Goal: Task Accomplishment & Management: Manage account settings

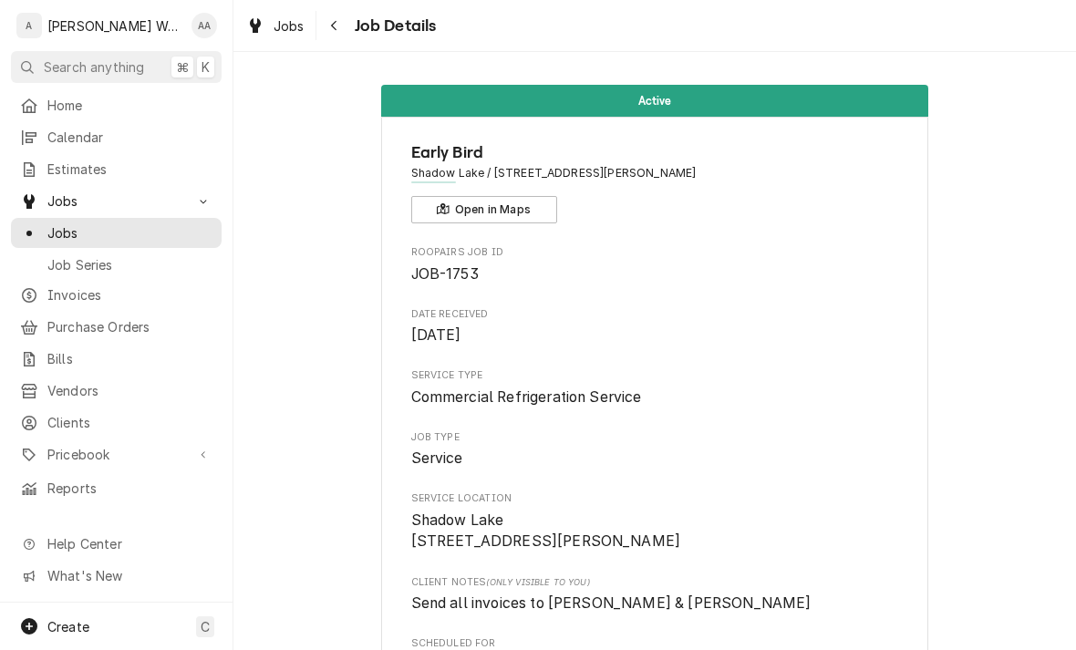
scroll to position [1308, 0]
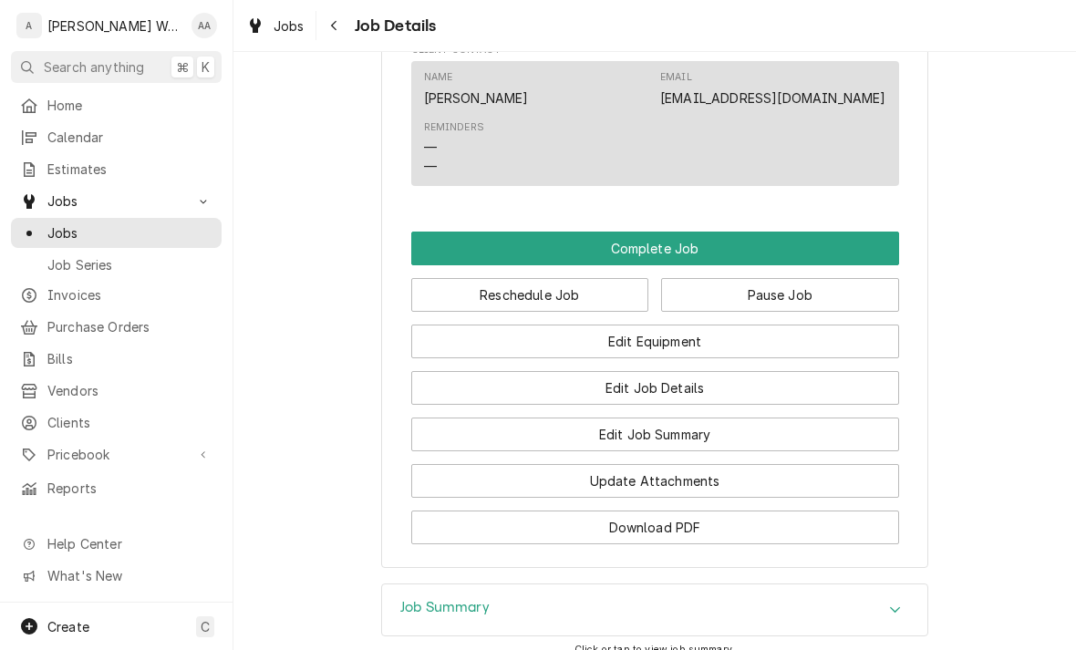
click at [802, 418] on button "Edit Job Summary" at bounding box center [655, 435] width 488 height 34
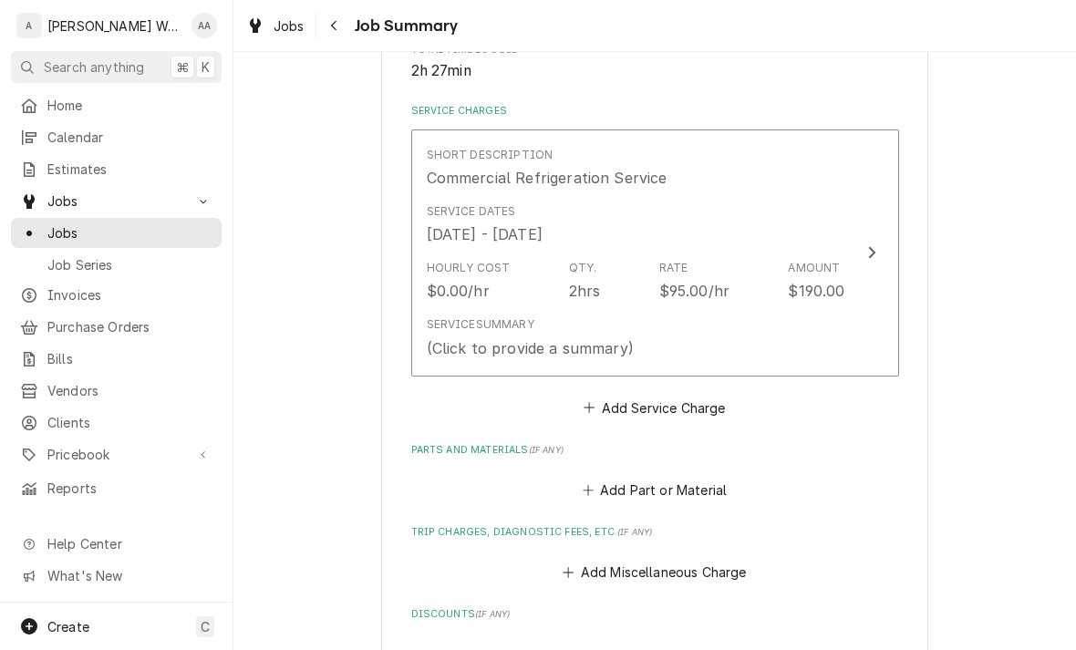
click at [821, 323] on div "Service Summary (Click to provide a summary)" at bounding box center [636, 337] width 418 height 57
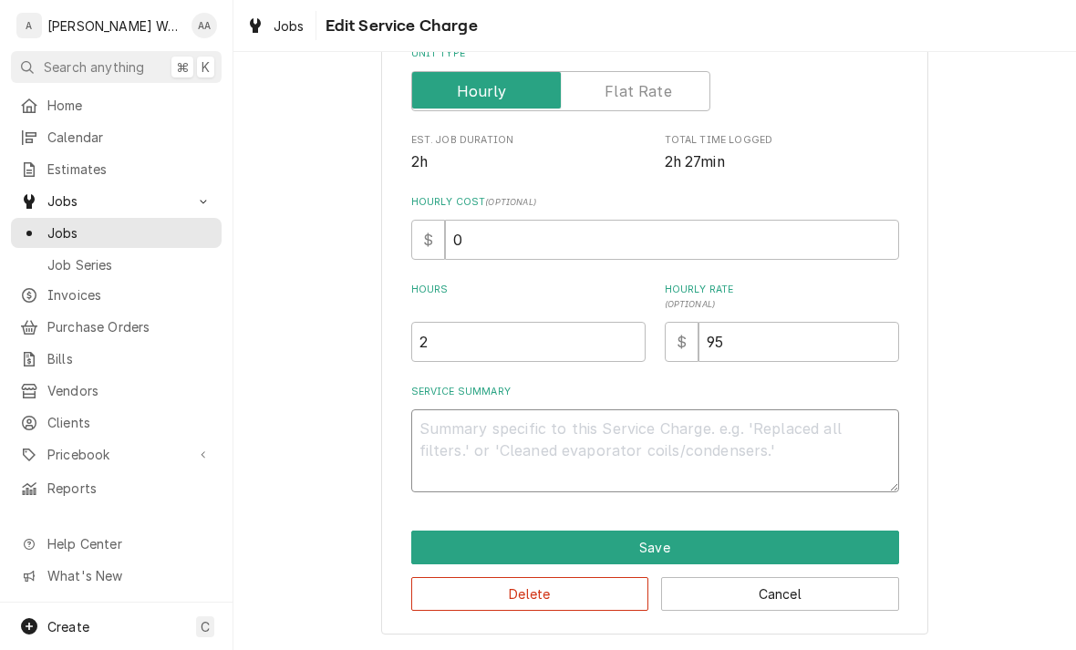
click at [449, 451] on textarea "Service Summary" at bounding box center [655, 450] width 488 height 83
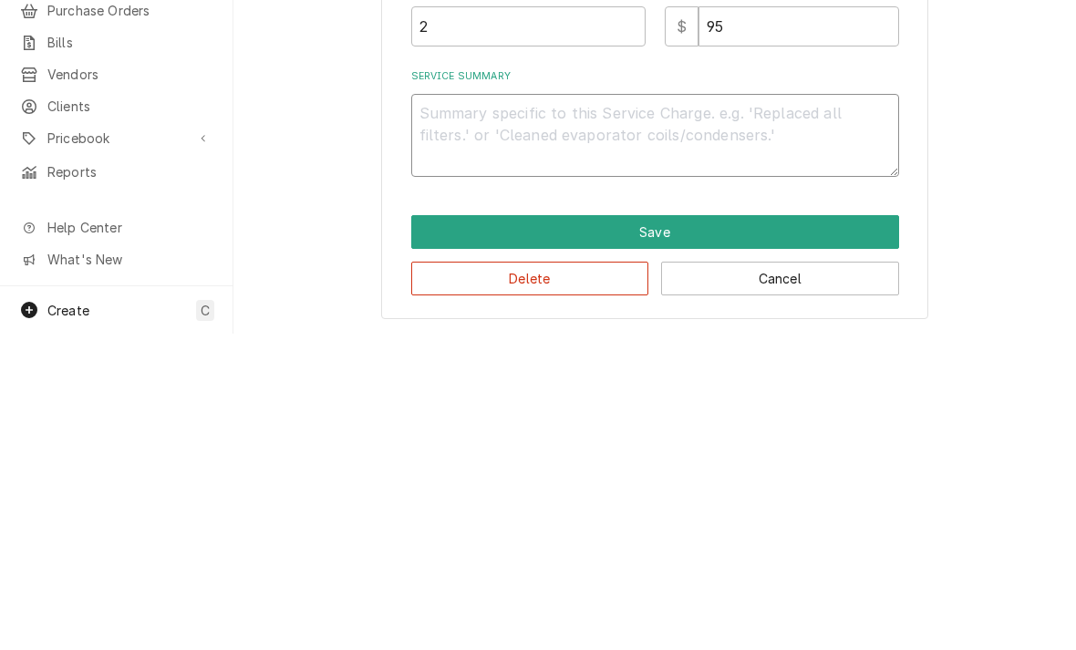
type textarea "x"
type textarea "A"
type textarea "x"
type textarea "App"
type textarea "x"
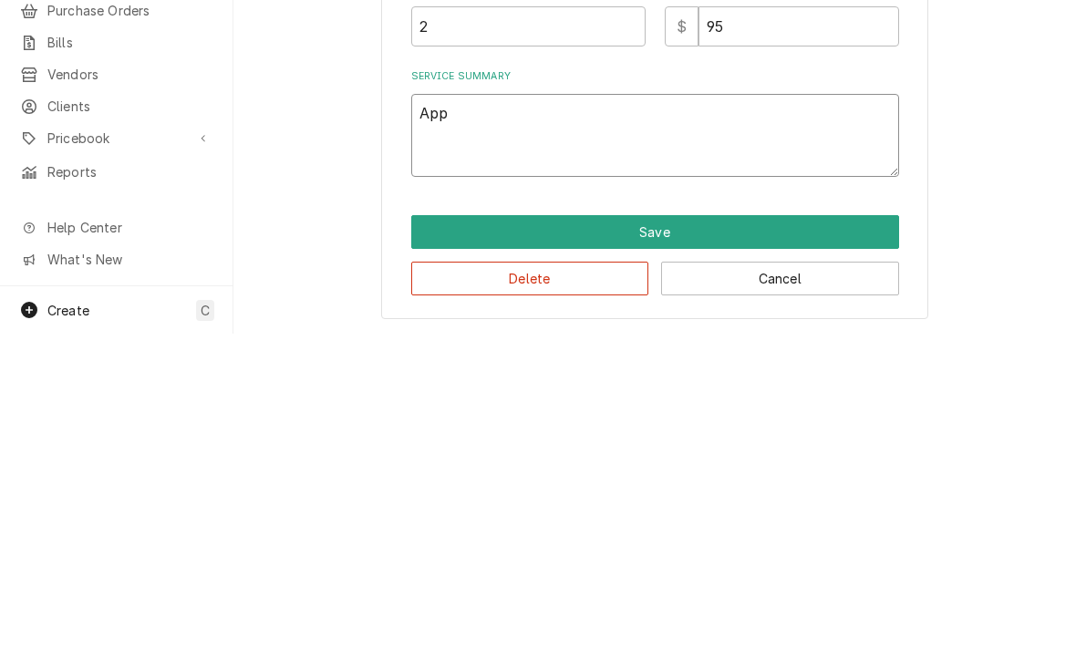
type textarea "Appe"
type textarea "x"
type textarea "Appea"
type textarea "x"
type textarea "Appear"
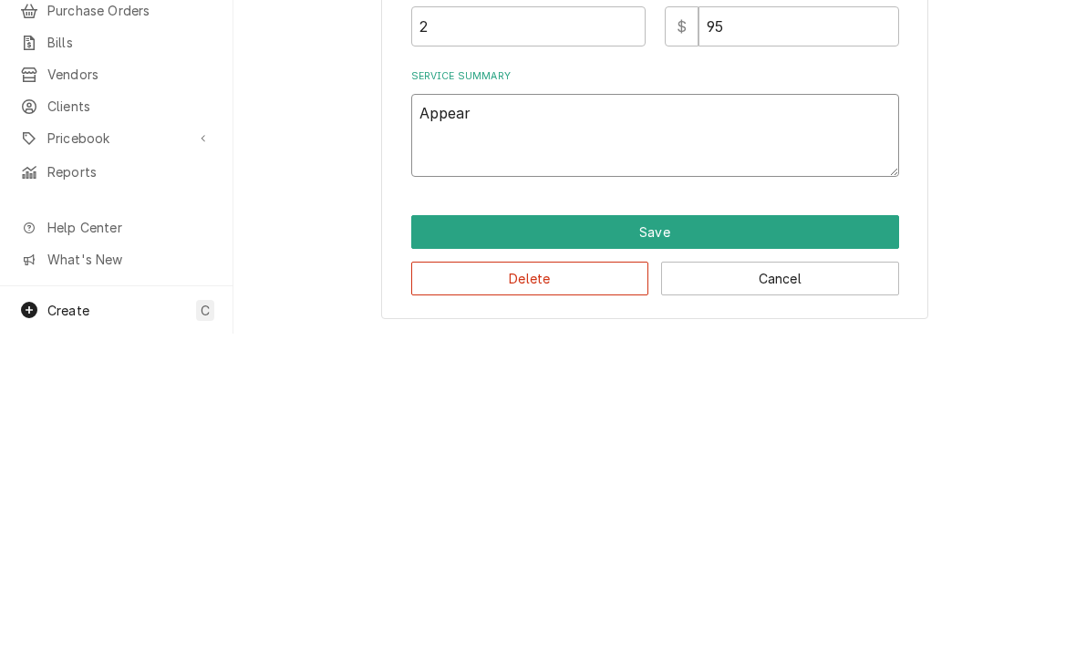
type textarea "x"
type textarea "Appears"
type textarea "x"
type textarea "Appears"
type textarea "x"
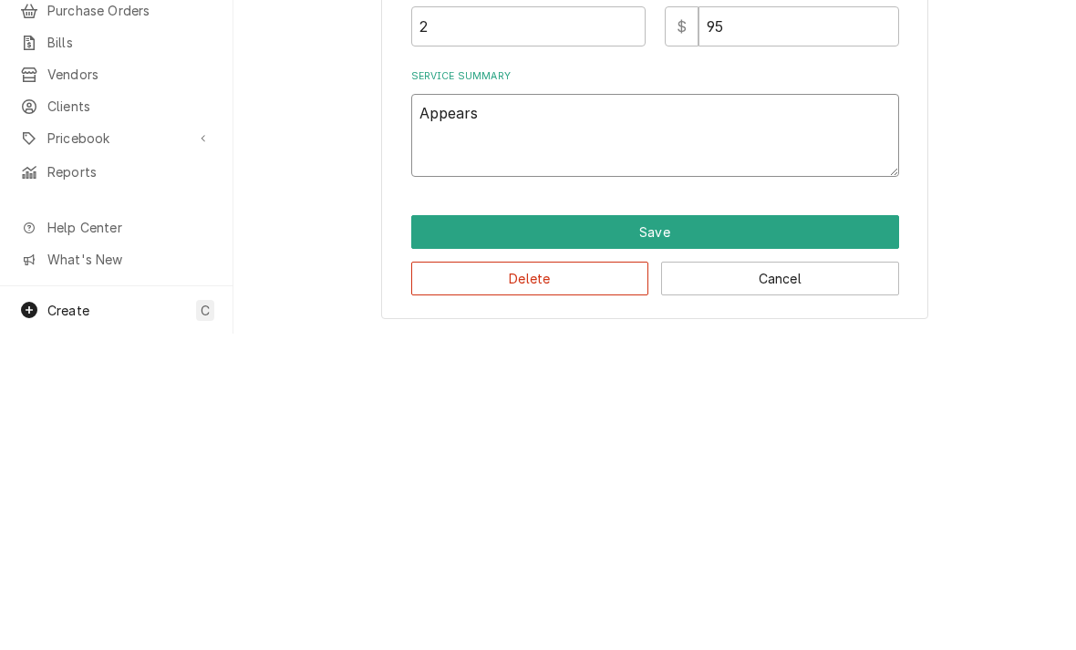
type textarea "Appears t"
type textarea "x"
type textarea "Appears th"
type textarea "x"
type textarea "Appears tha"
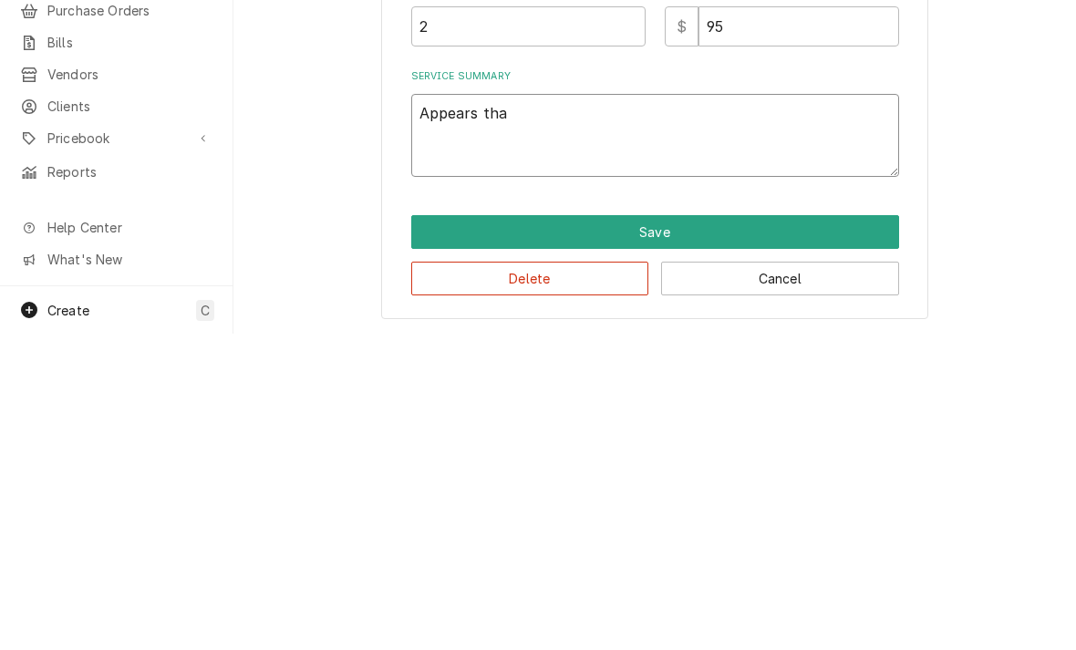
type textarea "x"
type textarea "Appears that"
type textarea "x"
type textarea "Appears that"
type textarea "x"
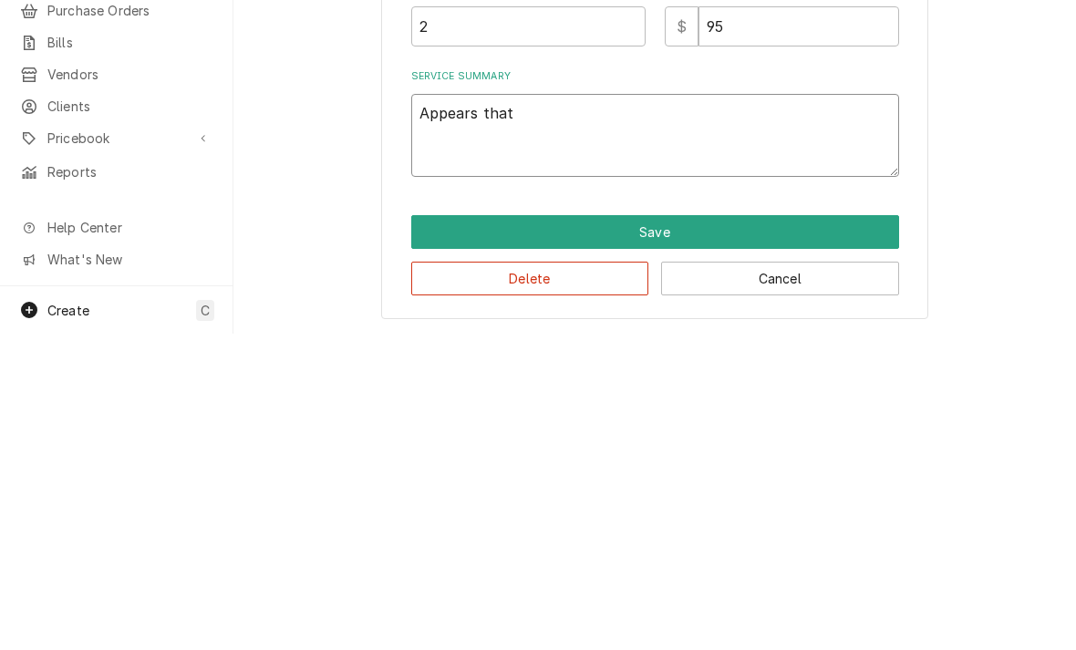
type textarea "Appears that u"
type textarea "x"
type textarea "Appears that un"
type textarea "x"
type textarea "Appears that uni"
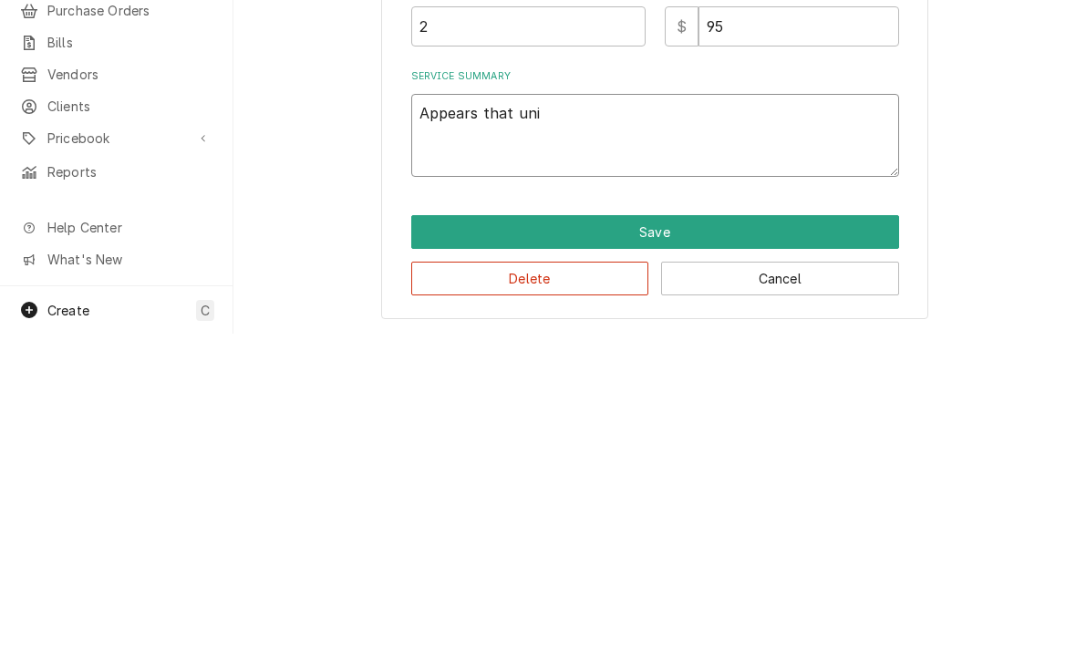
type textarea "x"
type textarea "Appears that unit"
type textarea "x"
type textarea "Appears that unit"
type textarea "x"
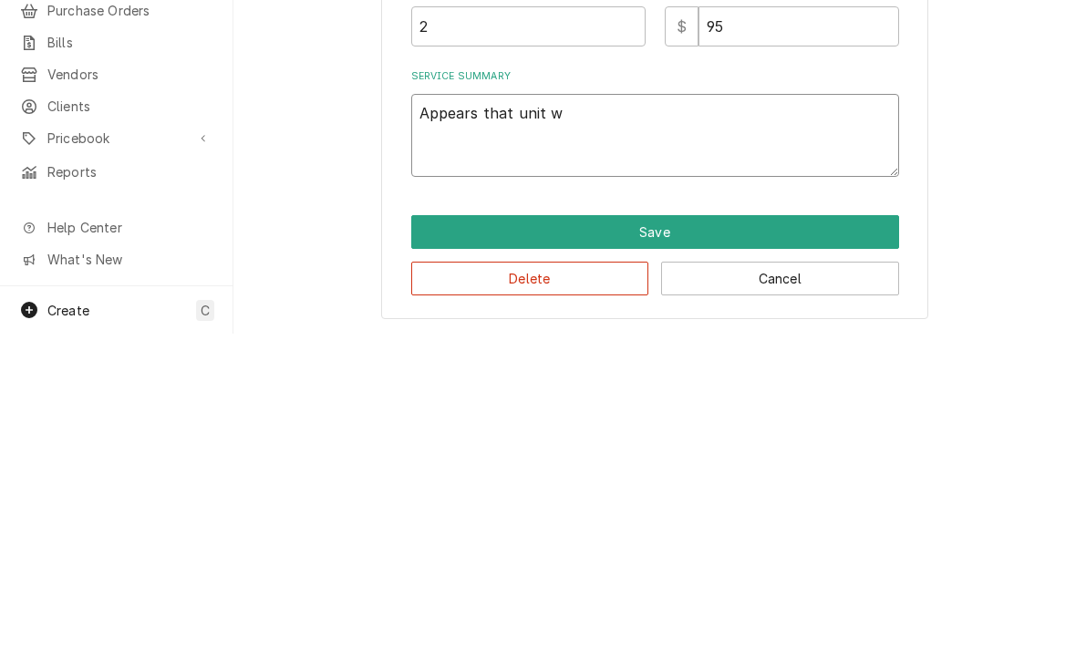
type textarea "Appears that unit wa"
type textarea "x"
type textarea "Appears that unit was"
type textarea "x"
type textarea "Appears that unit was"
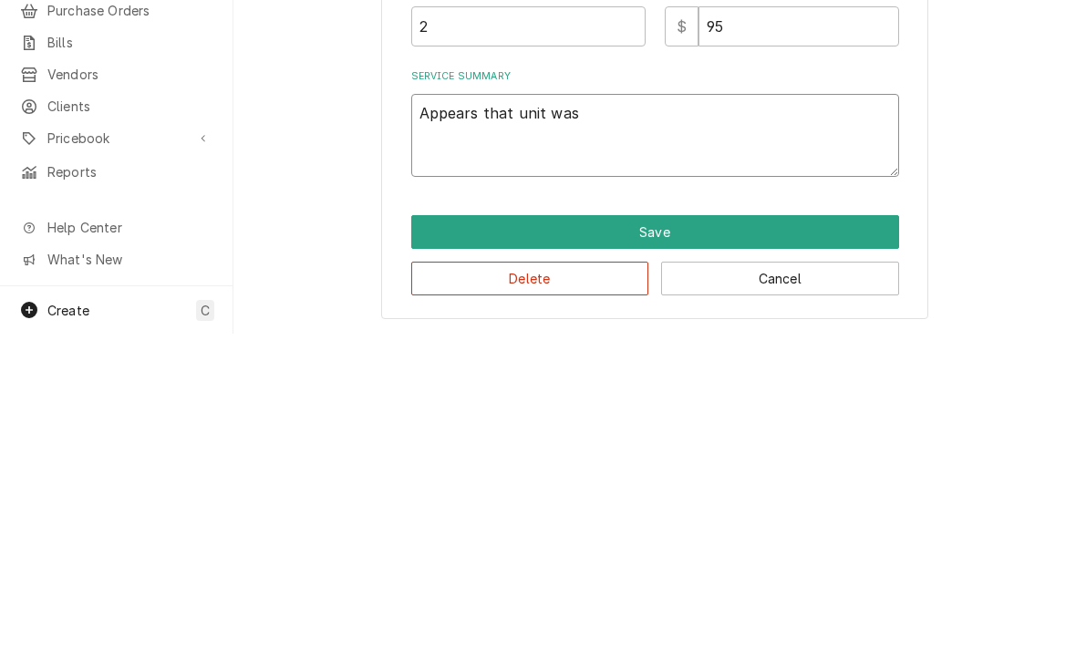
type textarea "x"
type textarea "Appears that unit was f"
type textarea "x"
type textarea "Appears that unit was fr"
type textarea "x"
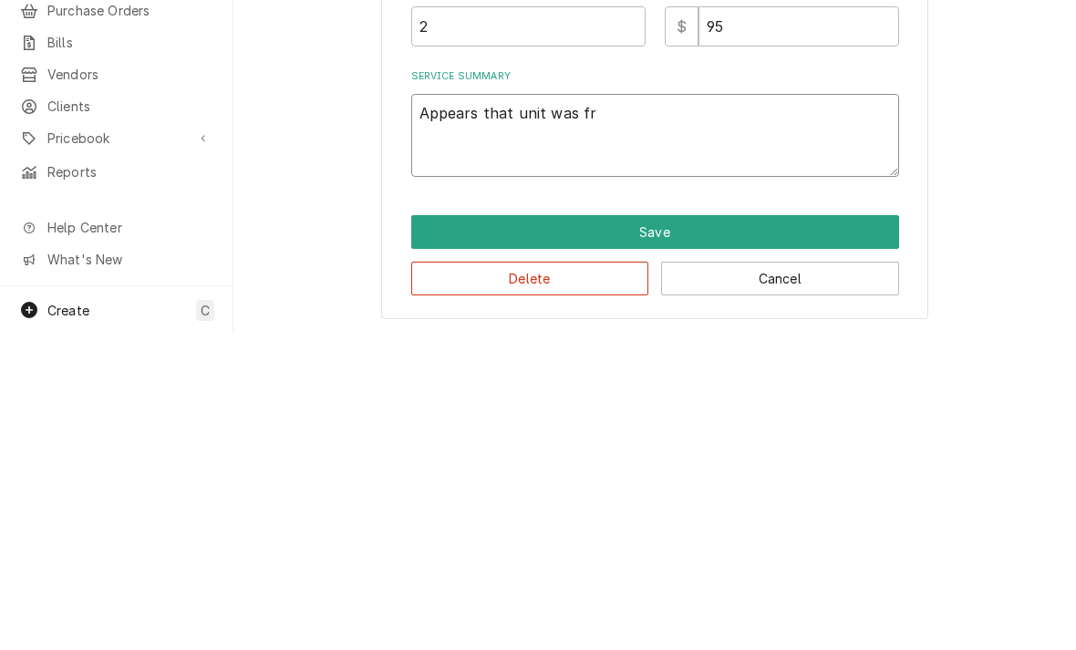
type textarea "Appears that unit was fro"
type textarea "x"
type textarea "Appears that unit was froz"
type textarea "x"
type textarea "Appears that unit was froze"
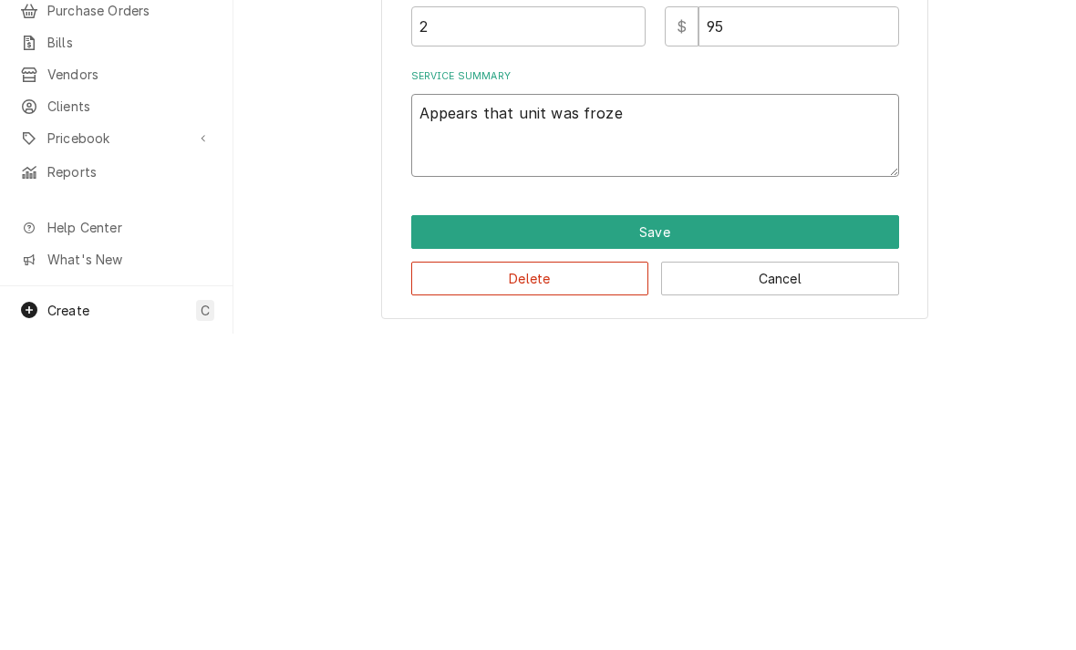
type textarea "x"
type textarea "Appears that unit was frozen"
type textarea "x"
type textarea "Appears that unit was frozen"
type textarea "x"
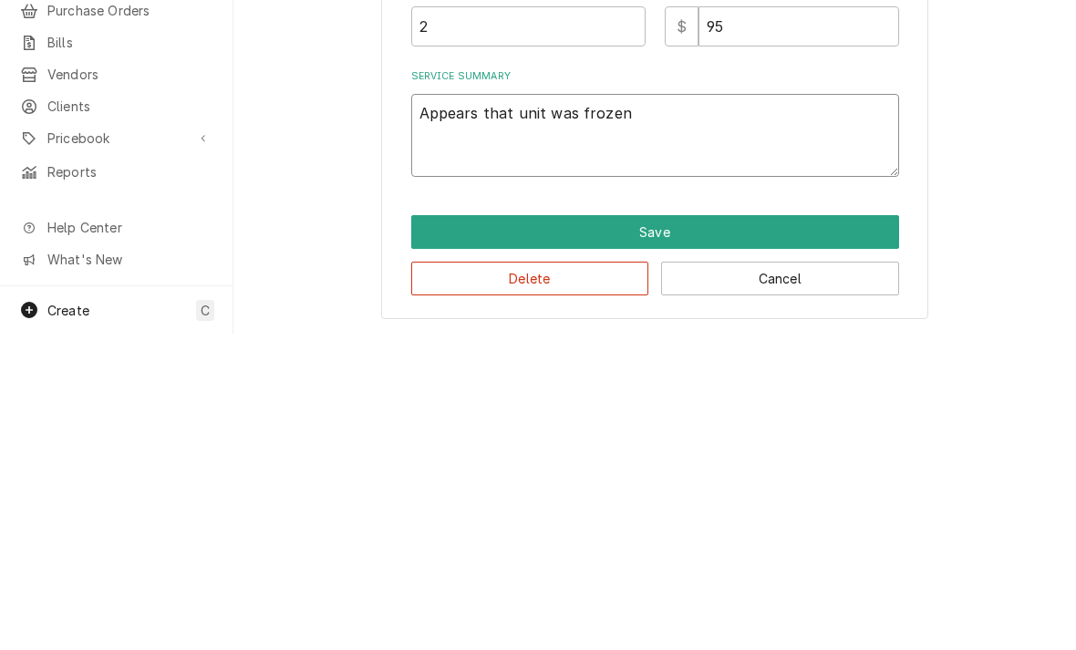
type textarea "Appears that unit was frozen u"
type textarea "x"
type textarea "Appears that unit was frozen up"
type textarea "x"
type textarea "Appears that unit was frozen up"
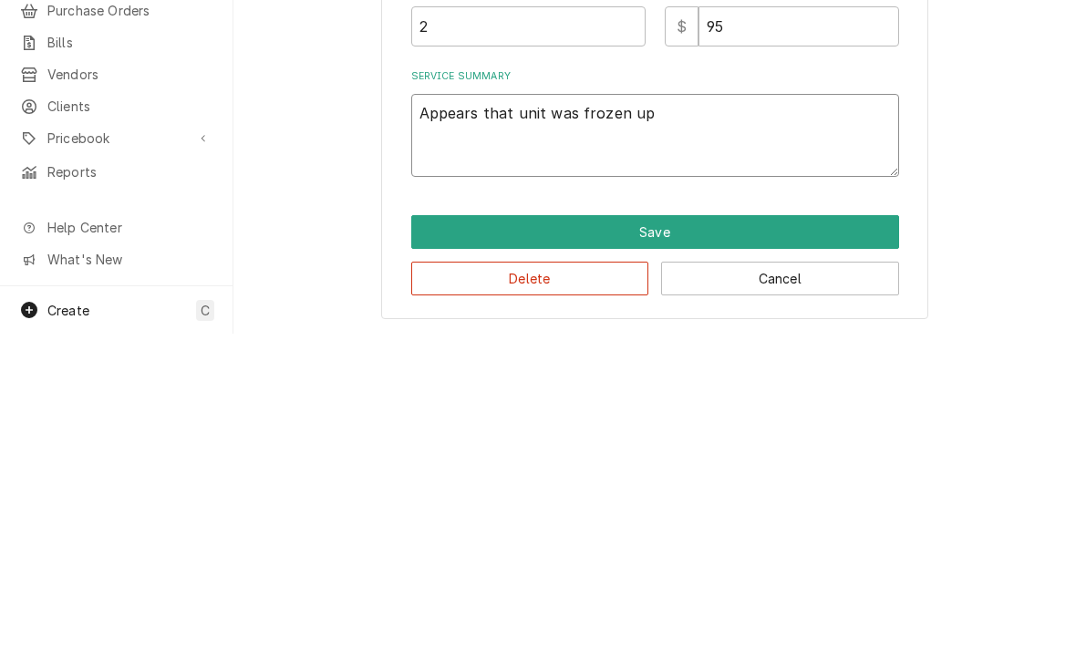
type textarea "x"
type textarea "Appears that unit was frozen up p"
type textarea "x"
type textarea "Appears that unit was frozen up pr"
type textarea "x"
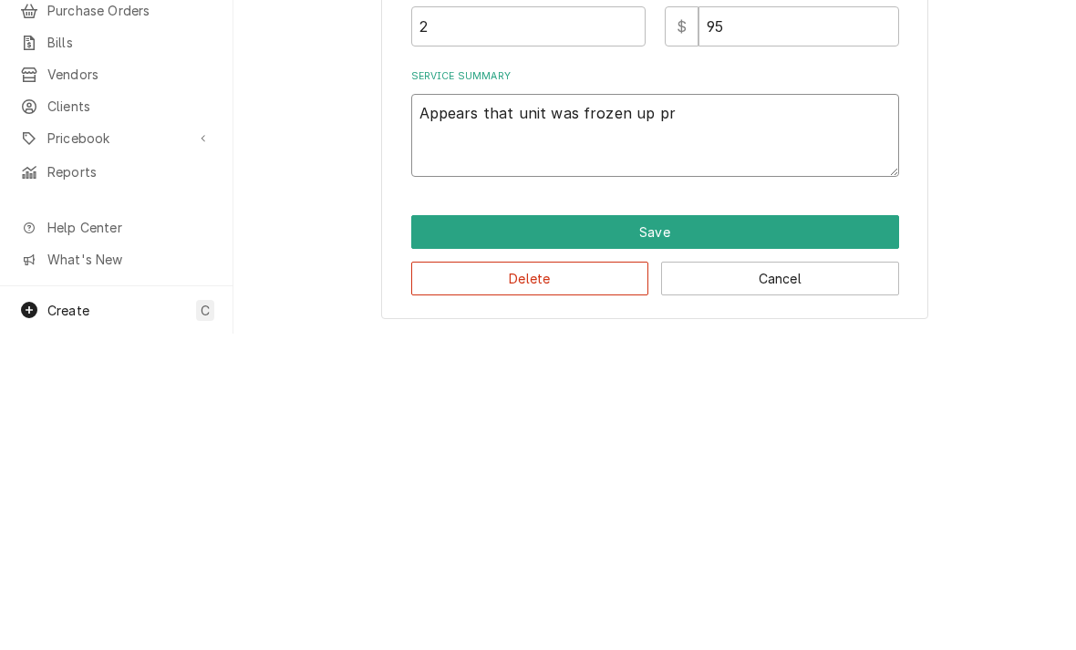
type textarea "Appears that unit was frozen up pre"
type textarea "x"
type textarea "Appears that unit was frozen up prev"
type textarea "x"
type textarea "Appears that unit was frozen up previo"
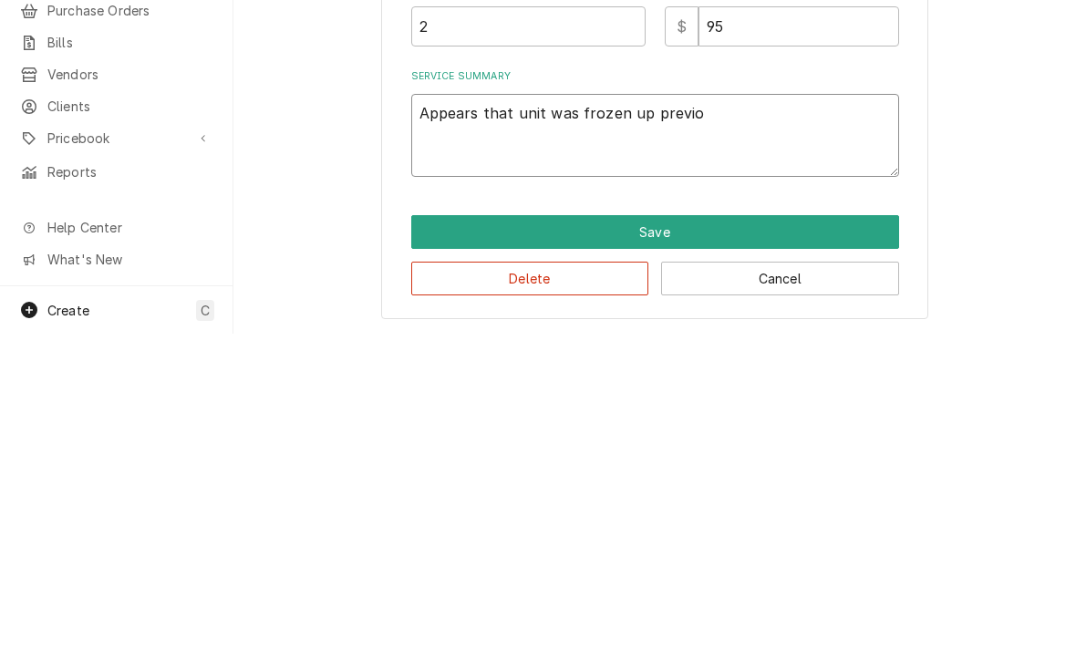
type textarea "x"
type textarea "Appears that unit was frozen up previou"
type textarea "x"
type textarea "Appears that unit was frozen up previous"
type textarea "x"
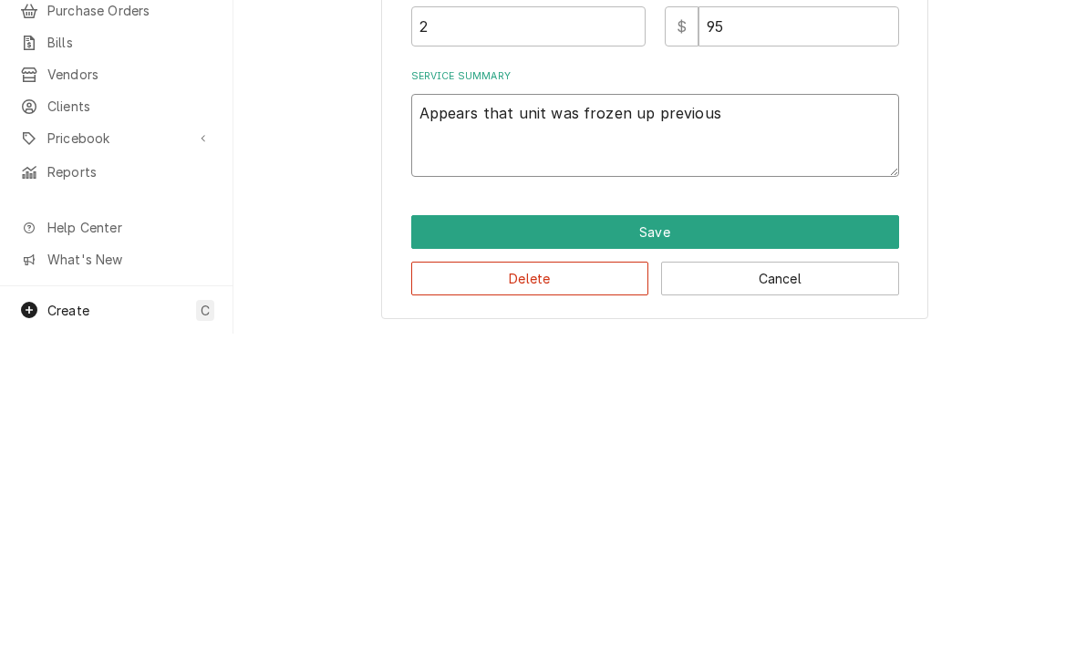
type textarea "Appears that unit was frozen up previousl"
type textarea "x"
type textarea "Appears that unit was frozen up previously"
type textarea "x"
type textarea "Appears that unit was frozen up previously"
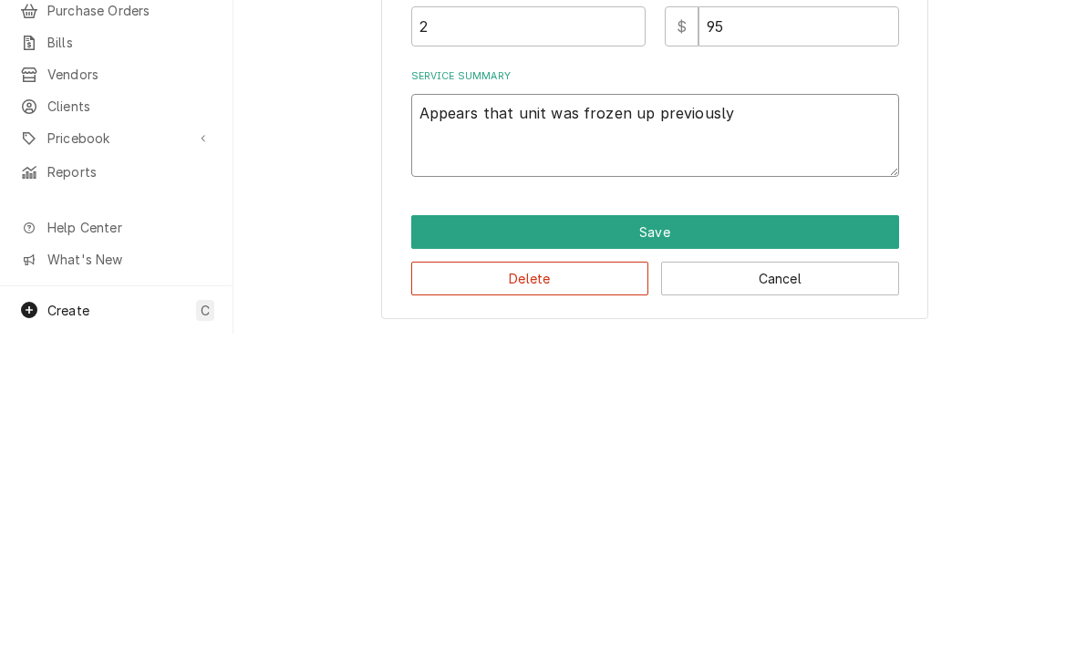
type textarea "x"
type textarea "Appears that unit was frozen up previously b"
type textarea "x"
type textarea "Appears that unit was frozen up previously bu"
type textarea "x"
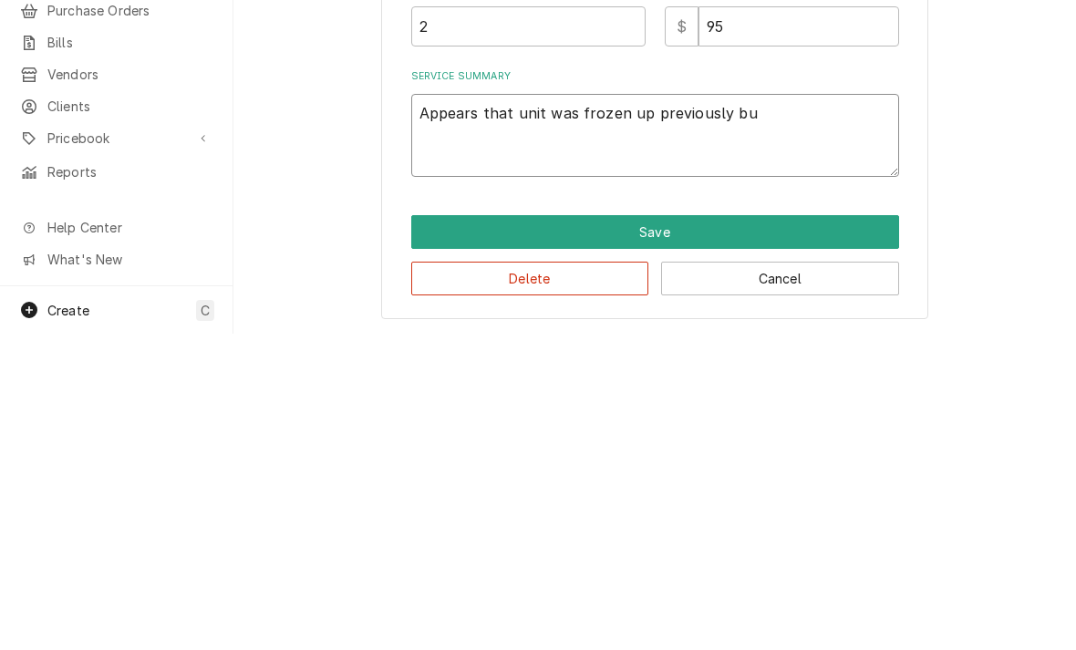
type textarea "Appears that unit was frozen up previously but"
type textarea "x"
type textarea "Appears that unit was frozen up previously but"
type textarea "x"
type textarea "Appears that unit was frozen up previously but i"
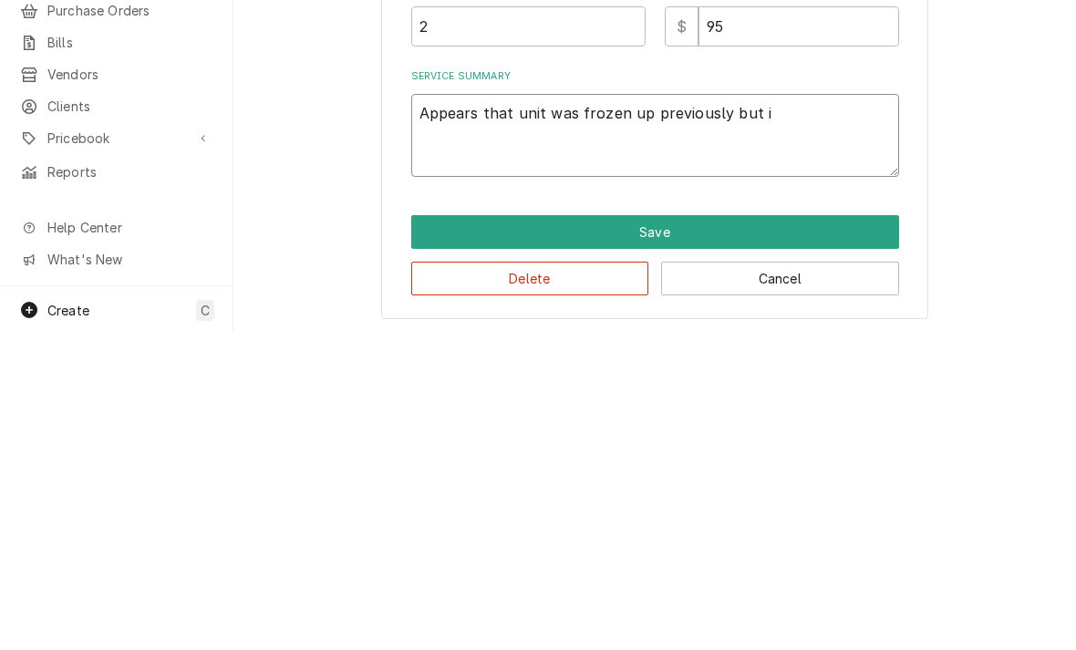
type textarea "x"
type textarea "Appears that unit was frozen up previously but is"
type textarea "x"
type textarea "Appears that unit was frozen up previously but is a"
type textarea "x"
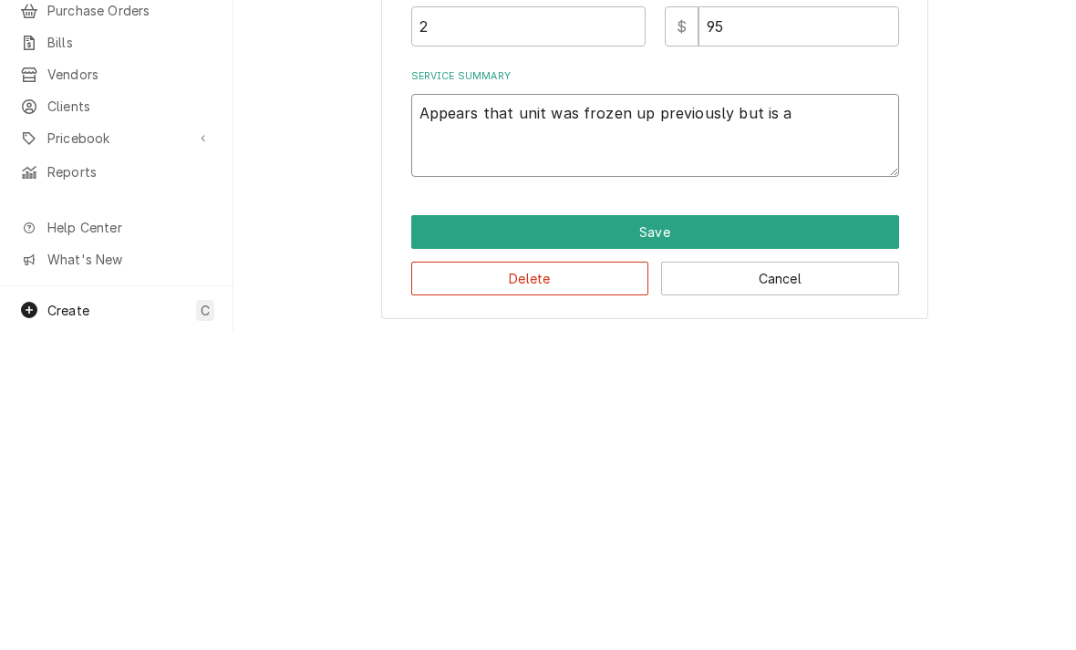
type textarea "Appears that unit was frozen up previously but is at"
type textarea "x"
type textarea "Appears that unit was frozen up previously but is at"
type textarea "x"
type textarea "Appears that unit was frozen up previously but is at te"
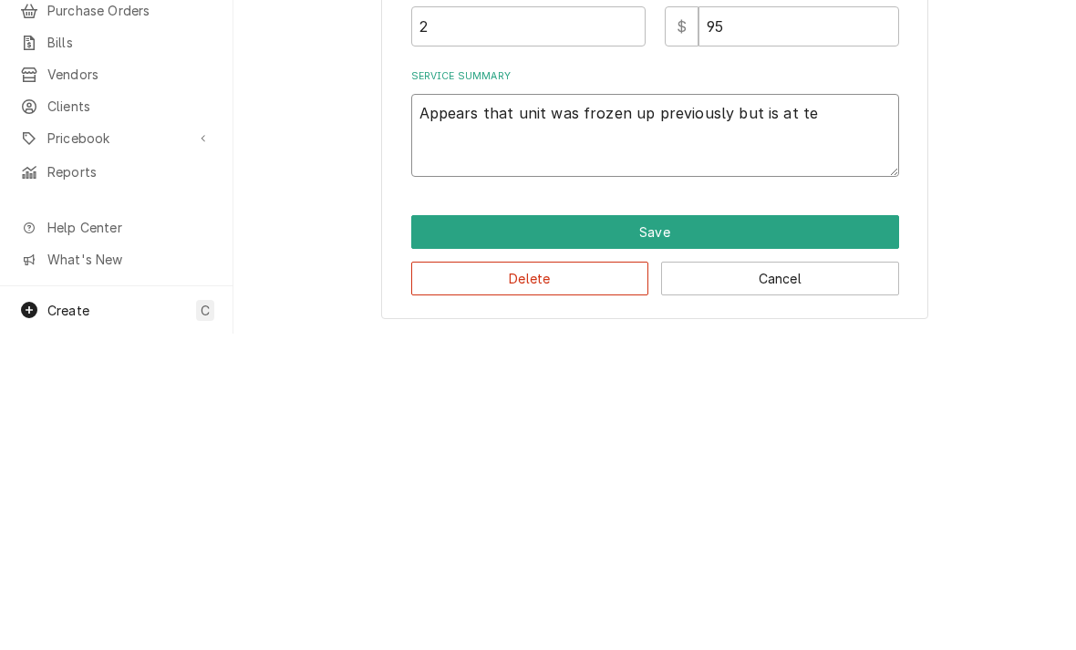
type textarea "x"
type textarea "Appears that unit was frozen up previously but is at tem"
type textarea "x"
type textarea "Appears that unit was frozen up previously but is at temp"
type textarea "x"
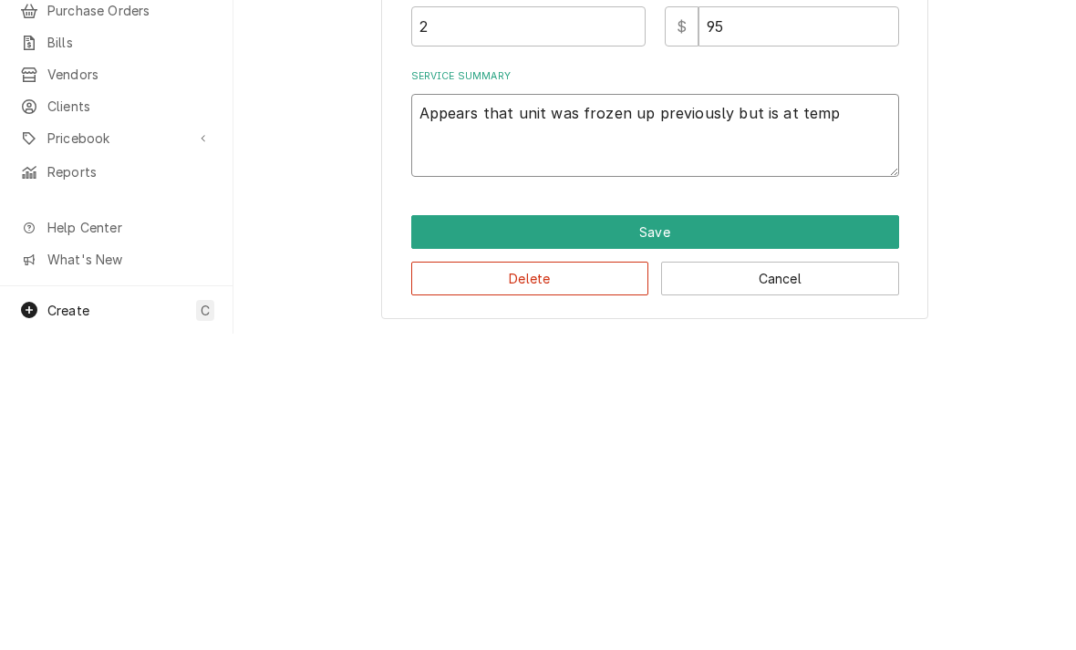
type textarea "Appears that unit was frozen up previously but is at temp"
type textarea "x"
type textarea "Appears that unit was frozen up previously but is at temp n"
type textarea "x"
type textarea "Appears that unit was frozen up previously but is at temp no"
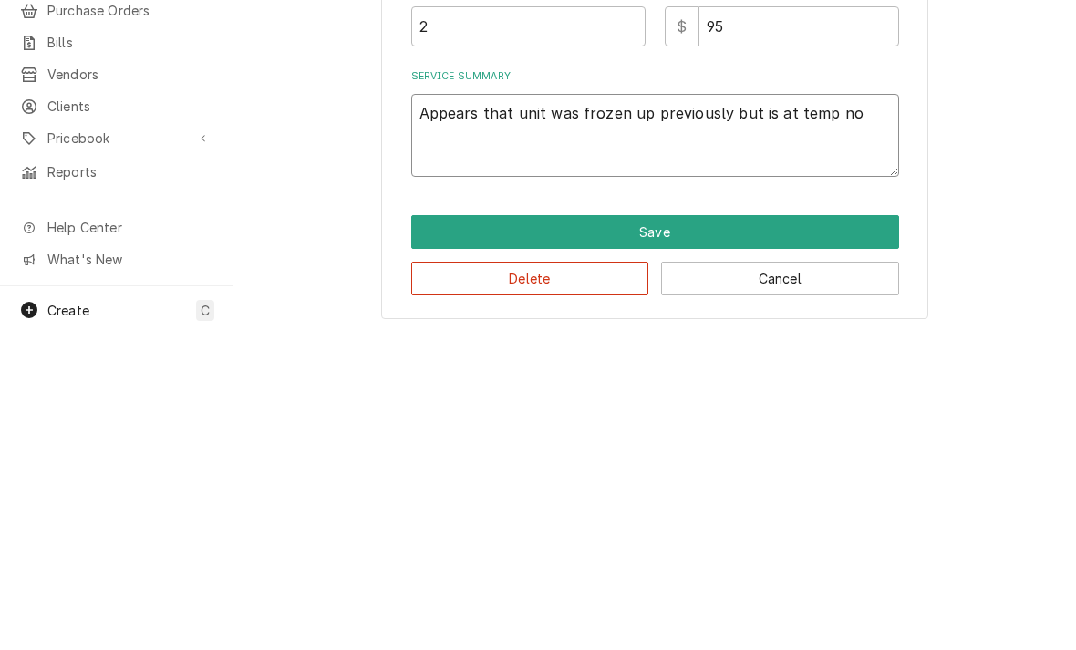
type textarea "x"
type textarea "Appears that unit was frozen up previously but is at temp now"
type textarea "x"
type textarea "Appears that unit was frozen up previously but is at temp now"
type textarea "x"
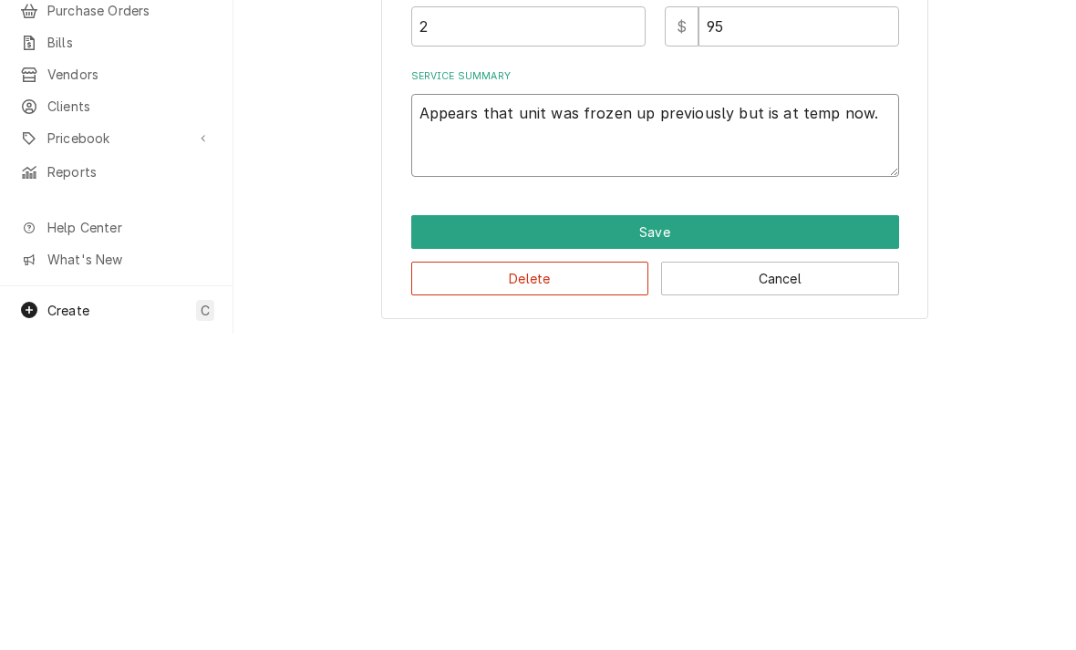
type textarea "Appears that unit was frozen up previously but is at temp now."
type textarea "x"
type textarea "Appears that unit was frozen up previously but is at temp now. W"
type textarea "x"
type textarea "Appears that unit was frozen up previously but is at temp now. Wa"
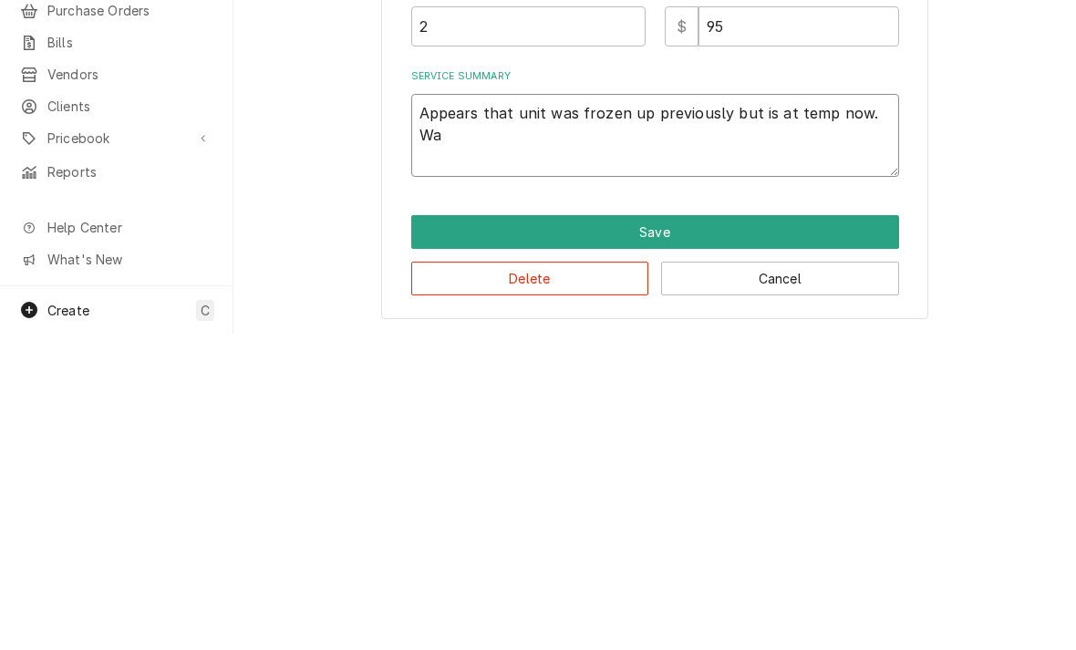
type textarea "x"
type textarea "Appears that unit was frozen up previously but is at temp now. Wat"
type textarea "x"
type textarea "Appears that unit was frozen up previously but is at temp now. Watc"
type textarea "x"
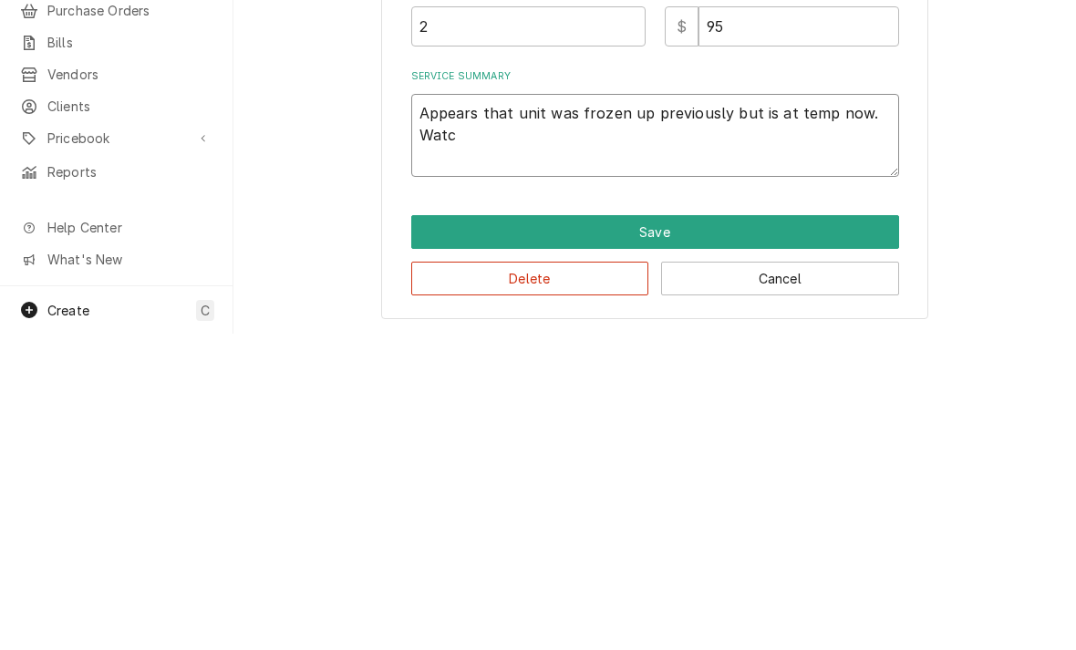
type textarea "Appears that unit was frozen up previously but is at temp now. Watch"
type textarea "x"
type textarea "Appears that unit was frozen up previously but is at temp now. Watche"
type textarea "x"
type textarea "Appears that unit was frozen up previously but is at temp now. Watched"
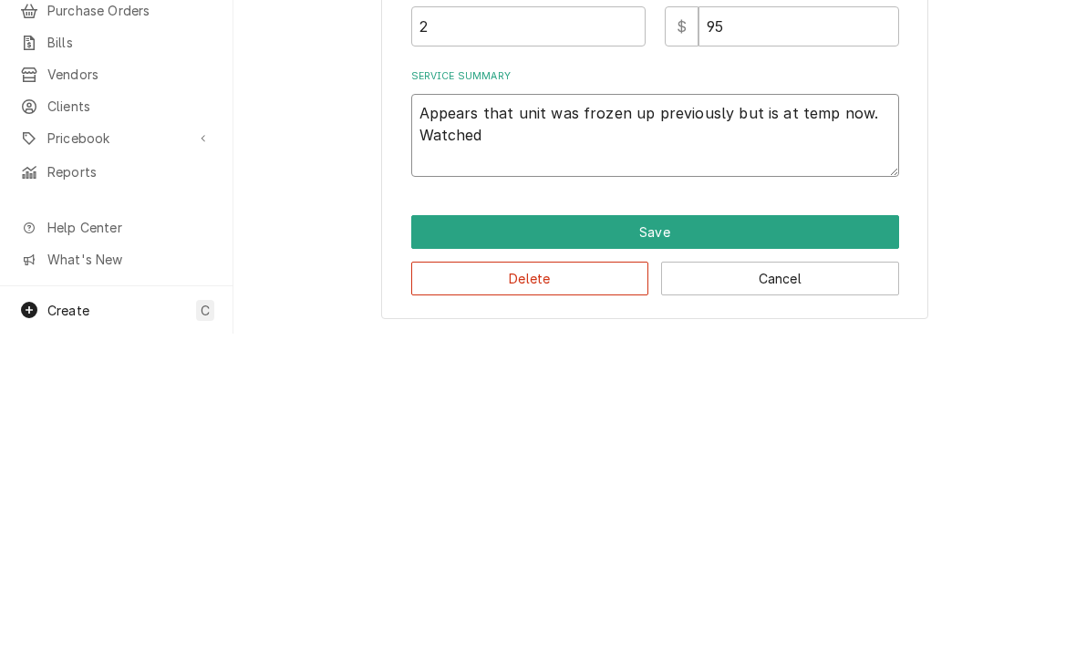
type textarea "x"
type textarea "Appears that unit was frozen up previously but is at temp now. Watched u"
type textarea "x"
type textarea "Appears that unit was frozen up previously but is at temp now. Watched un"
type textarea "x"
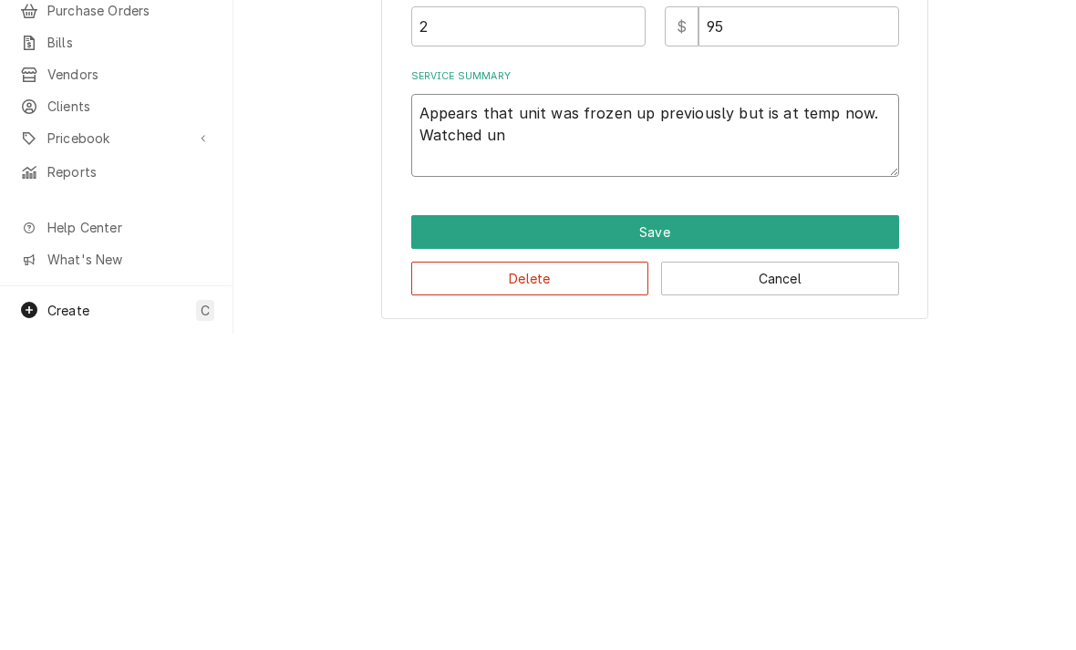
type textarea "Appears that unit was frozen up previously but is at temp now. Watched uni"
type textarea "x"
type textarea "Appears that unit was frozen up previously but is at temp now. Watched unit"
type textarea "x"
type textarea "Appears that unit was frozen up previously but is at temp now. Watched unit"
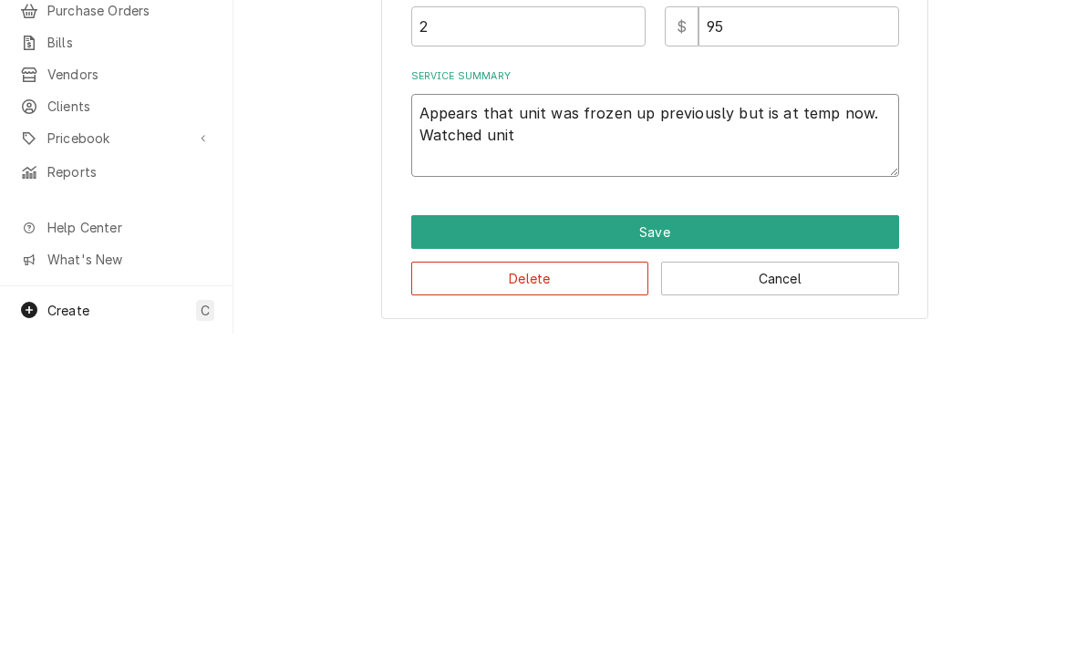
type textarea "x"
type textarea "Appears that unit was frozen up previously but is at temp now. Watched unit c"
type textarea "x"
type textarea "Appears that unit was frozen up previously but is at temp now. Watched unit co"
type textarea "x"
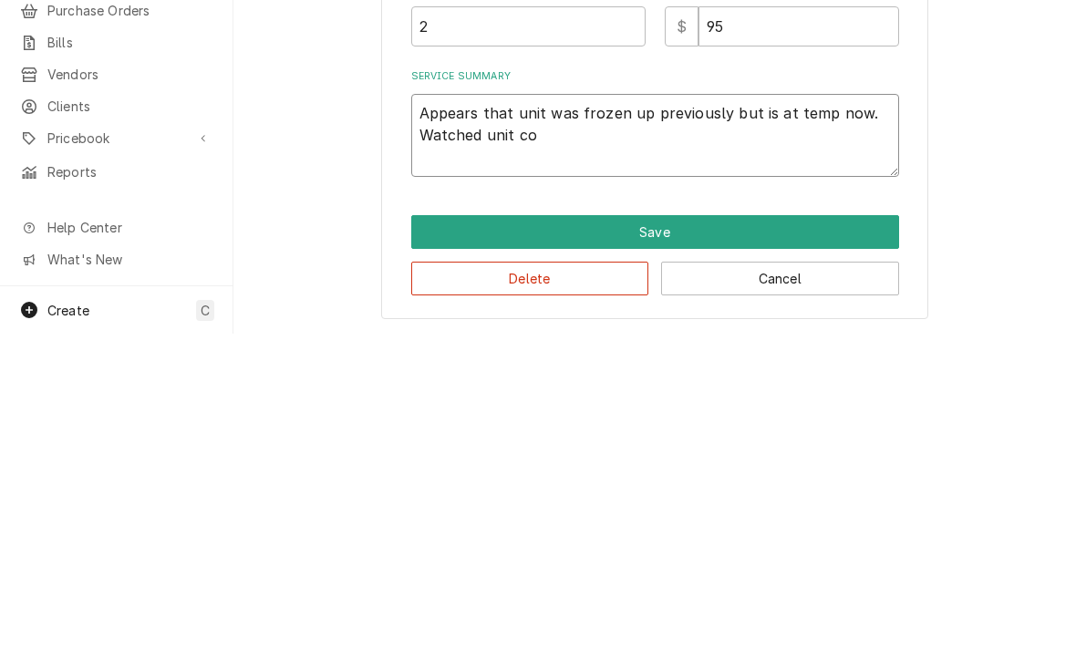
type textarea "Appears that unit was frozen up previously but is at temp now. Watched unit coo"
type textarea "x"
type textarea "Appears that unit was frozen up previously but is at temp now. Watched unit cool"
type textarea "x"
type textarea "Appears that unit was frozen up previously but is at temp now. Watched unit coo…"
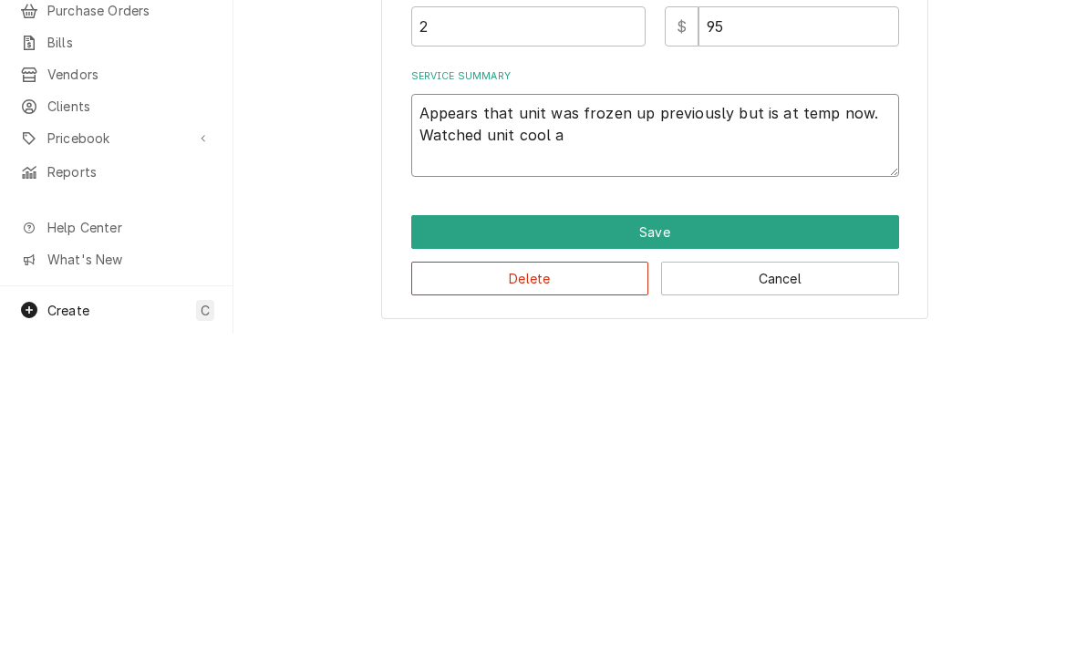
type textarea "x"
type textarea "Appears that unit was frozen up previously but is at temp now. Watched unit coo…"
type textarea "x"
type textarea "Appears that unit was frozen up previously but is at temp now. Watched unit coo…"
type textarea "x"
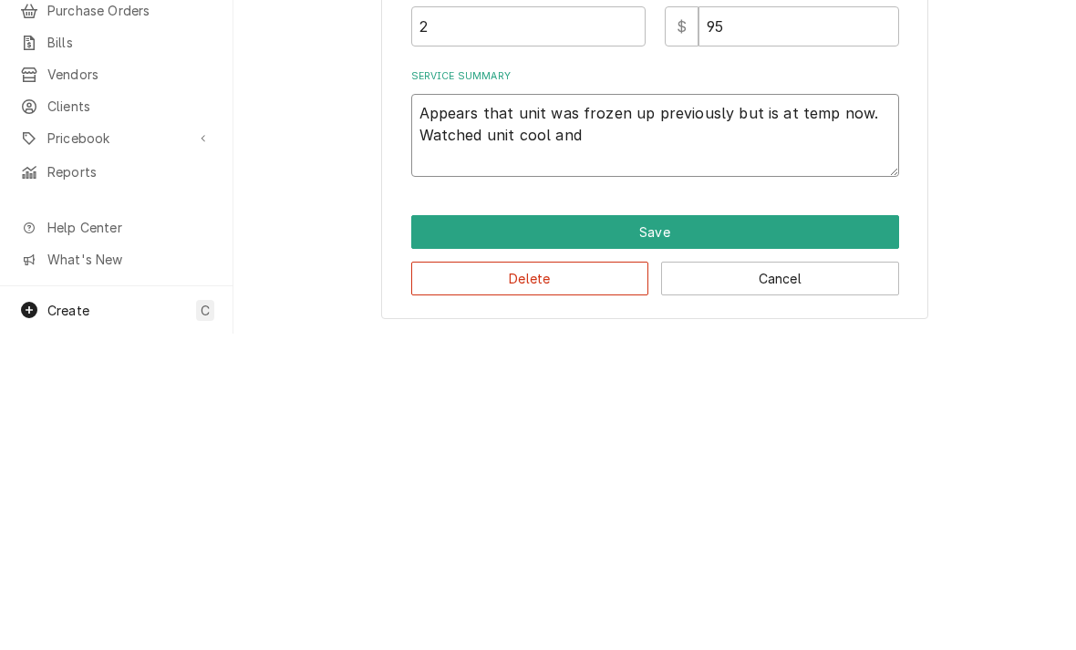
type textarea "Appears that unit was frozen up previously but is at temp now. Watched unit coo…"
type textarea "x"
type textarea "Appears that unit was frozen up previously but is at temp now. Watched unit coo…"
type textarea "x"
type textarea "Appears that unit was frozen up previously but is at temp now. Watched unit coo…"
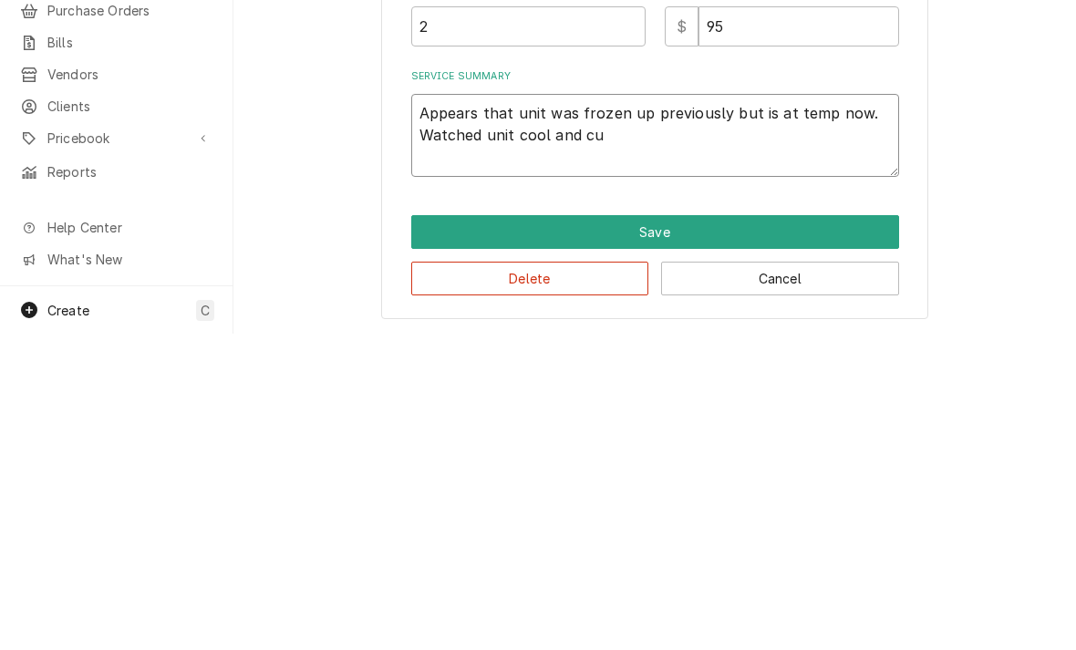
type textarea "x"
type textarea "Appears that unit was frozen up previously but is at temp now. Watched unit coo…"
type textarea "x"
type textarea "Appears that unit was frozen up previously but is at temp now. Watched unit coo…"
type textarea "x"
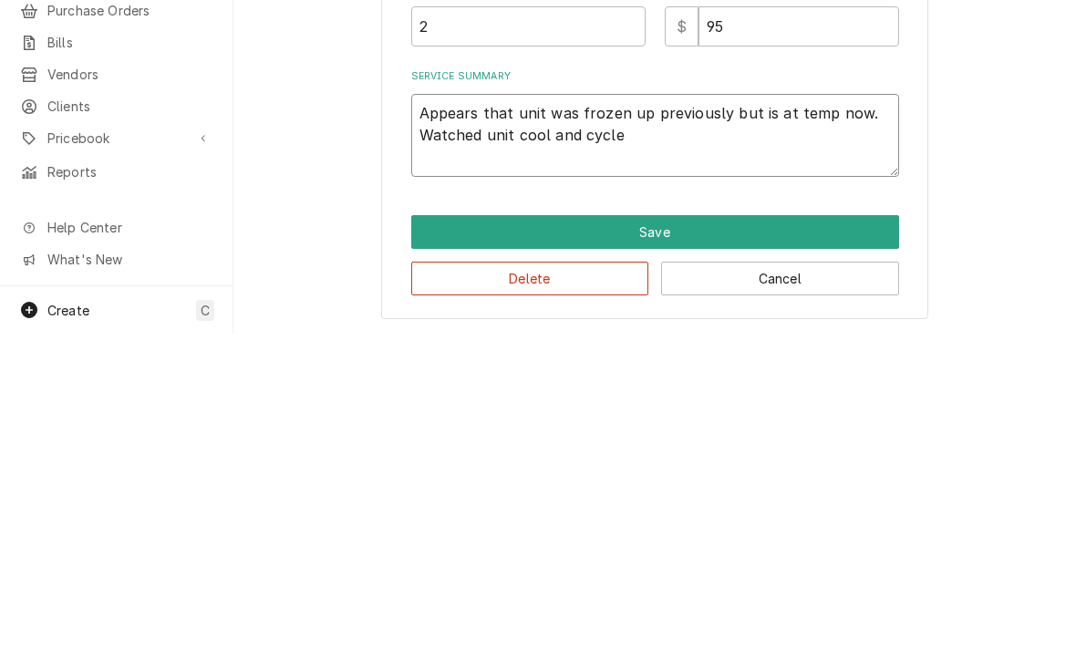
type textarea "Appears that unit was frozen up previously but is at temp now. Watched unit coo…"
type textarea "x"
type textarea "Appears that unit was frozen up previously but is at temp now. Watched unit coo…"
type textarea "x"
type textarea "Appears that unit was frozen up previously but is at temp now. Watched unit coo…"
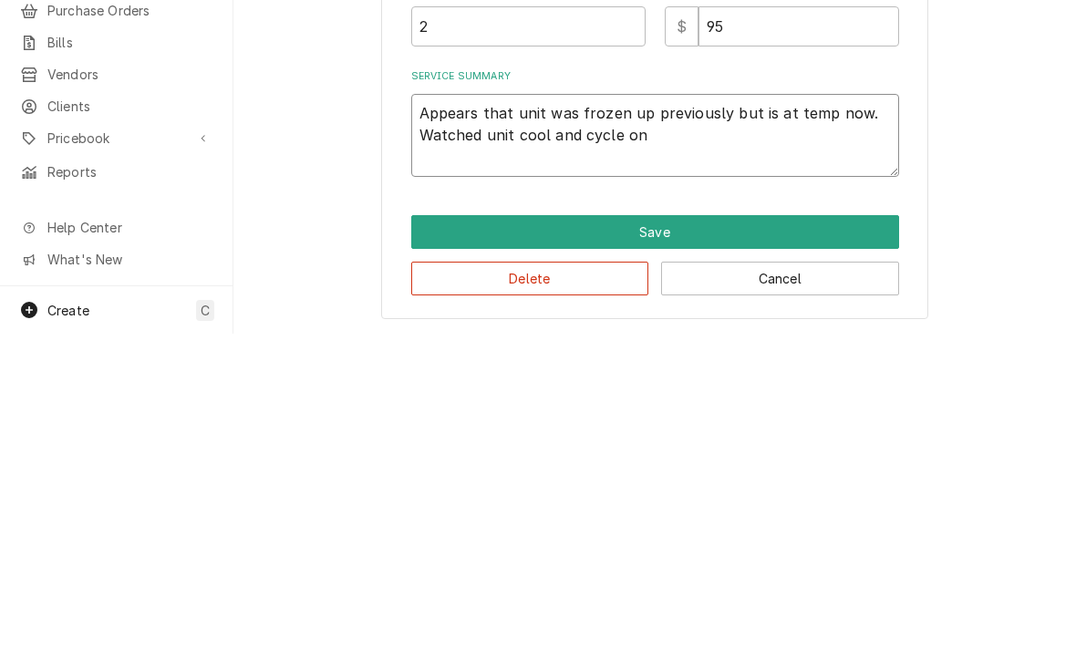
type textarea "x"
type textarea "Appears that unit was frozen up previously but is at temp now. Watched unit coo…"
type textarea "x"
type textarea "Appears that unit was frozen up previously but is at temp now. Watched unit coo…"
type textarea "x"
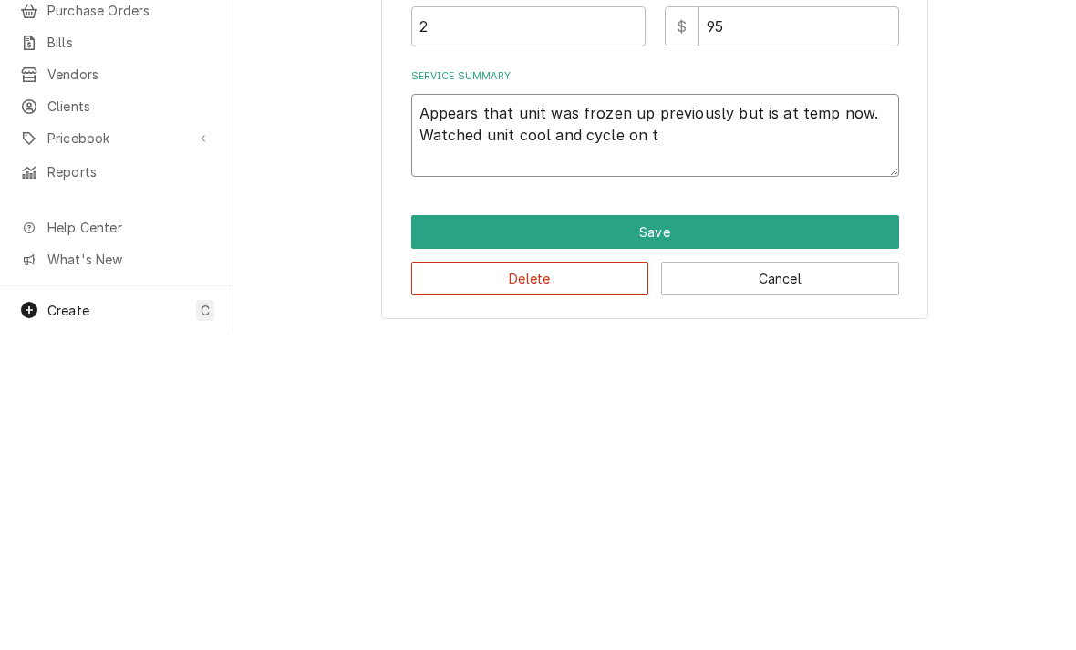
type textarea "Appears that unit was frozen up previously but is at temp now. Watched unit coo…"
type textarea "x"
type textarea "Appears that unit was frozen up previously but is at temp now. Watched unit coo…"
type textarea "x"
type textarea "Appears that unit was frozen up previously but is at temp now. Watched unit coo…"
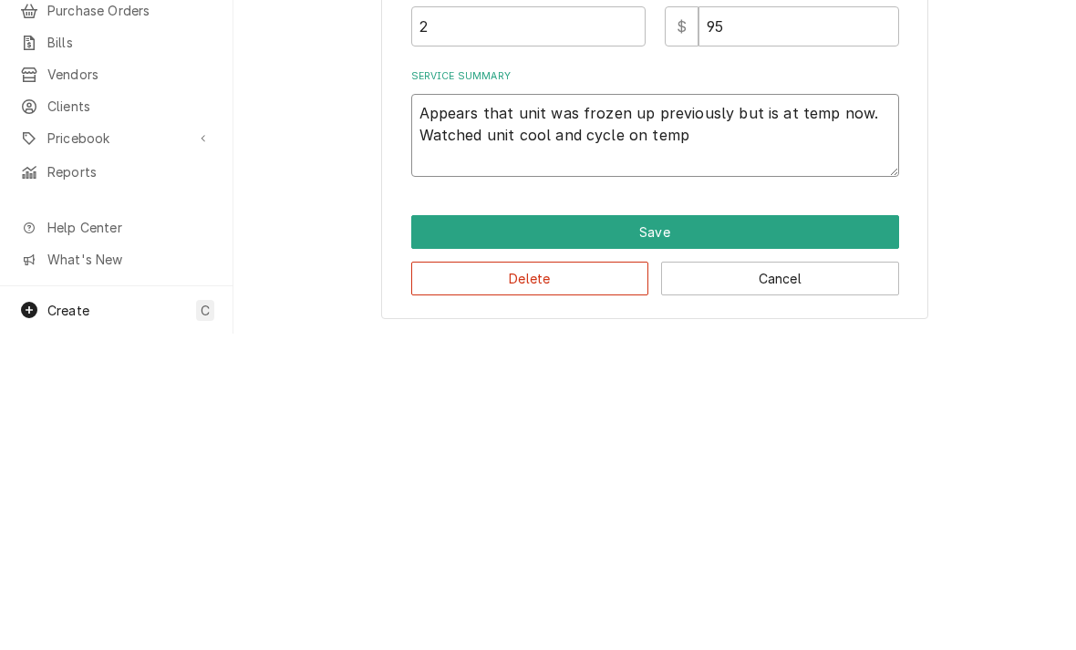
type textarea "x"
type textarea "Appears that unit was frozen up previously but is at temp now. Watched unit coo…"
type textarea "x"
type textarea "Appears that unit was frozen up previously but is at temp now. Watched unit coo…"
type textarea "x"
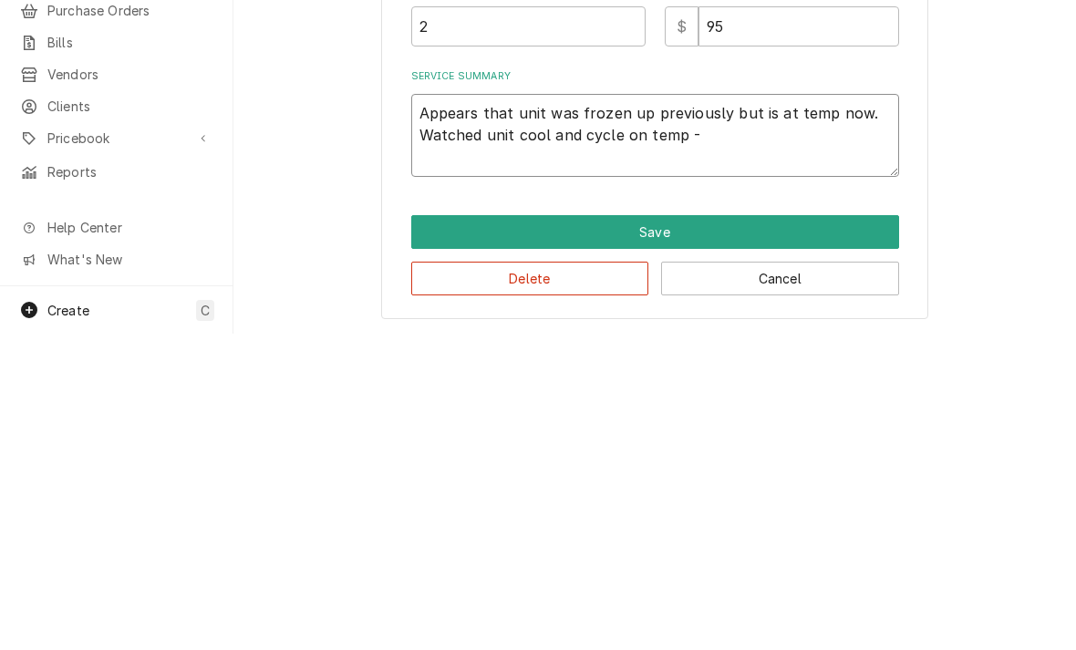
type textarea "Appears that unit was frozen up previously but is at temp now. Watched unit coo…"
type textarea "x"
type textarea "Appears that unit was frozen up previously but is at temp now. Watched unit coo…"
type textarea "x"
type textarea "Appears that unit was frozen up previously but is at temp now. Watched unit coo…"
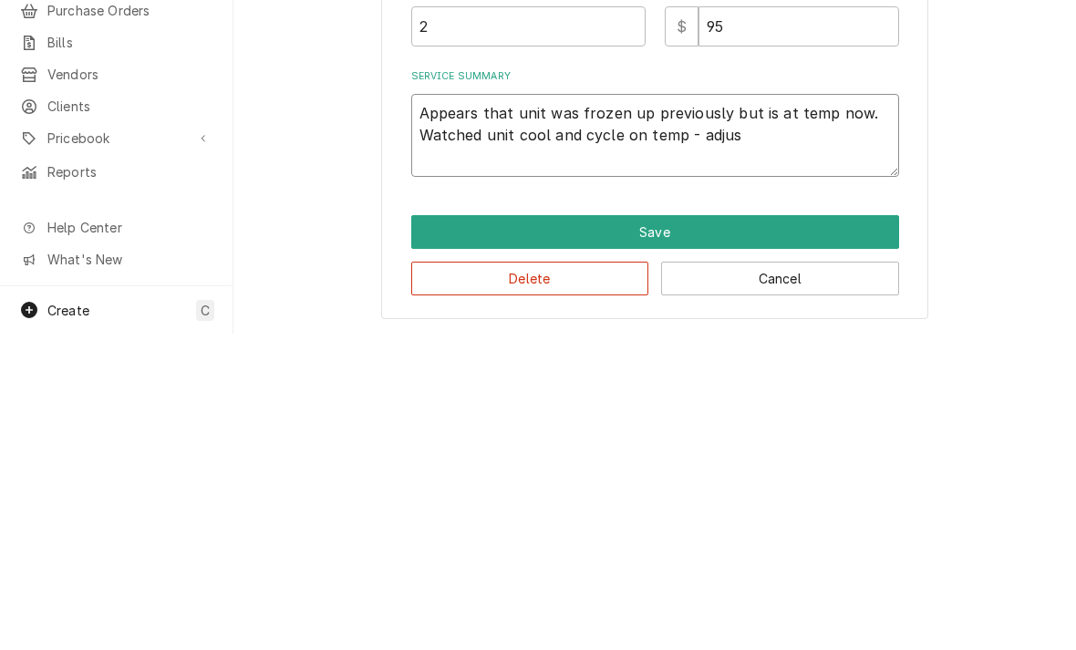
type textarea "x"
type textarea "Appears that unit was frozen up previously but is at temp now. Watched unit coo…"
type textarea "x"
type textarea "Appears that unit was frozen up previously but is at temp now. Watched unit coo…"
type textarea "x"
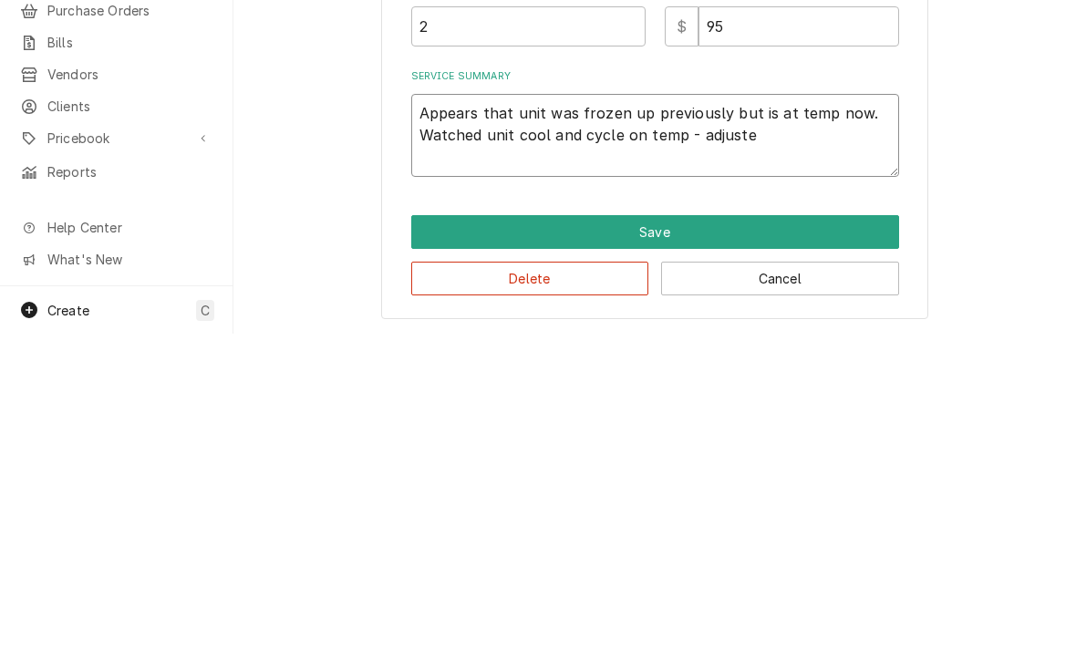
type textarea "Appears that unit was frozen up previously but is at temp now. Watched unit coo…"
type textarea "x"
type textarea "Appears that unit was frozen up previously but is at temp now. Watched unit coo…"
type textarea "x"
type textarea "Appears that unit was frozen up previously but is at temp now. Watched unit coo…"
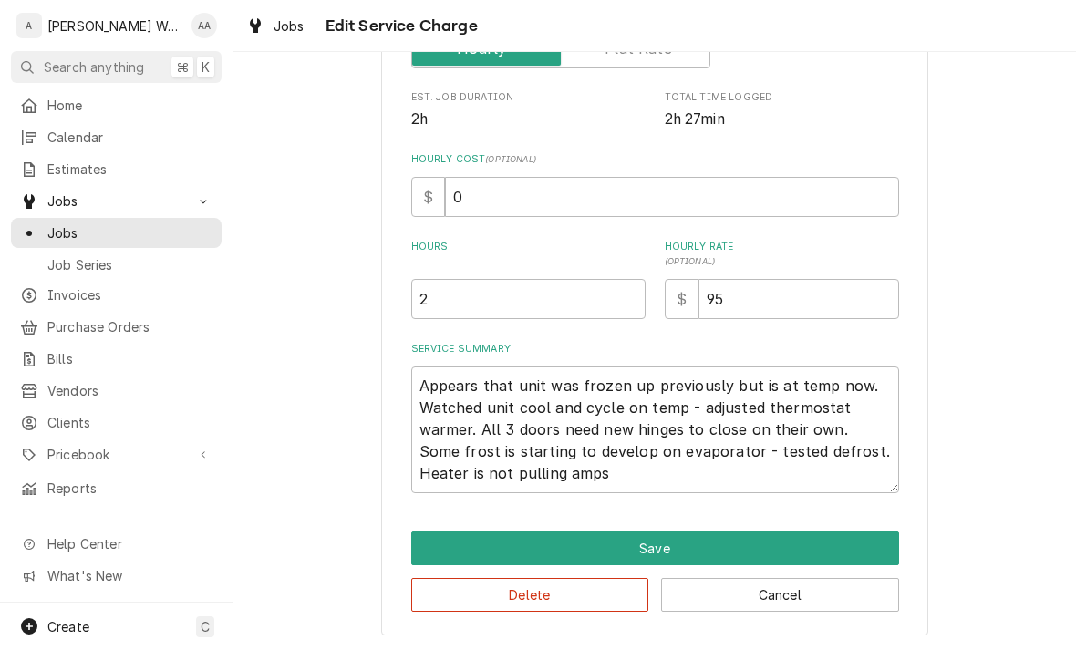
scroll to position [352, 0]
click at [657, 470] on textarea "Appears that unit was frozen up previously but is at temp now. Watched unit coo…" at bounding box center [655, 430] width 488 height 127
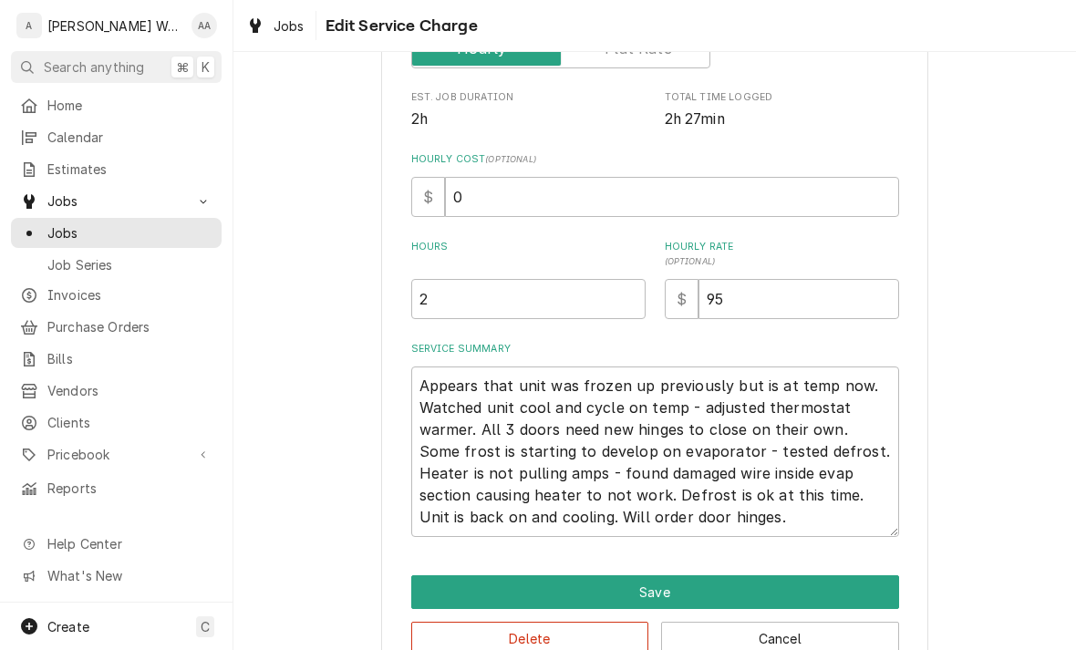
click at [447, 599] on button "Save" at bounding box center [655, 592] width 488 height 34
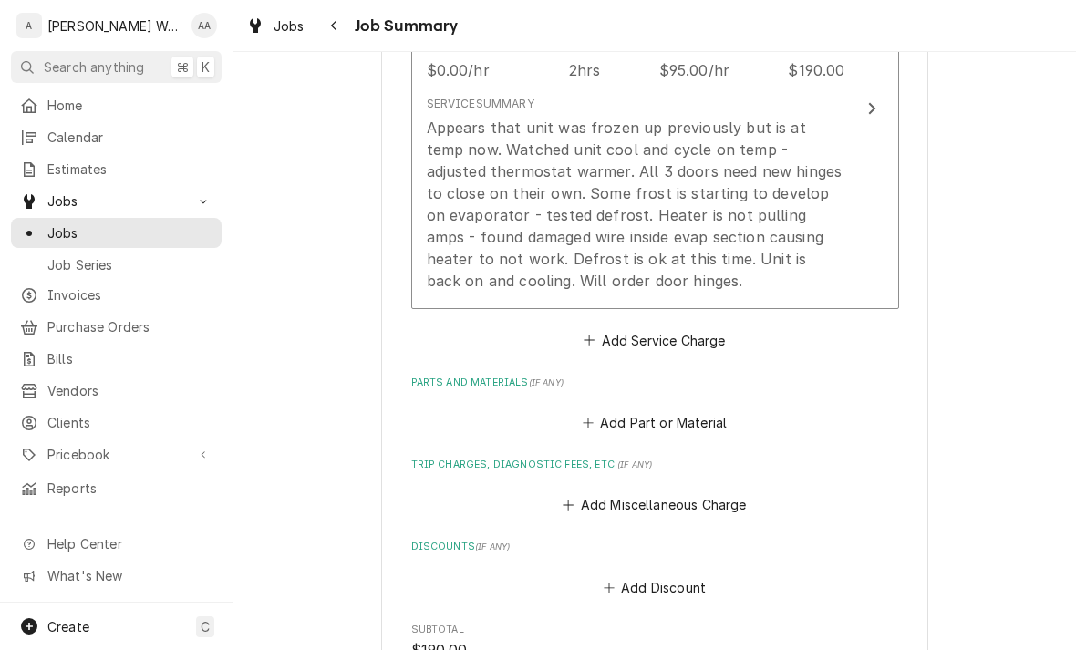
scroll to position [684, 0]
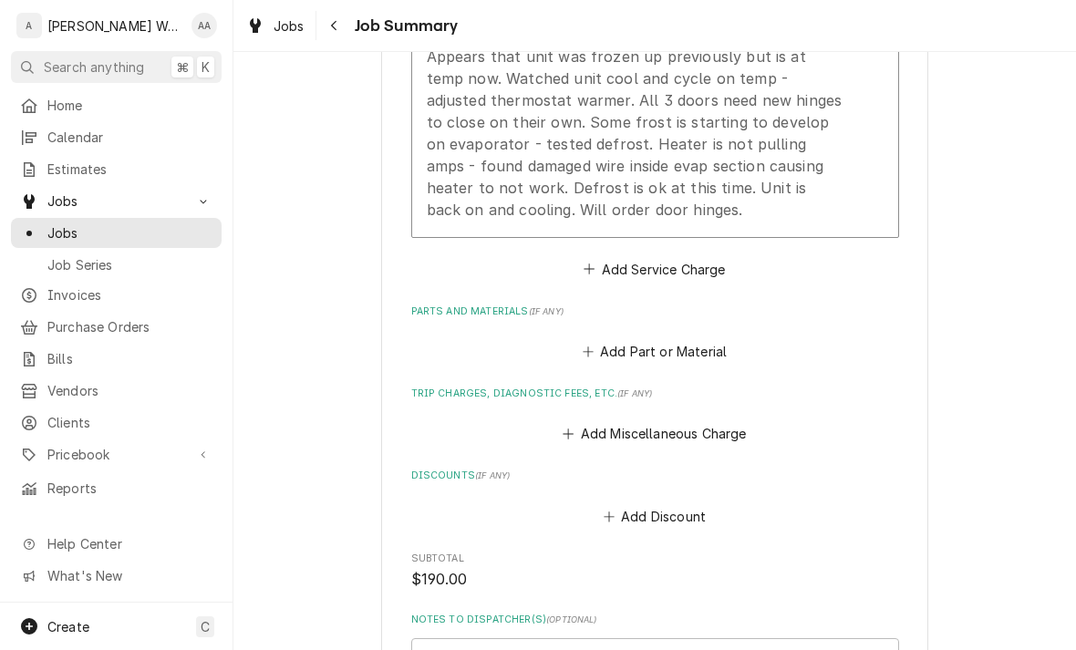
click at [602, 449] on div "Please provide a summary of the work you've done, the parts and materials you u…" at bounding box center [655, 154] width 488 height 1298
click at [592, 433] on button "Add Miscellaneous Charge" at bounding box center [655, 434] width 190 height 26
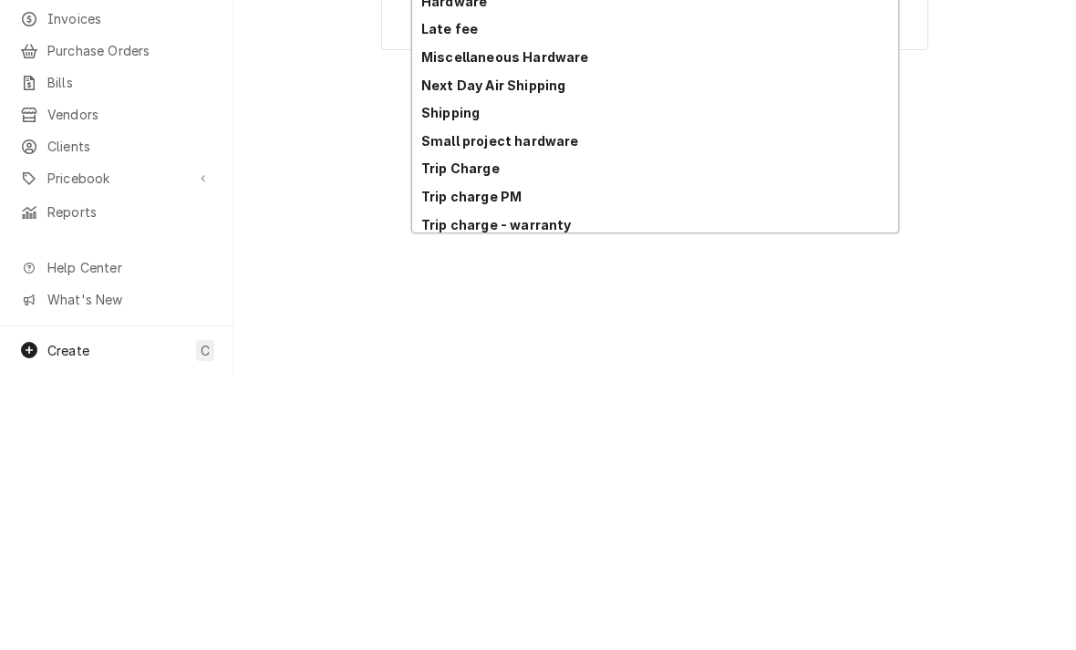
click at [436, 437] on strong "Trip Charge" at bounding box center [460, 444] width 78 height 15
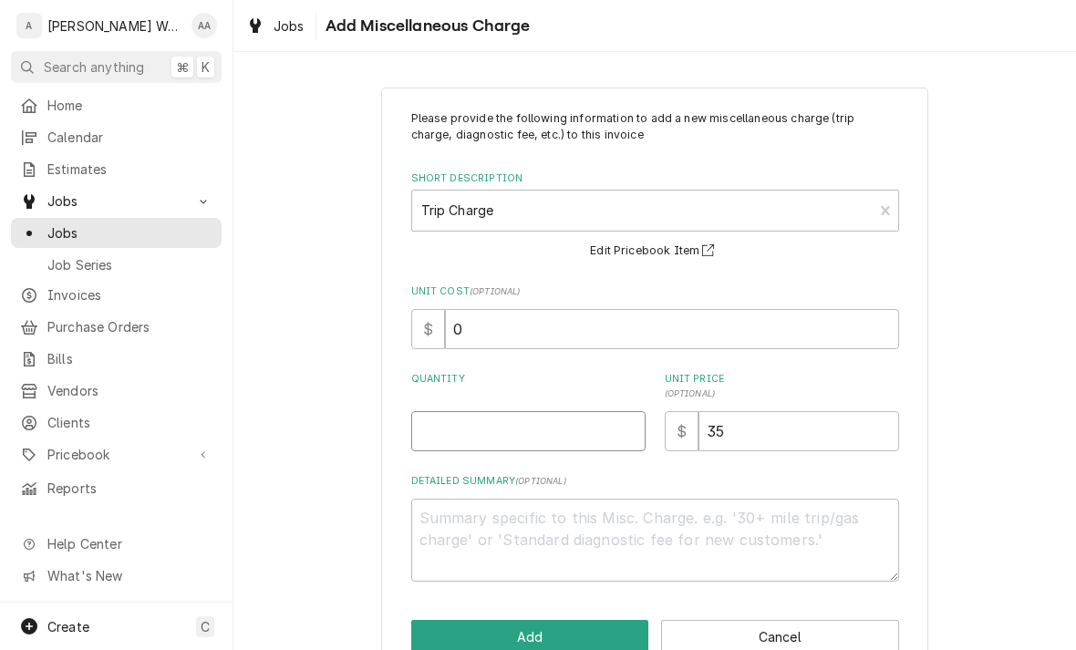
click at [445, 429] on input "Quantity" at bounding box center [528, 431] width 234 height 40
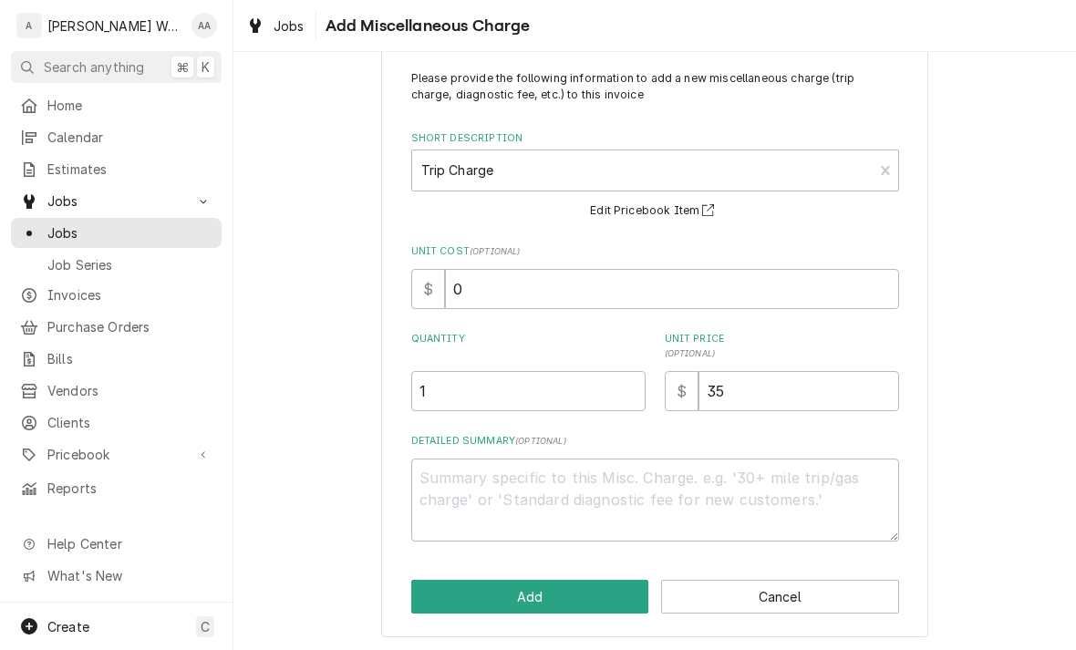
click at [453, 603] on button "Add" at bounding box center [530, 597] width 238 height 34
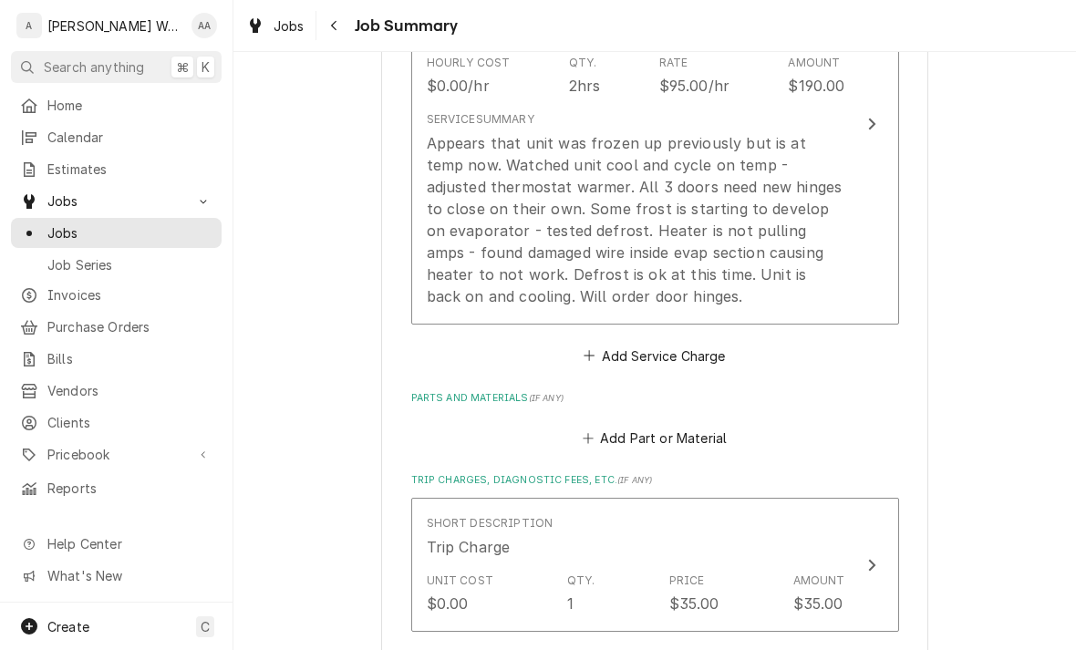
scroll to position [594, 0]
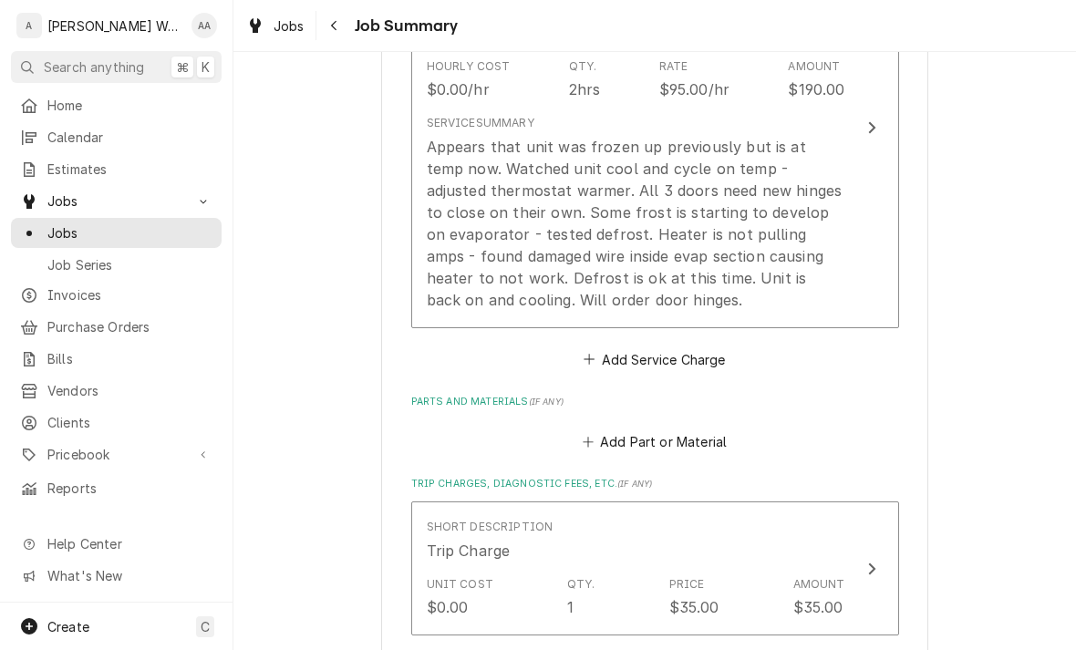
click at [812, 268] on div "Appears that unit was frozen up previously but is at temp now. Watched unit coo…" at bounding box center [636, 223] width 418 height 175
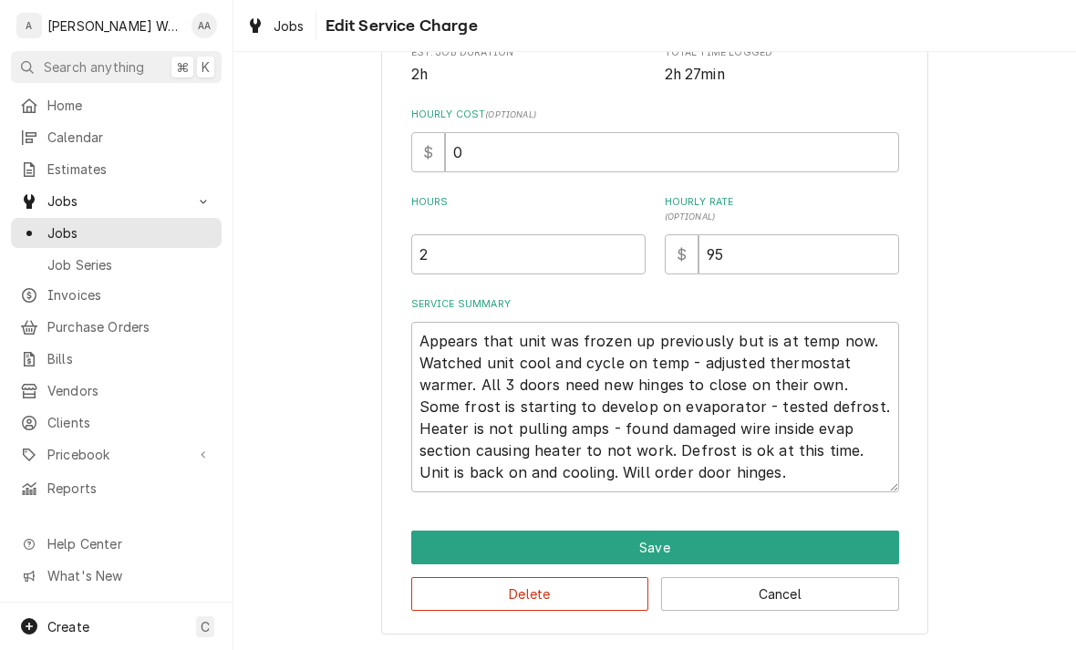
scroll to position [396, 0]
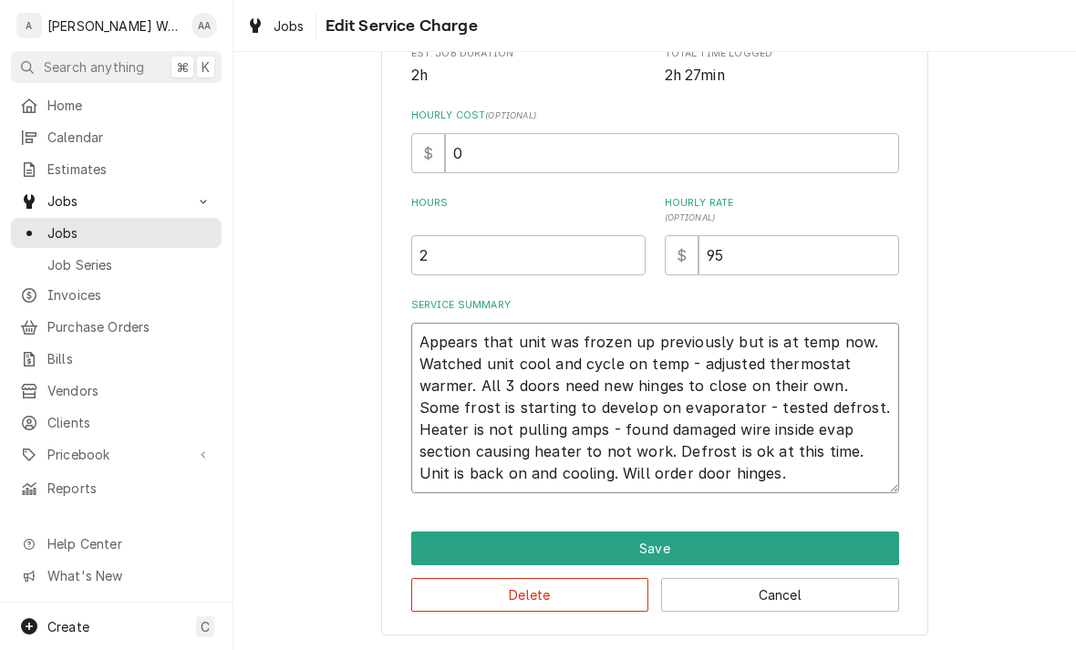
click at [739, 429] on textarea "Appears that unit was frozen up previously but is at temp now. Watched unit coo…" at bounding box center [655, 408] width 488 height 170
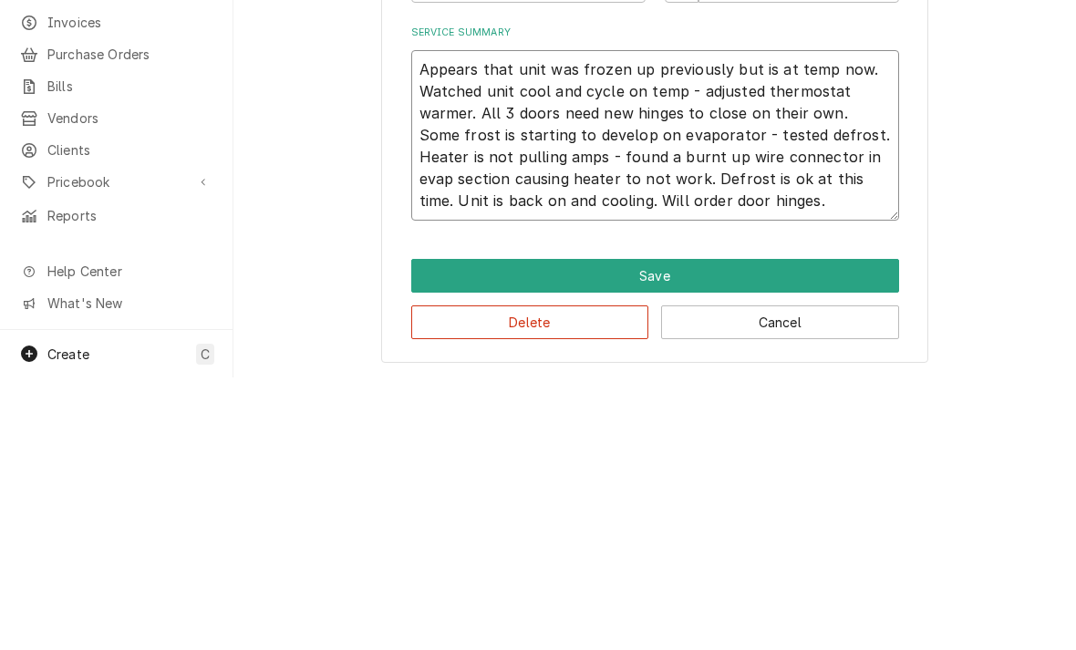
click at [745, 323] on textarea "Appears that unit was frozen up previously but is at temp now. Watched unit coo…" at bounding box center [655, 408] width 488 height 170
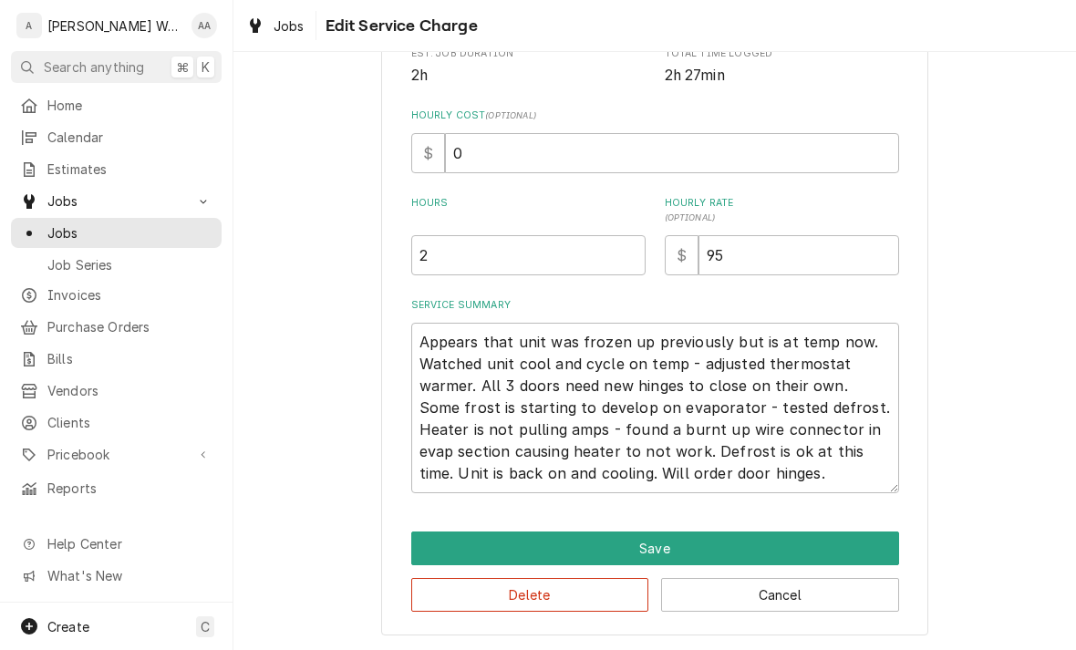
click at [861, 543] on button "Save" at bounding box center [655, 549] width 488 height 34
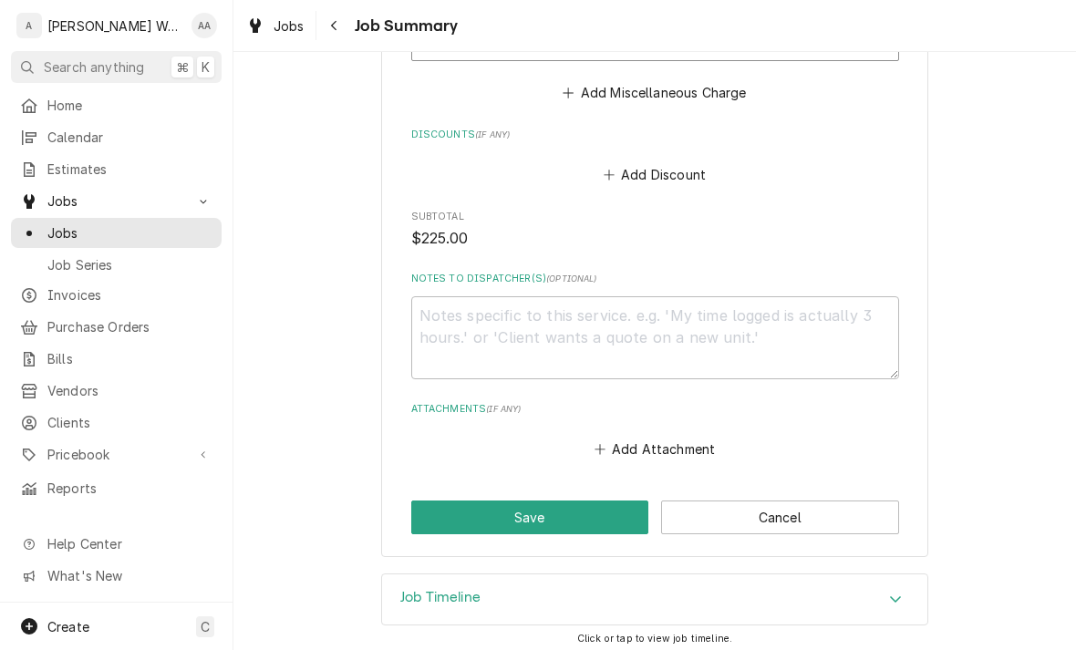
scroll to position [1167, 0]
click at [440, 522] on button "Save" at bounding box center [530, 518] width 238 height 34
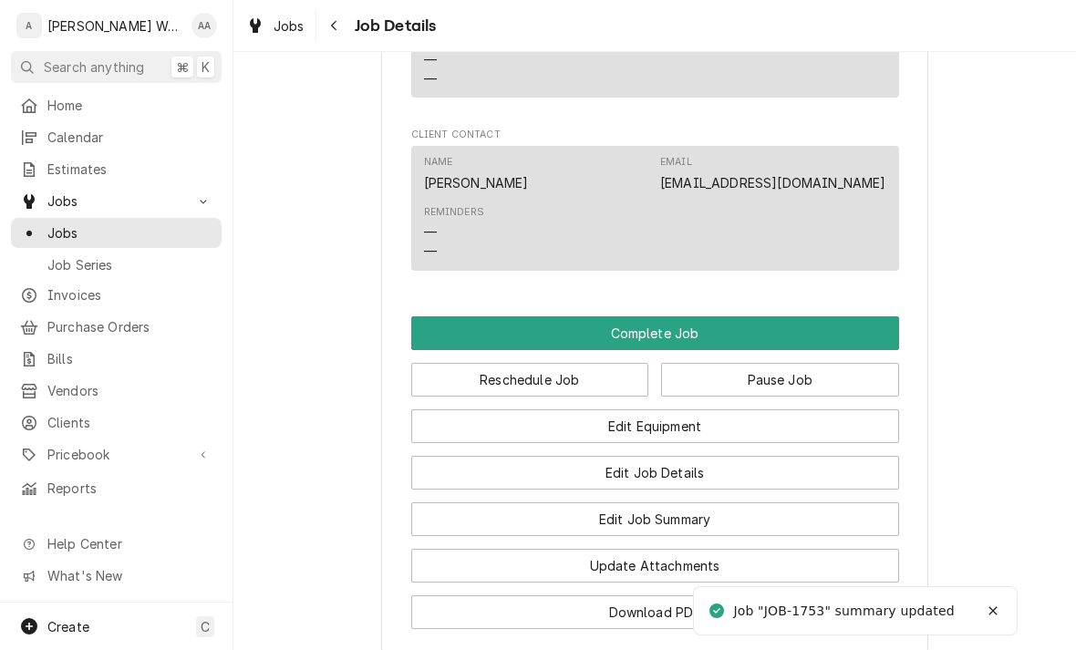
scroll to position [1555, 0]
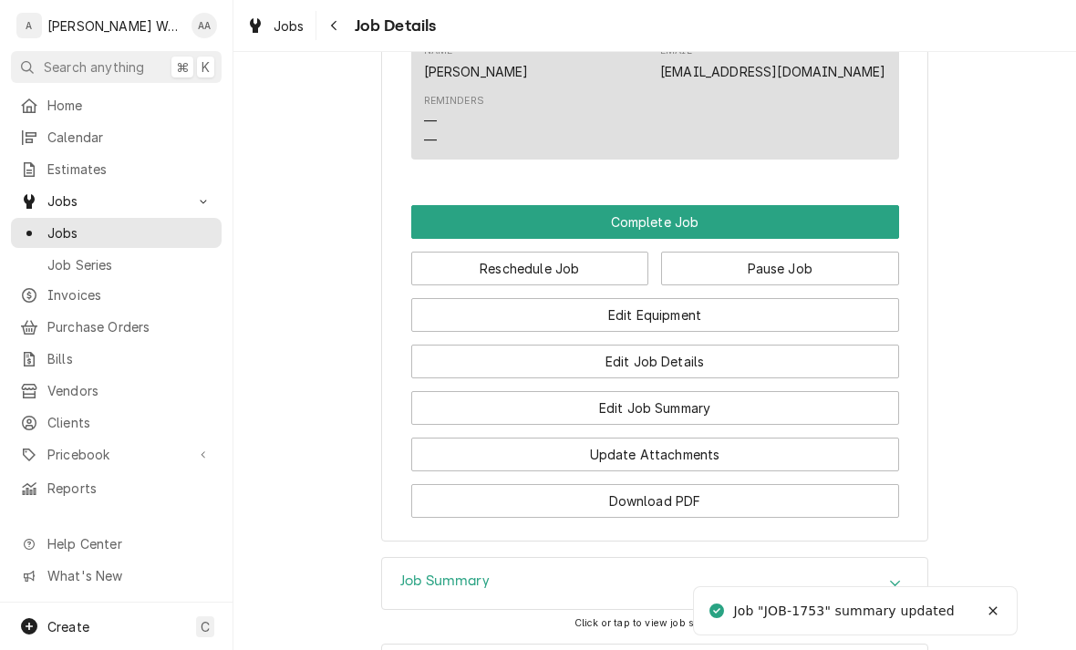
click at [457, 298] on button "Edit Equipment" at bounding box center [655, 315] width 488 height 34
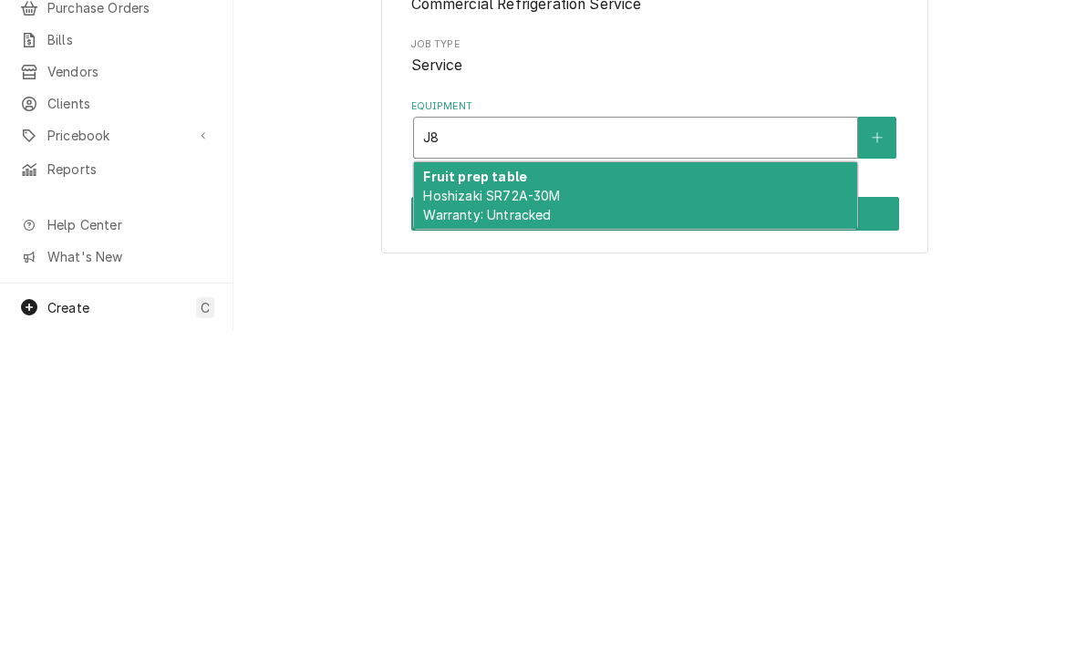
click at [494, 507] on span "Hoshizaki SR72A-30M Warranty: Untracked" at bounding box center [491, 524] width 137 height 35
type input "J8"
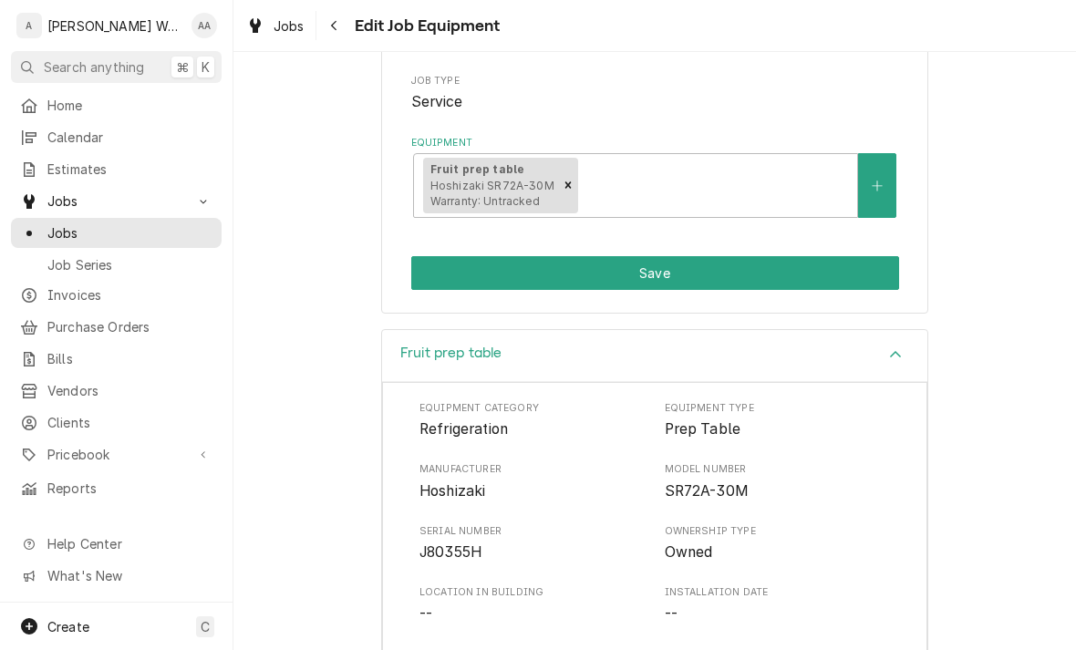
scroll to position [284, 0]
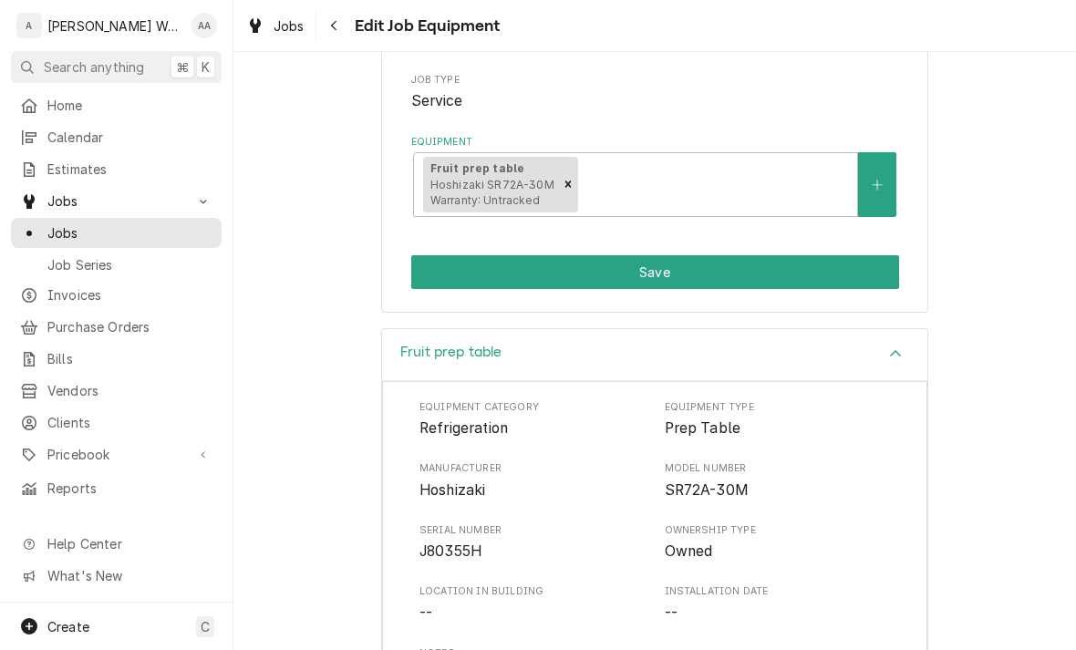
click at [441, 272] on button "Save" at bounding box center [655, 272] width 488 height 34
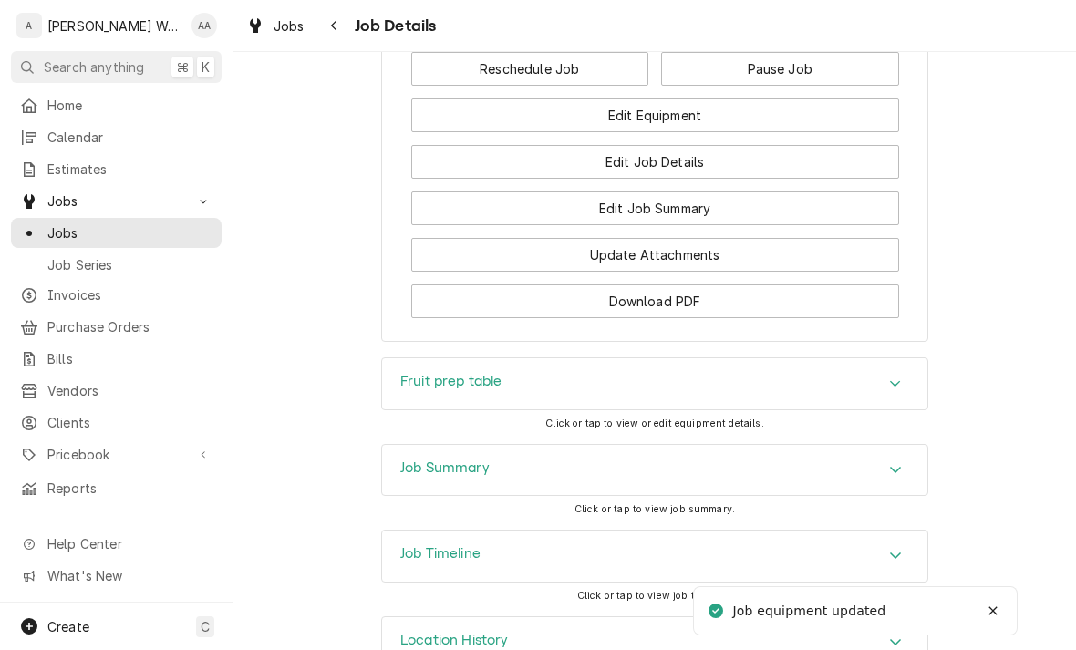
click at [418, 373] on h3 "Fruit prep table" at bounding box center [451, 381] width 102 height 17
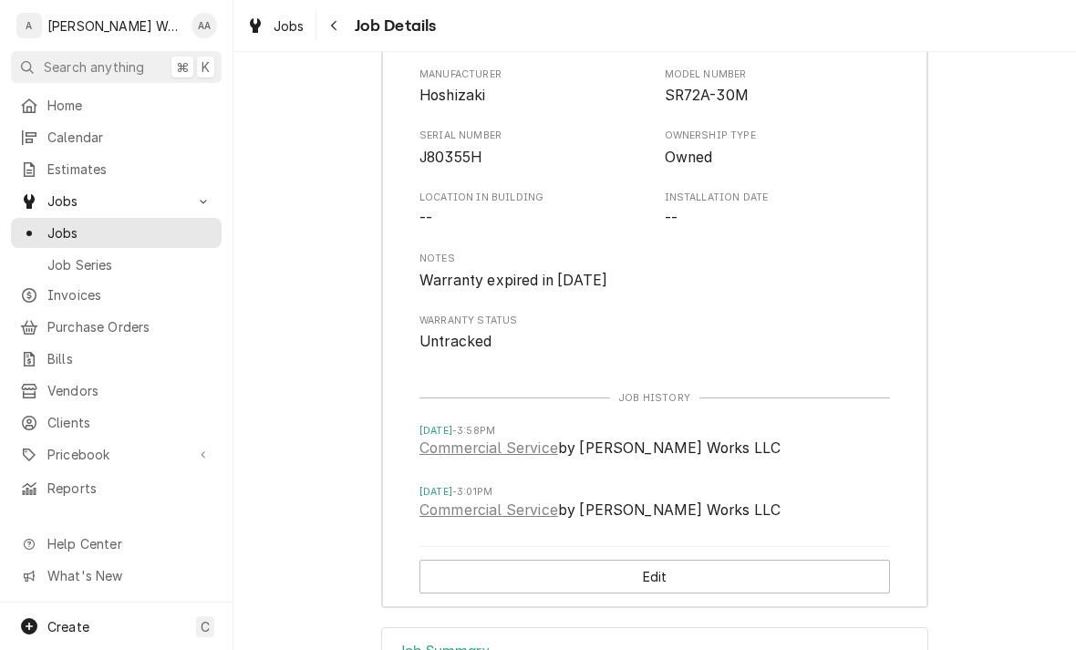
scroll to position [2184, 0]
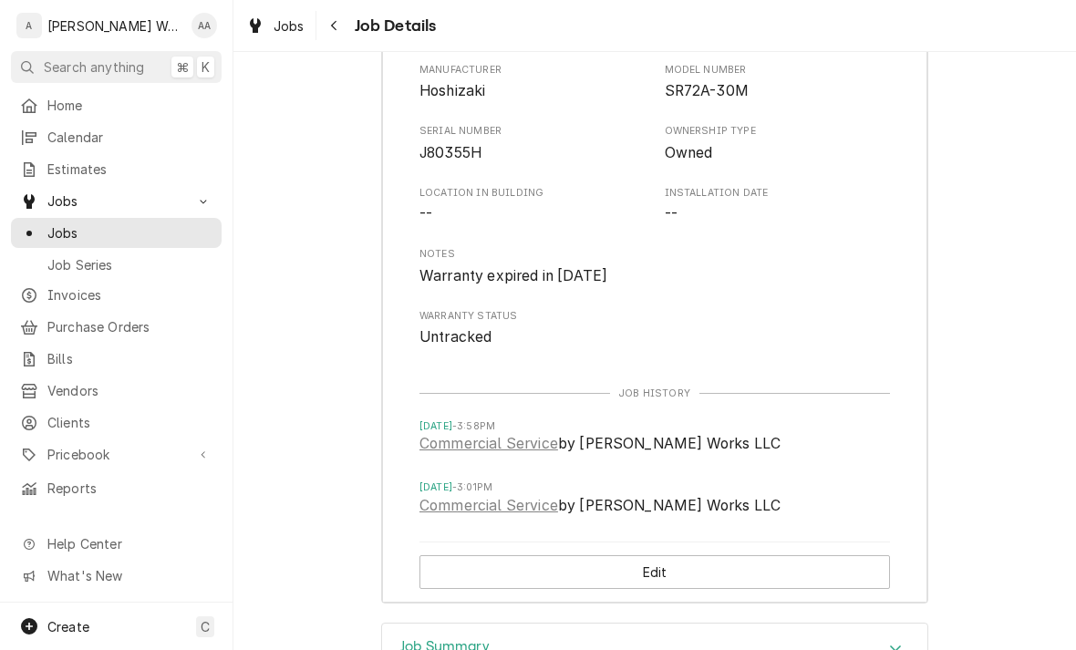
click at [443, 433] on link "Commercial Service" at bounding box center [488, 444] width 139 height 22
click at [463, 495] on link "Commercial Service" at bounding box center [488, 506] width 139 height 22
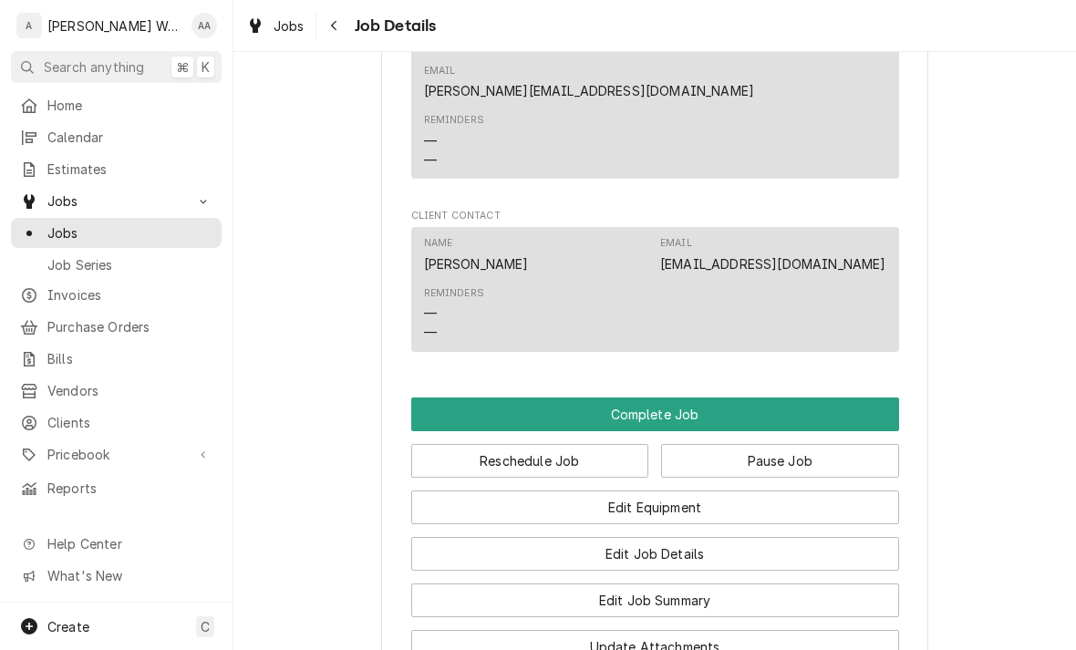
scroll to position [1364, 0]
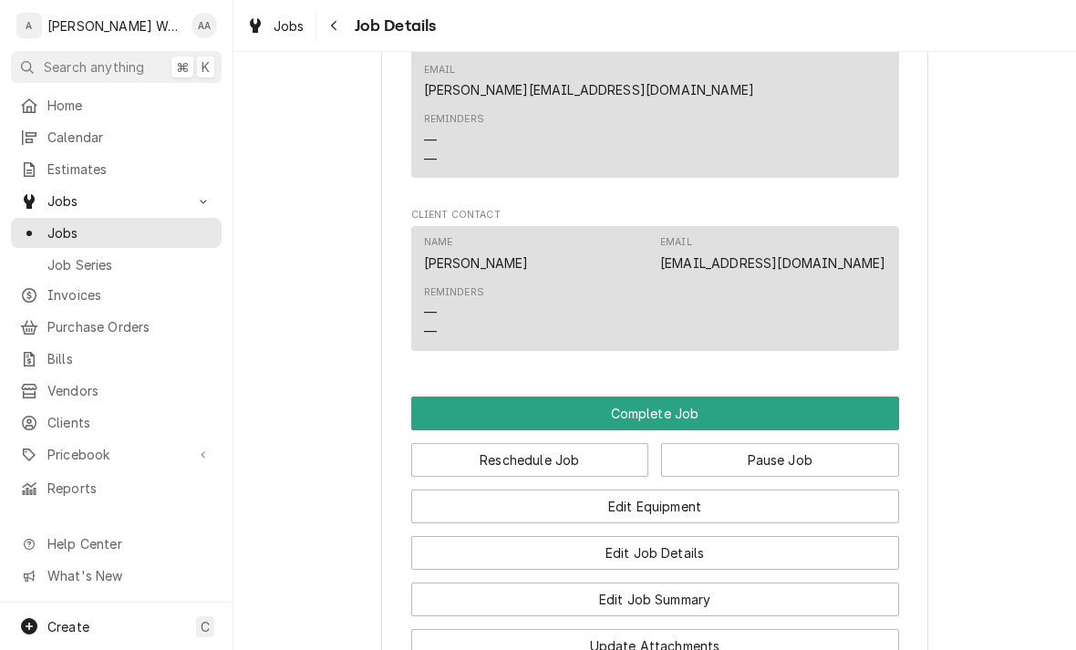
click at [861, 443] on button "Pause Job" at bounding box center [780, 460] width 238 height 34
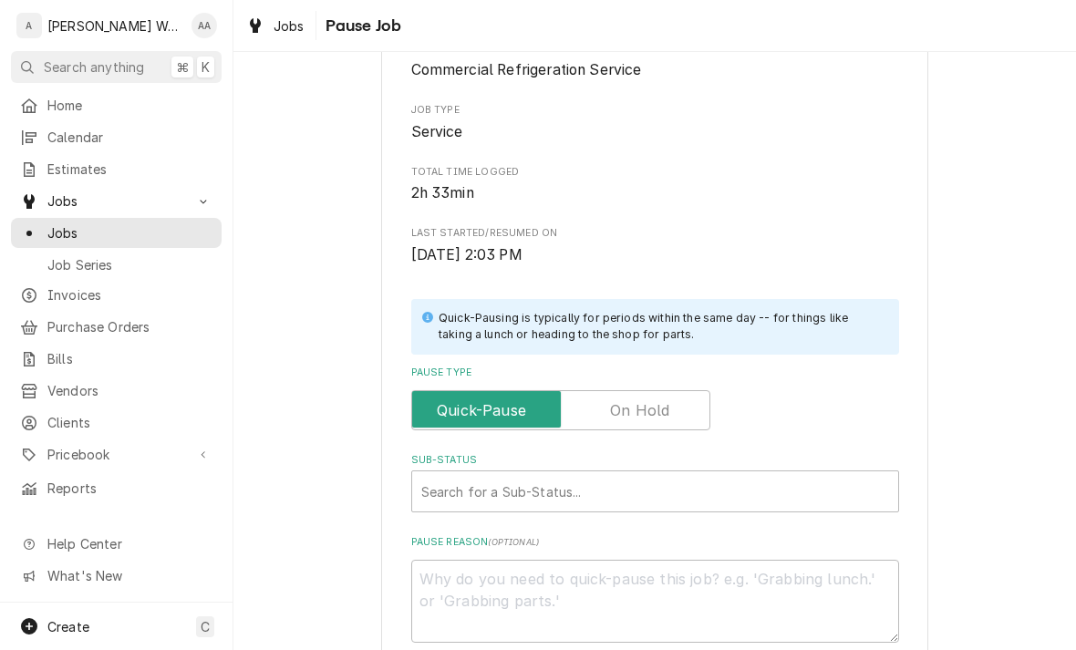
scroll to position [187, 0]
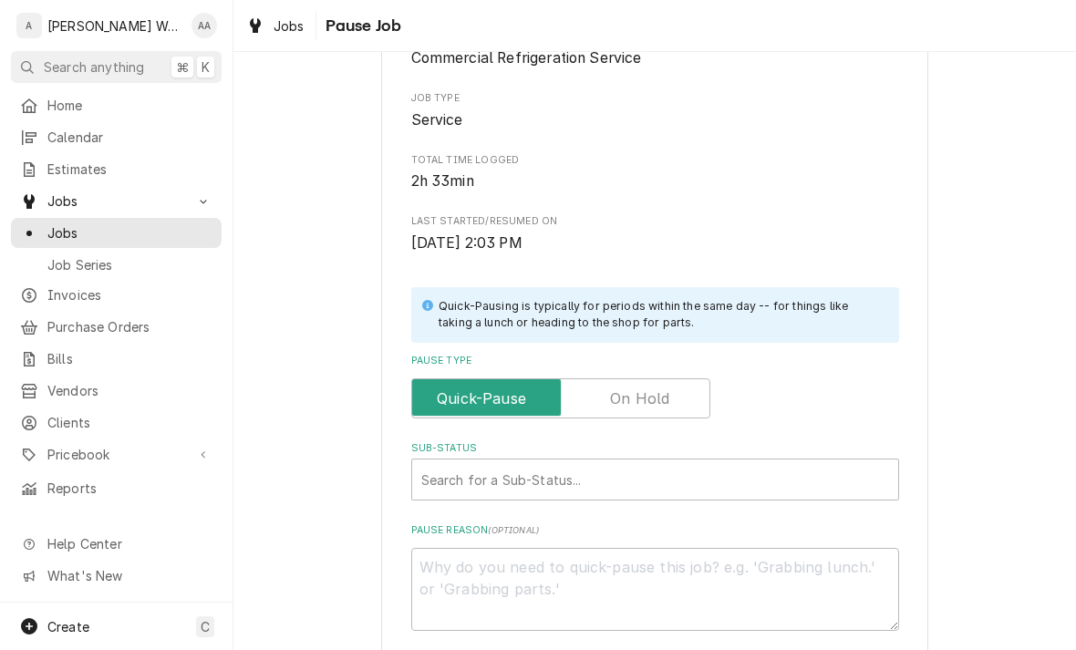
click at [609, 398] on input "Pause Type" at bounding box center [560, 398] width 283 height 40
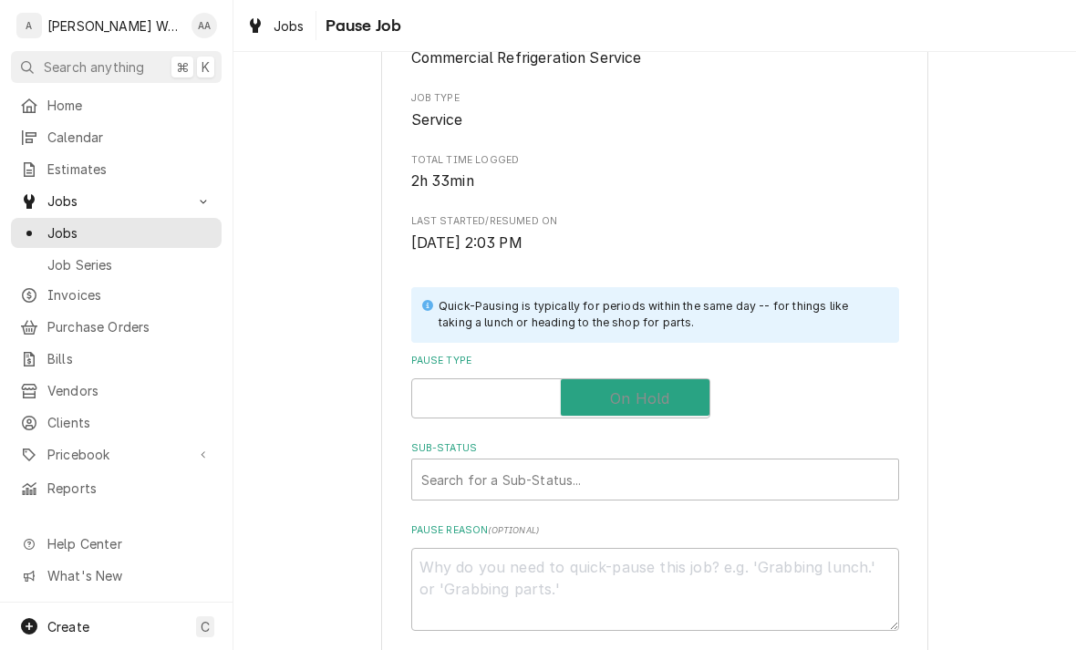
checkbox input "true"
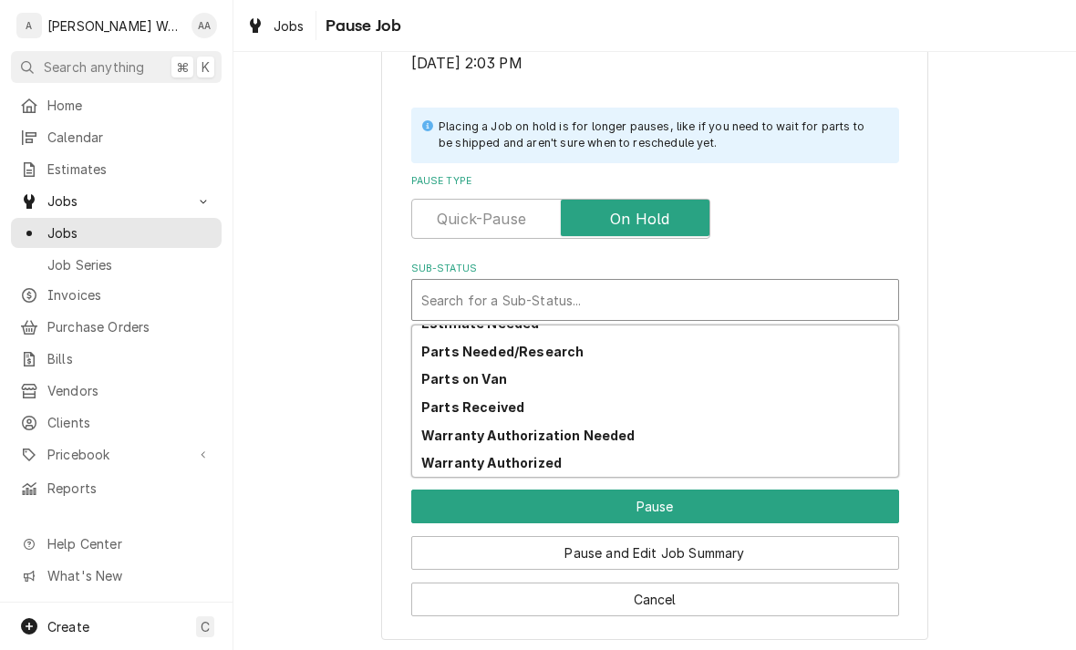
scroll to position [212, 0]
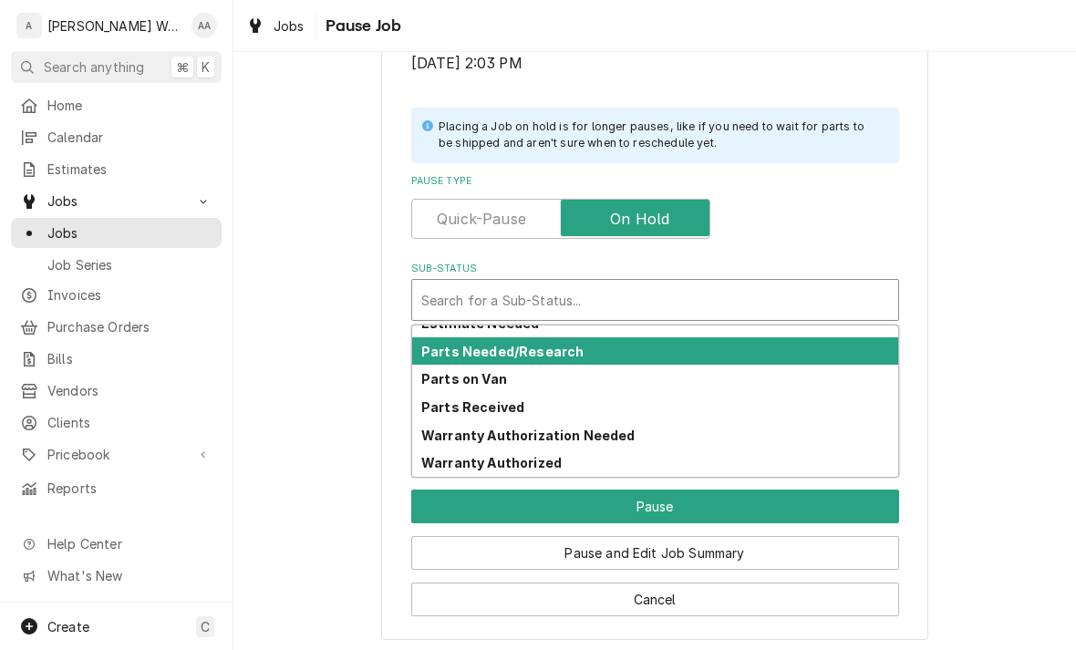
click at [444, 350] on strong "Parts Needed/Research" at bounding box center [502, 351] width 162 height 15
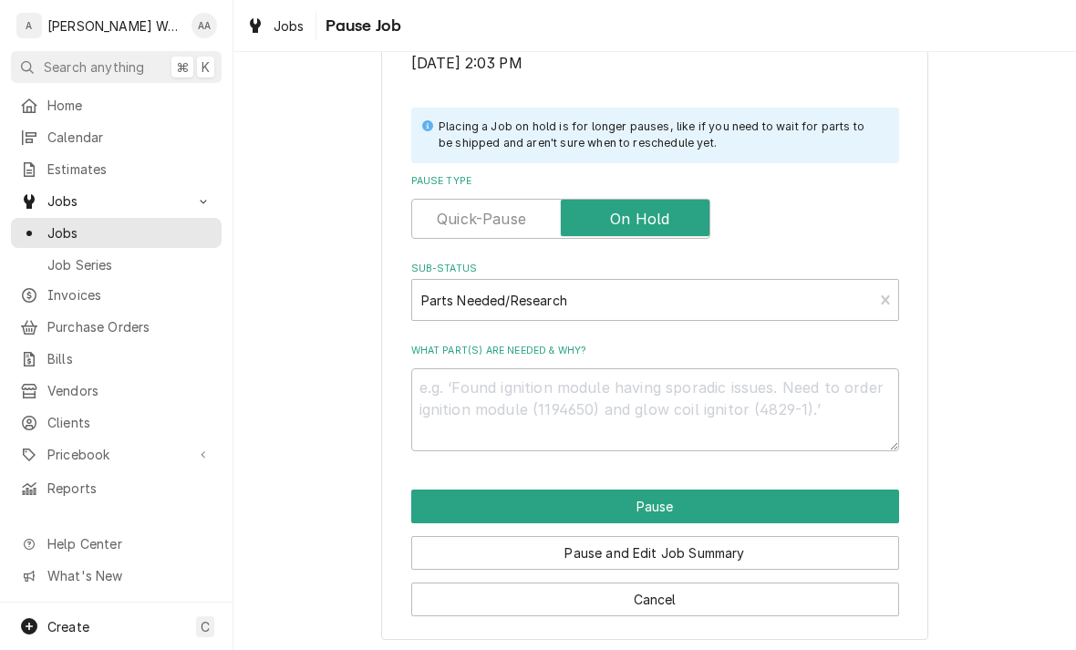
scroll to position [345, 0]
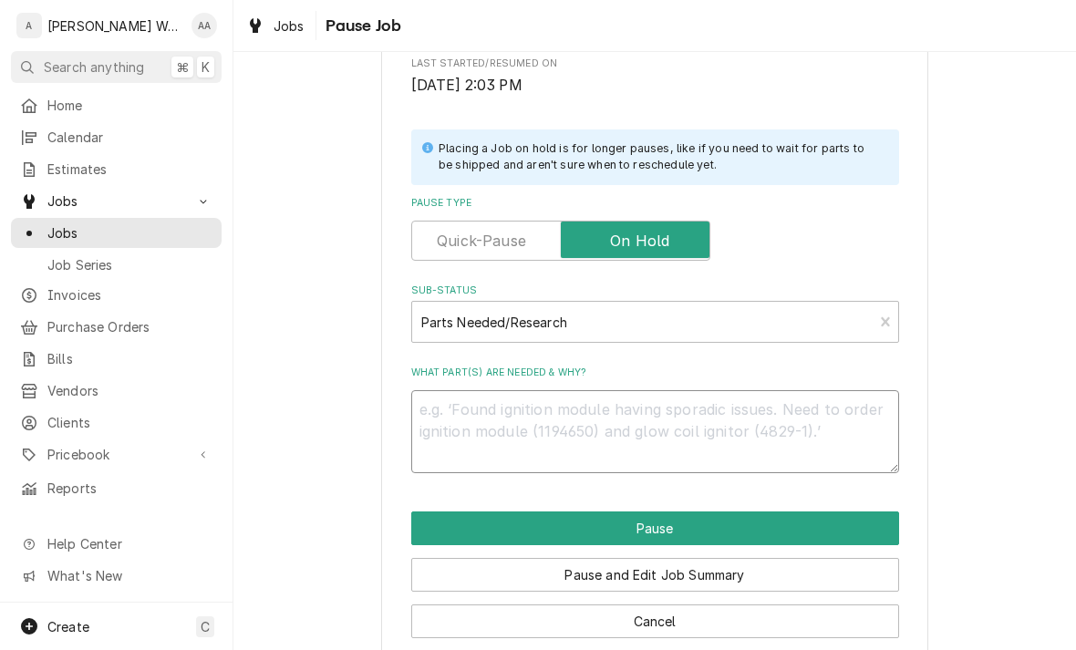
click at [450, 426] on textarea "What part(s) are needed & why?" at bounding box center [655, 431] width 488 height 83
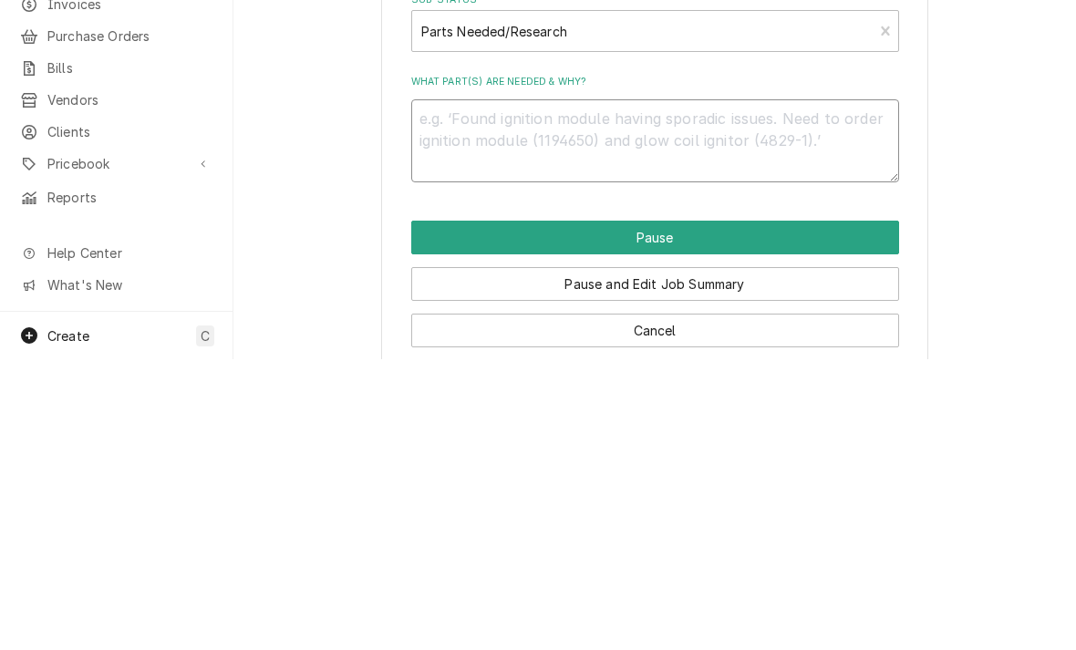
type textarea "x"
type textarea "H"
type textarea "x"
type textarea "Hi"
type textarea "x"
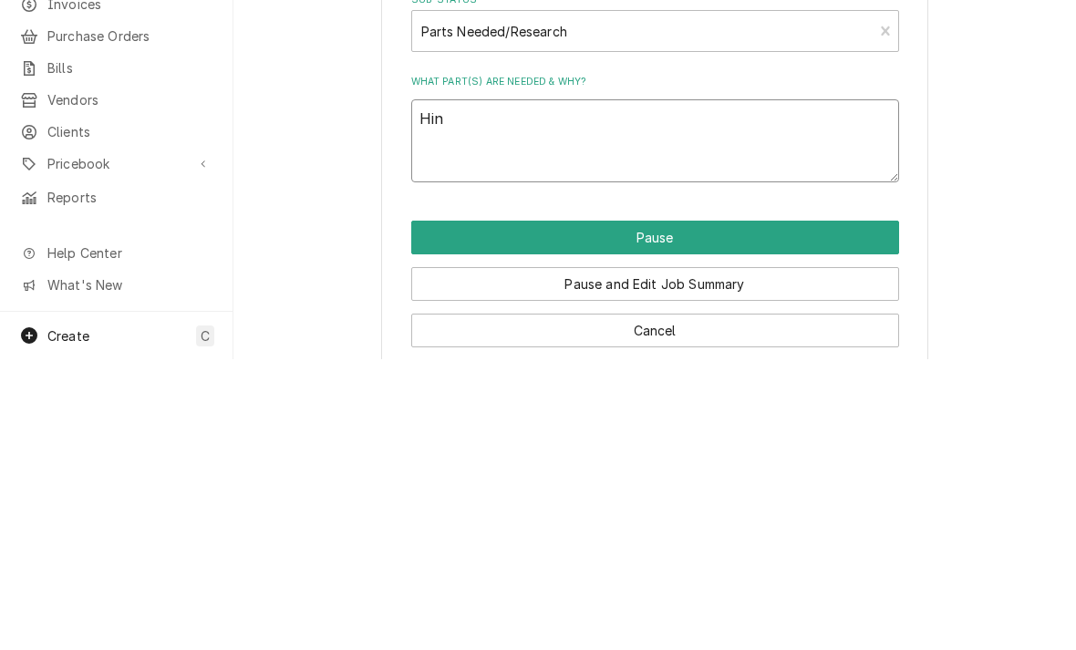
type textarea "Hing"
type textarea "x"
type textarea "Hinge"
type textarea "x"
type textarea "Hinges"
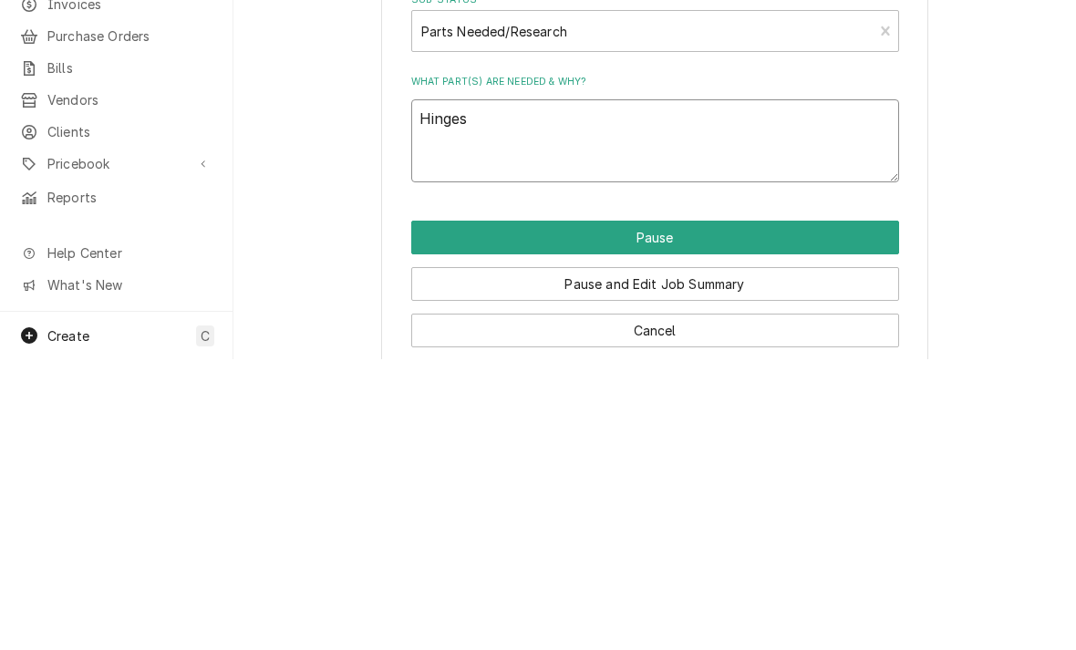
type textarea "x"
type textarea "Hing"
type textarea "x"
type textarea "Hin"
type textarea "x"
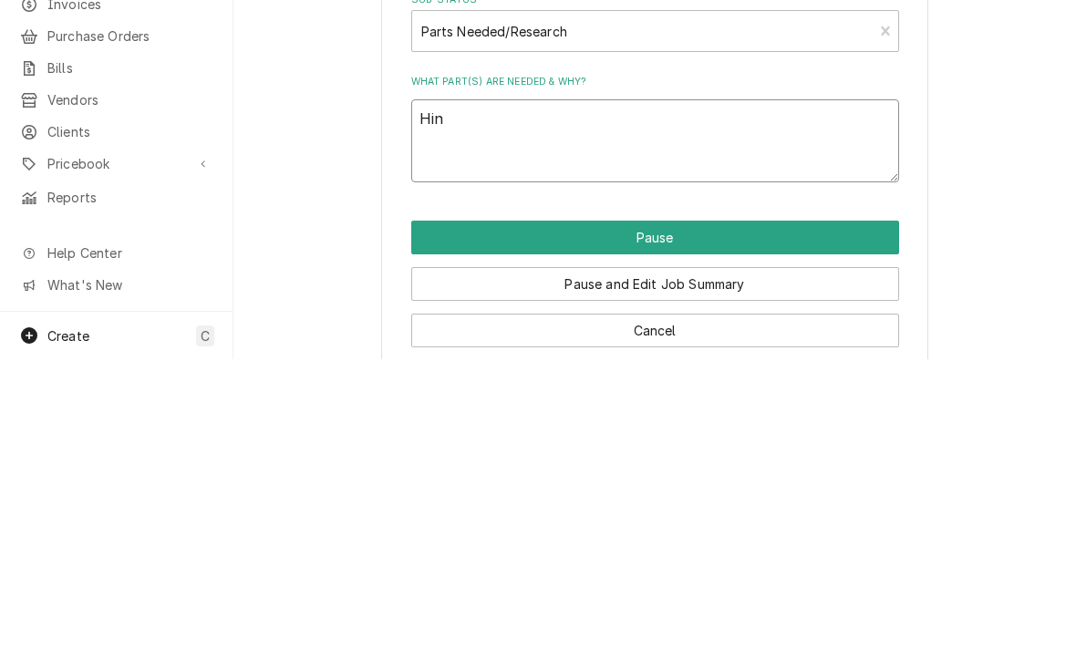
type textarea "Hi"
type textarea "x"
type textarea "H"
type textarea "x"
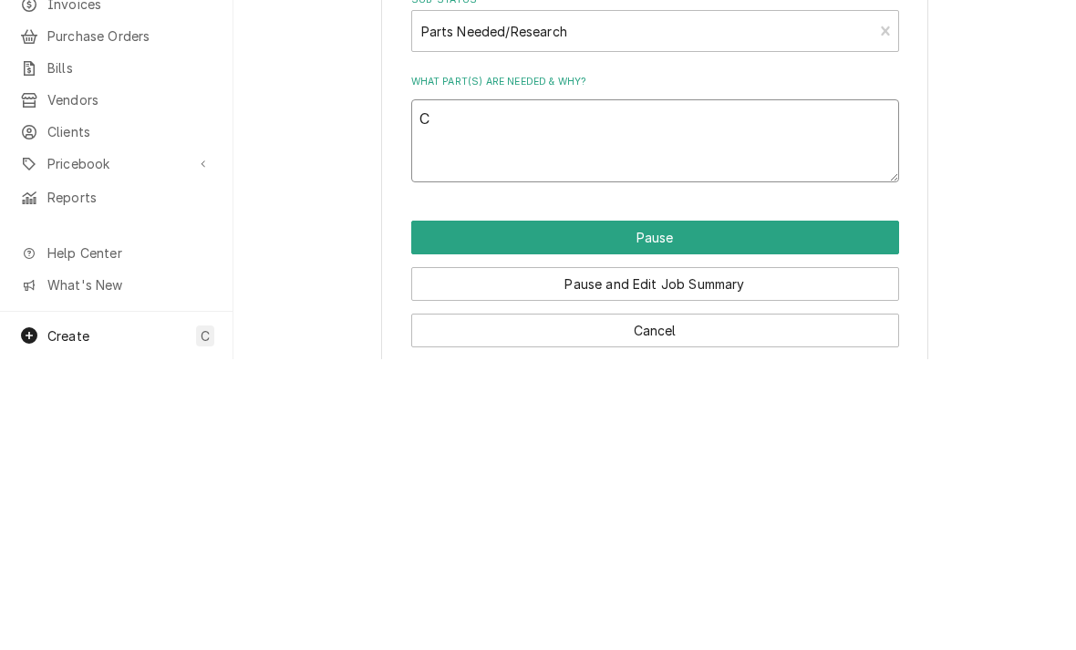
type textarea "Co"
type textarea "x"
type textarea "Con"
type textarea "x"
type textarea "Conc"
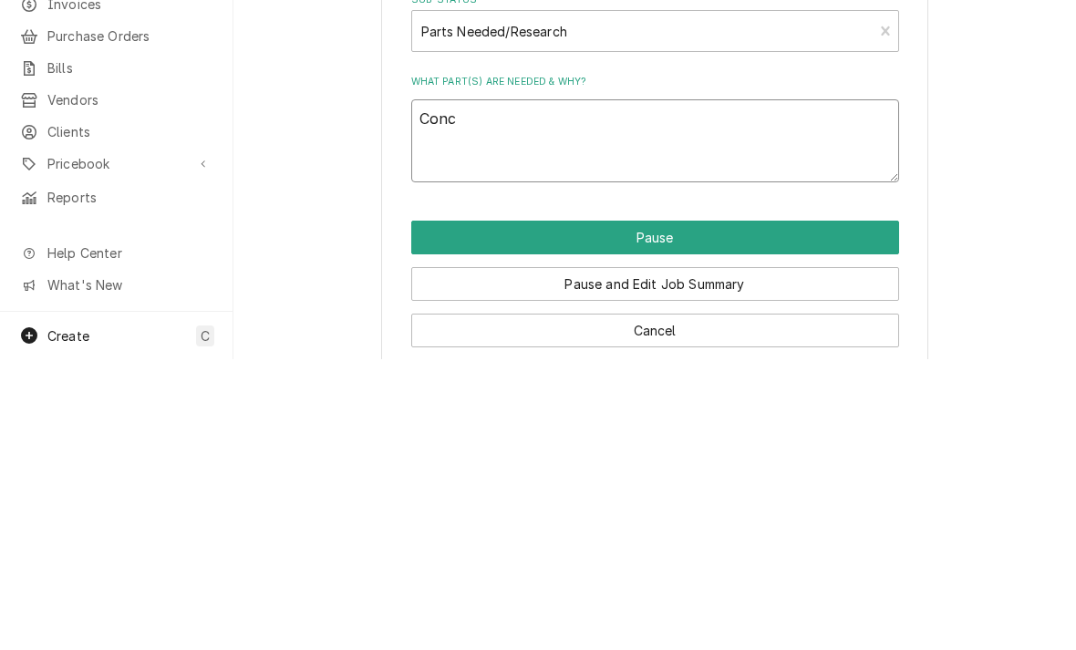
type textarea "x"
type textarea "Concea"
type textarea "x"
type textarea "Conceal"
type textarea "x"
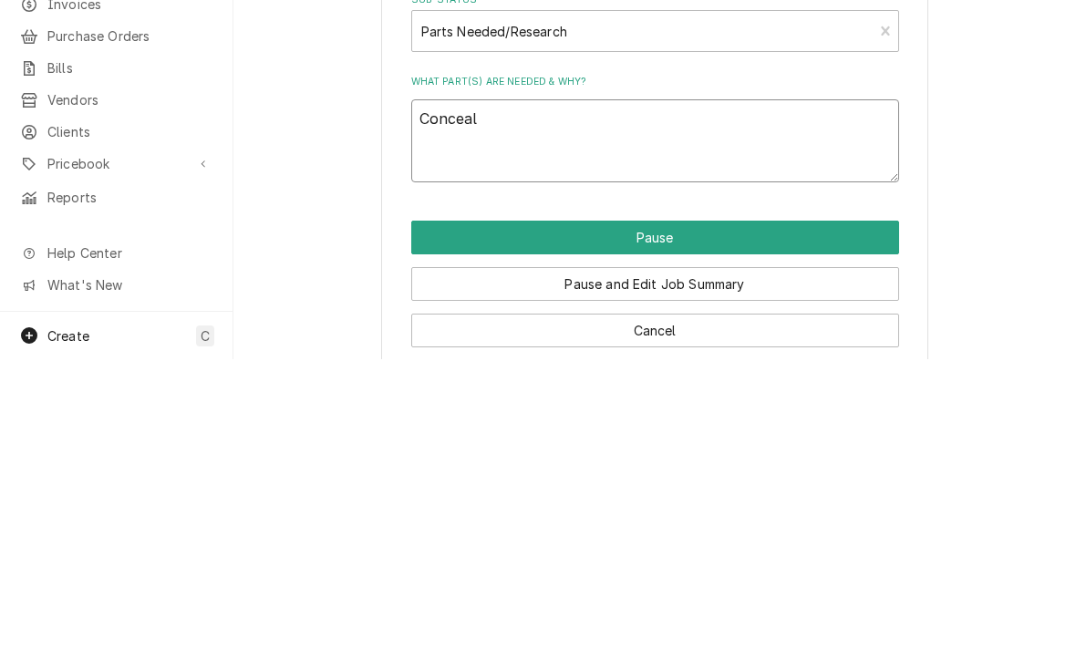
type textarea "Conceale"
type textarea "x"
type textarea "Concealed"
type textarea "x"
type textarea "Concealed"
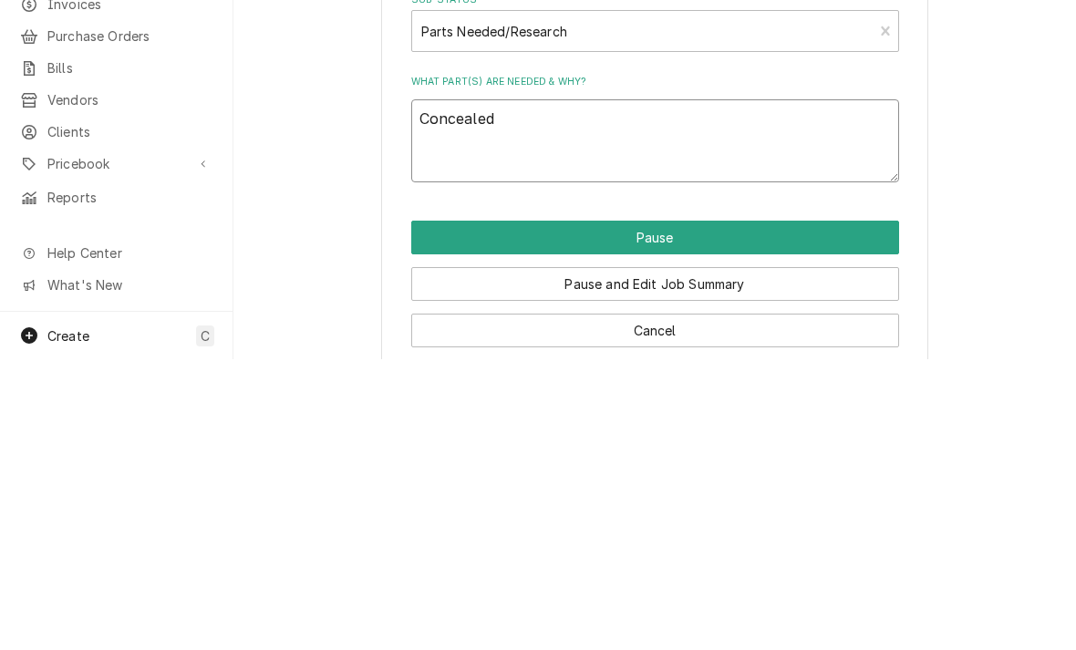
type textarea "x"
type textarea "Concealed hi"
type textarea "x"
type textarea "Concealed hin"
type textarea "x"
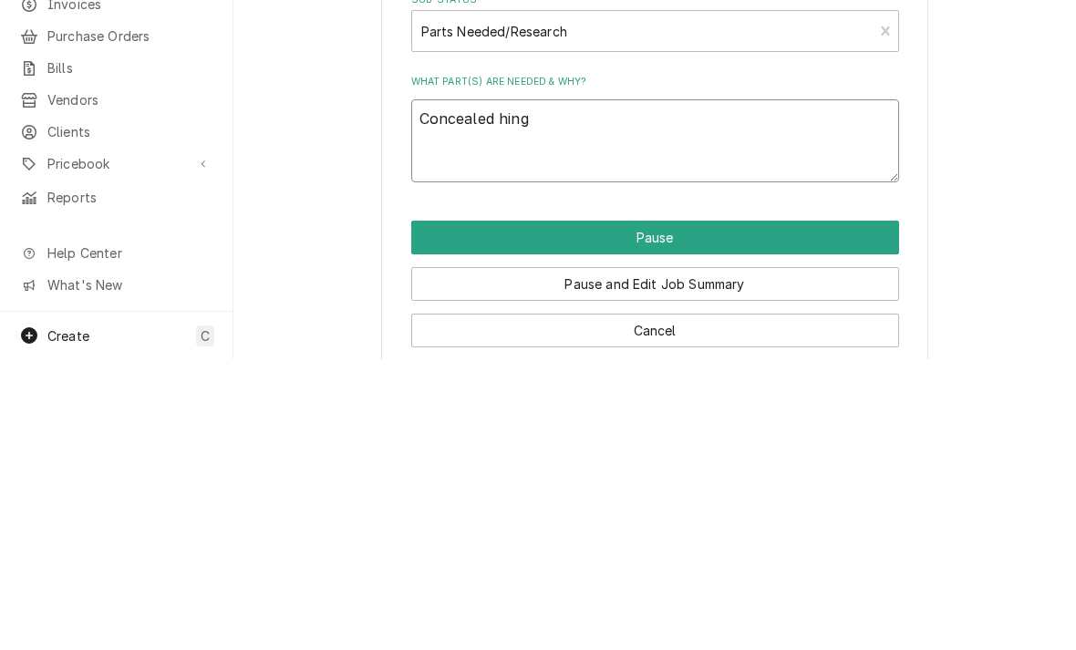
type textarea "Concealed hinge"
type textarea "x"
type textarea "Concealed hinges"
type textarea "x"
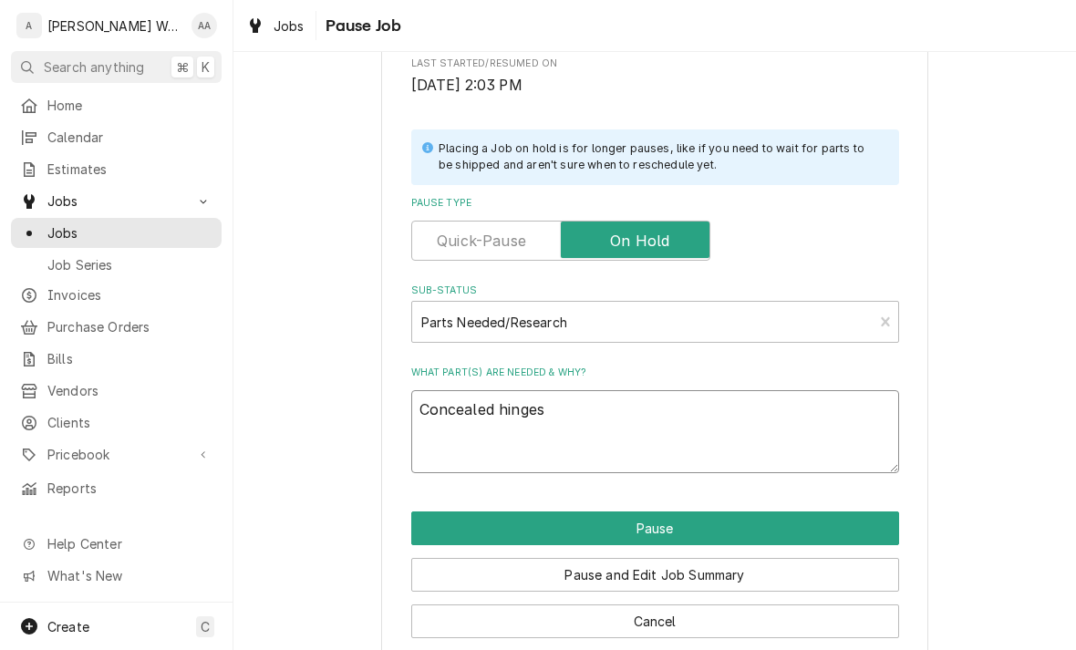
type textarea "Concealed hinges"
click at [439, 524] on button "Pause" at bounding box center [655, 528] width 488 height 34
type textarea "x"
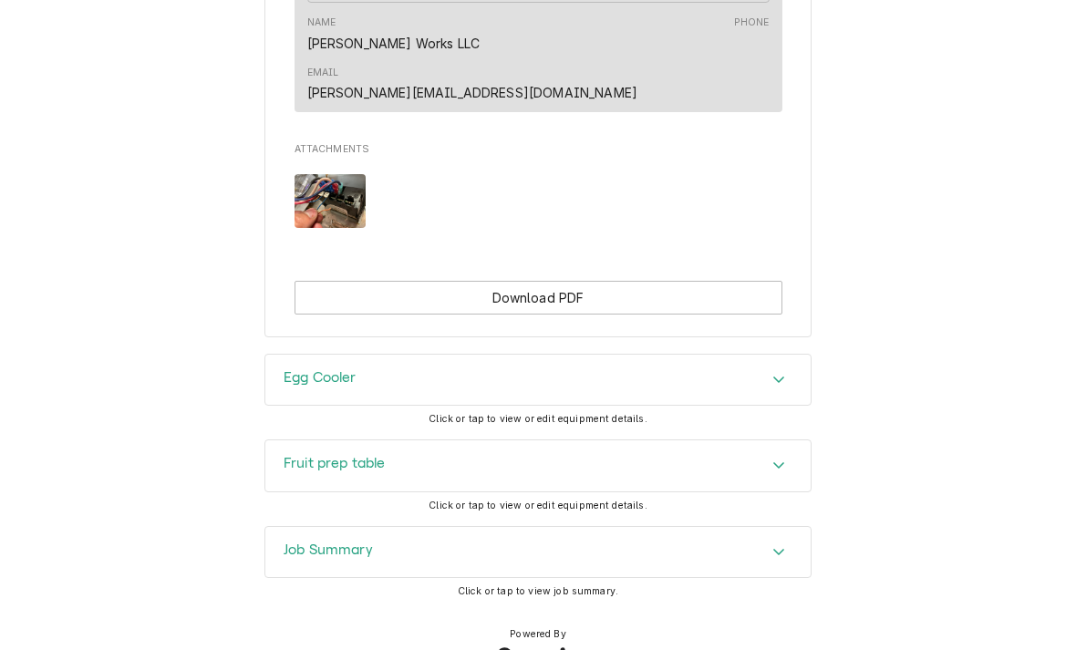
scroll to position [1167, 0]
click at [307, 542] on h3 "Job Summary" at bounding box center [328, 550] width 89 height 17
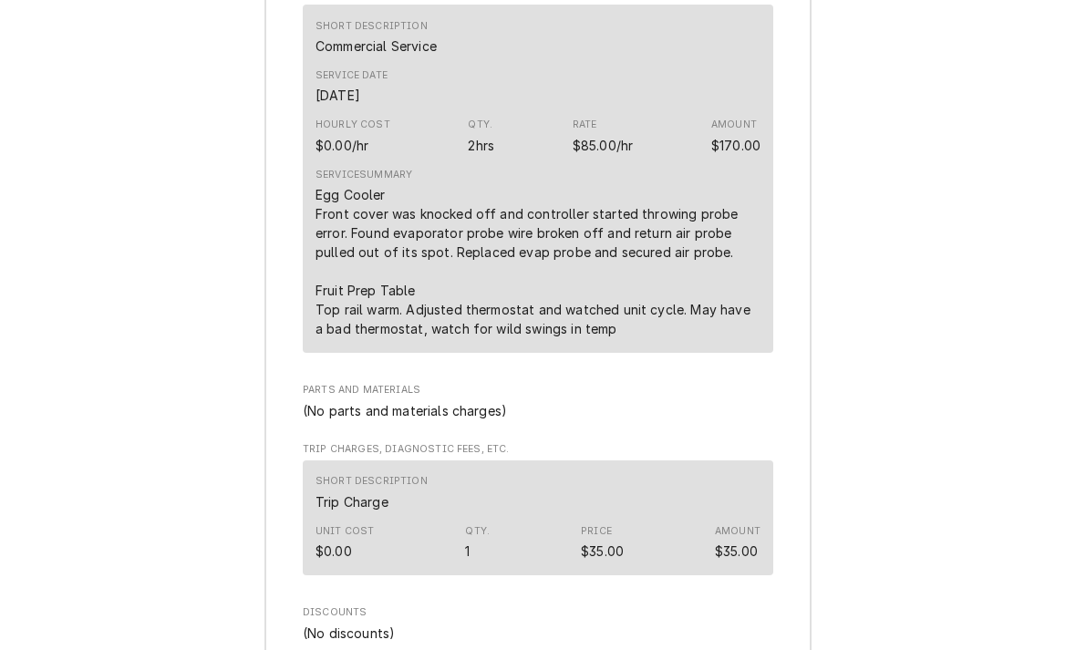
scroll to position [2029, 0]
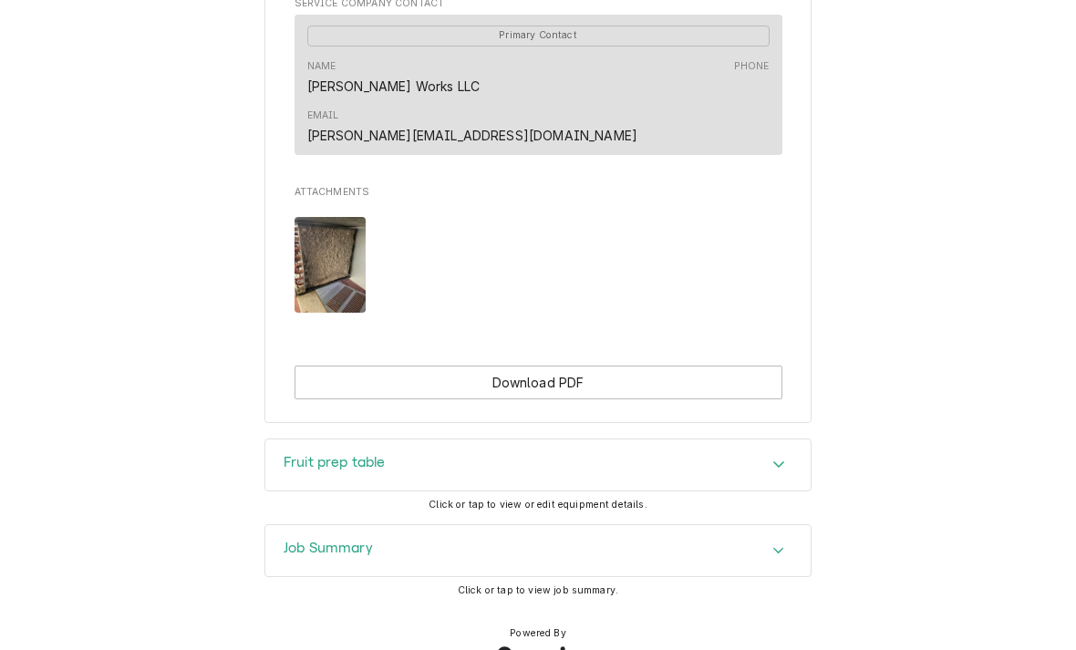
click at [295, 540] on h3 "Job Summary" at bounding box center [328, 548] width 89 height 17
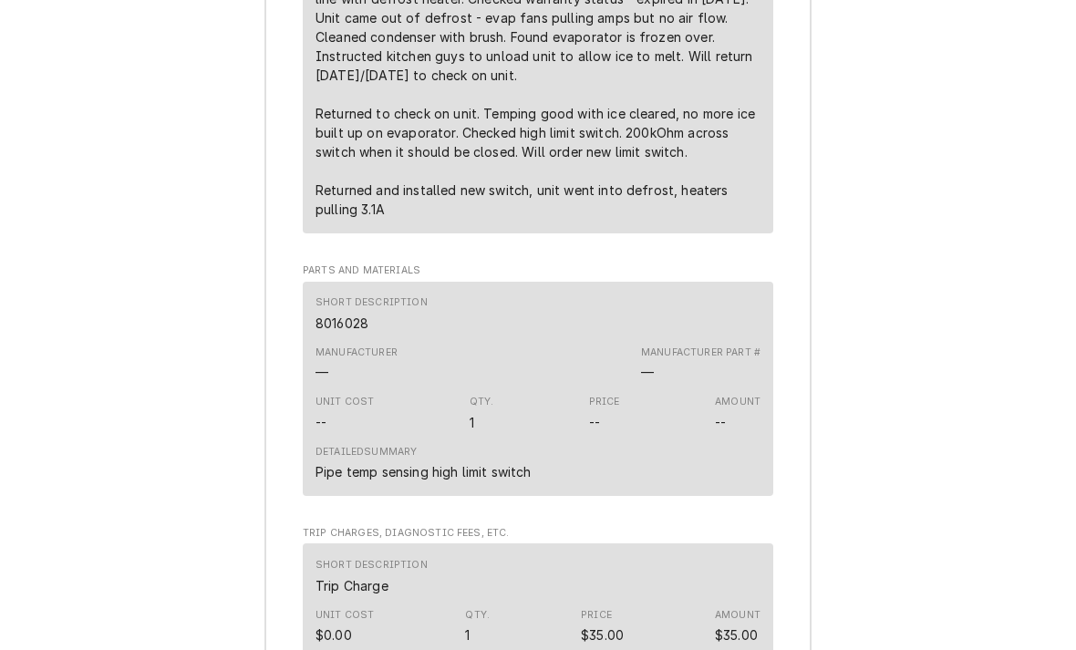
scroll to position [2211, 0]
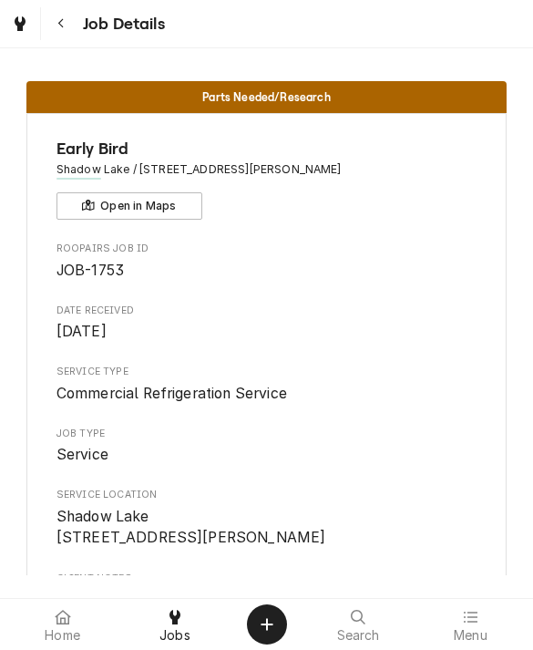
click at [167, 606] on div at bounding box center [175, 617] width 22 height 22
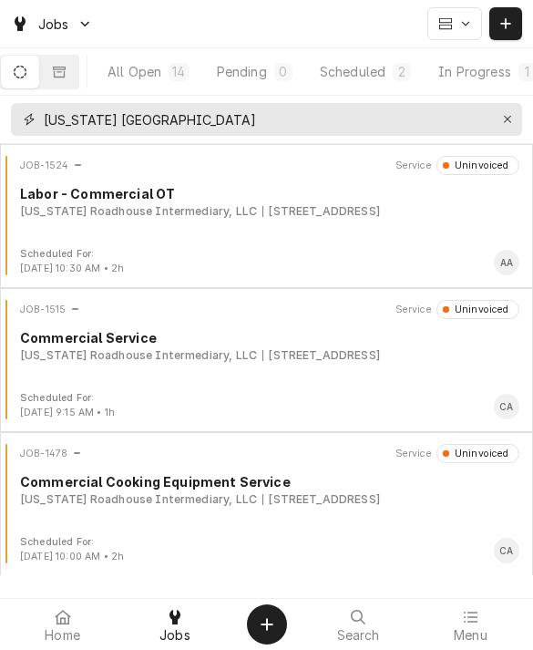
click at [512, 125] on icon "Erase input" at bounding box center [508, 119] width 10 height 13
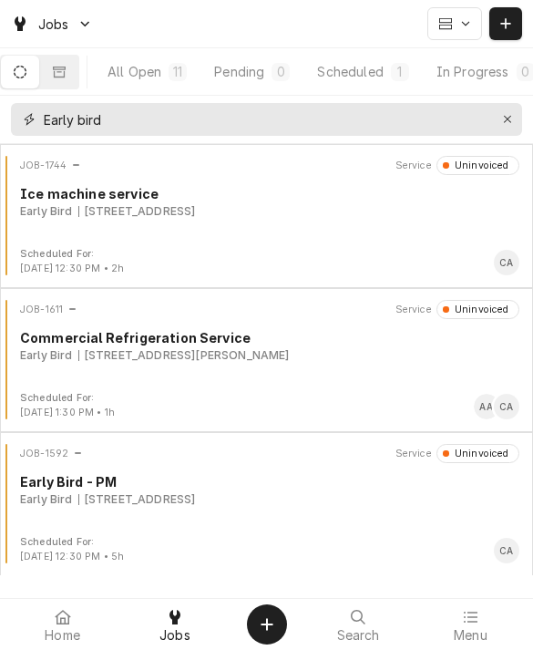
type input "Early bird"
click at [150, 67] on div "All Open" at bounding box center [135, 71] width 54 height 19
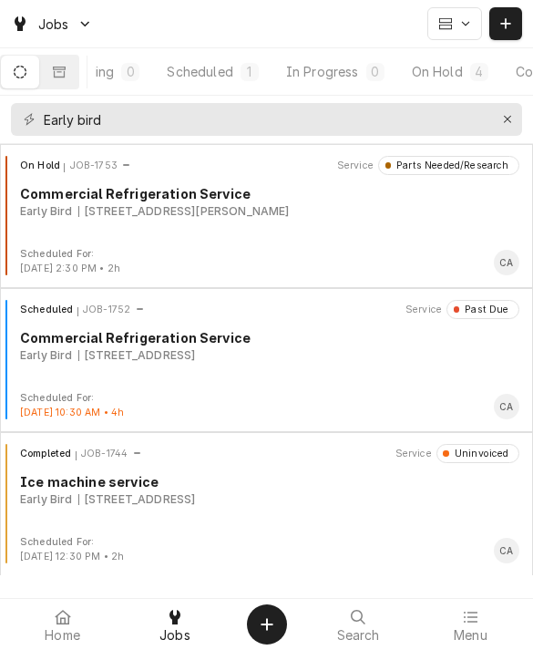
scroll to position [0, 155]
click at [437, 74] on div "On Hold" at bounding box center [433, 71] width 51 height 19
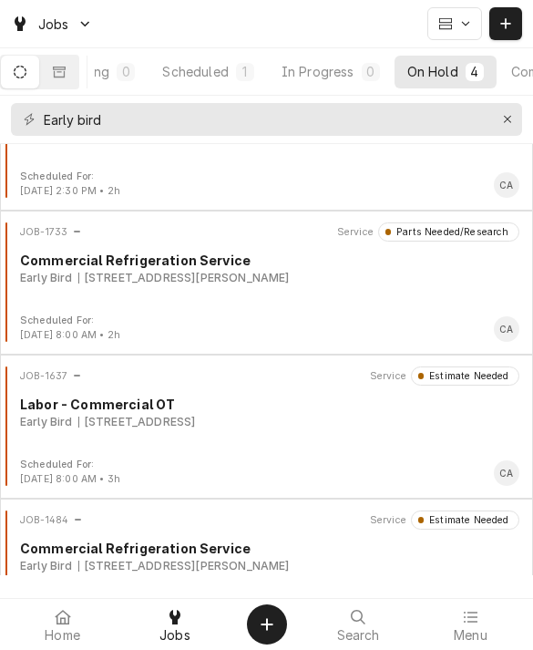
scroll to position [78, 0]
click at [61, 294] on div "JOB-1733 Service Parts Needed/Research Commercial Refrigeration Service Early B…" at bounding box center [266, 267] width 519 height 91
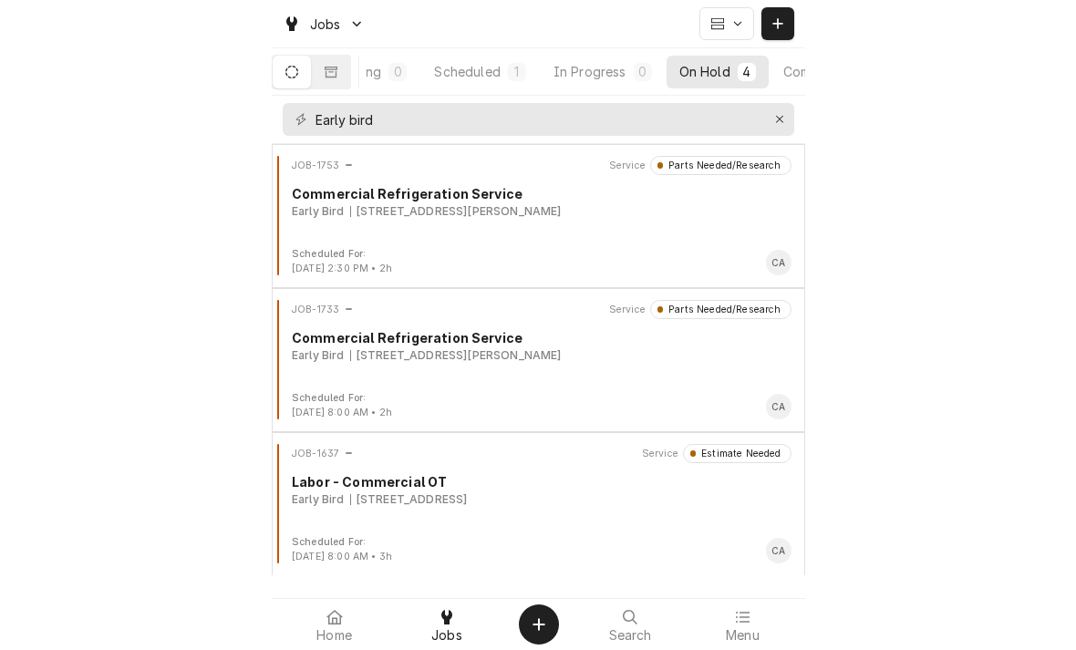
scroll to position [0, 0]
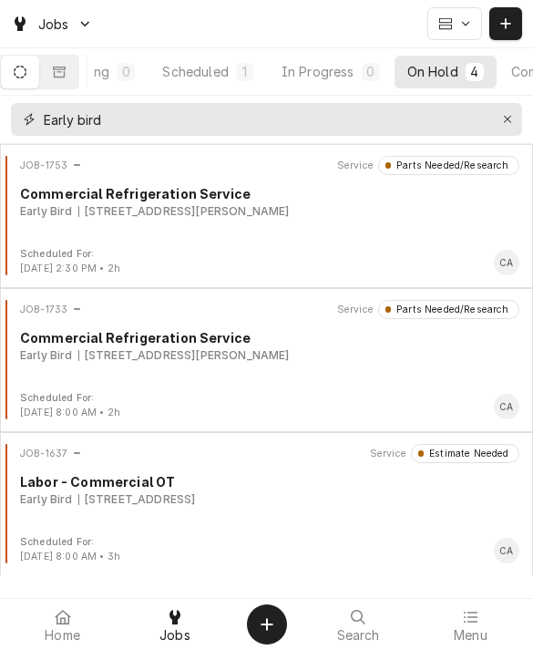
click at [510, 121] on icon "Erase input" at bounding box center [507, 119] width 7 height 7
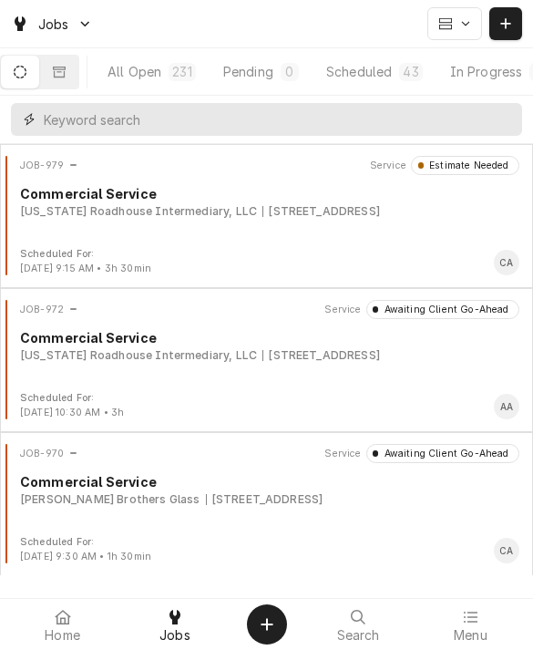
scroll to position [0, 155]
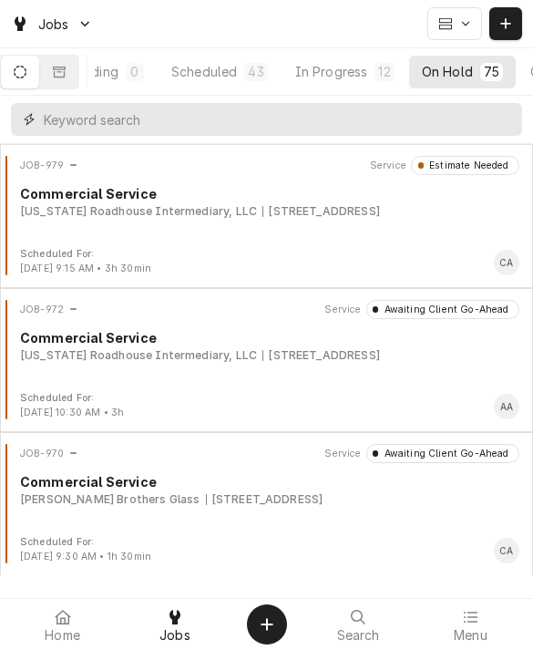
click at [94, 115] on input "Dynamic Content Wrapper" at bounding box center [279, 119] width 470 height 33
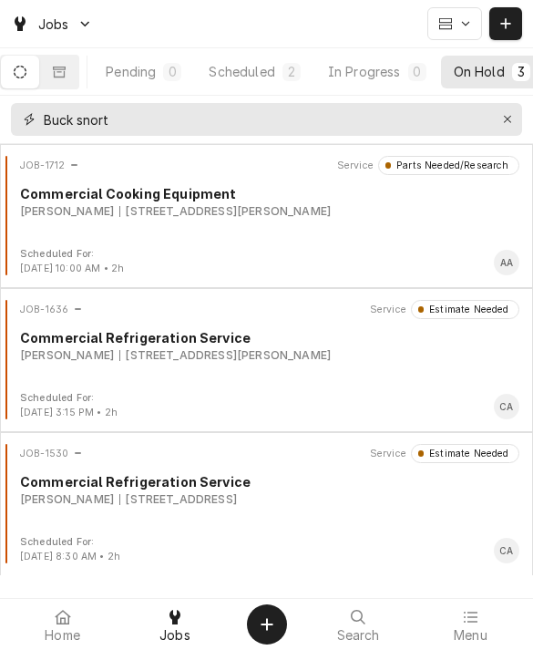
type input "Buck snort"
click at [236, 78] on div "Scheduled" at bounding box center [242, 71] width 66 height 19
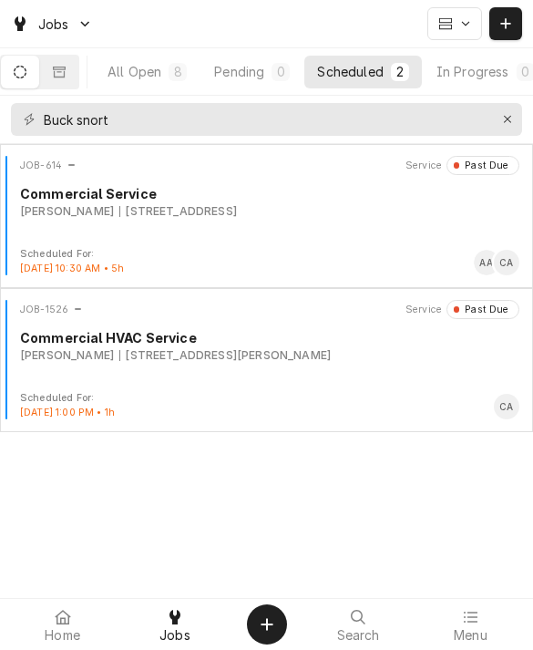
scroll to position [0, 0]
click at [148, 75] on div "All Open" at bounding box center [135, 71] width 54 height 19
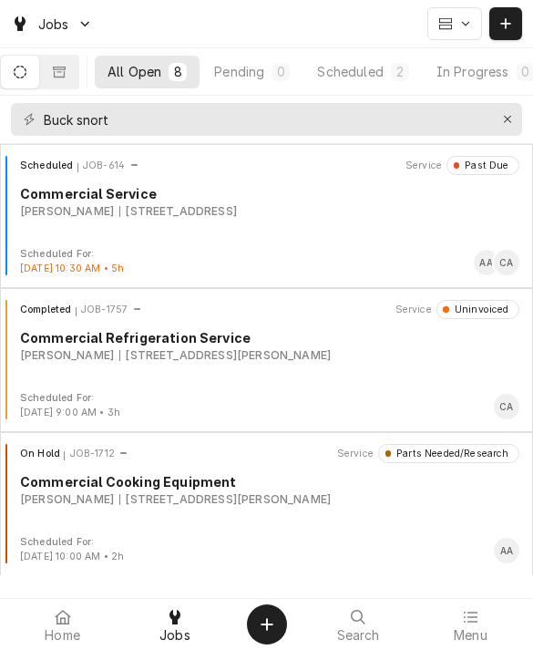
click at [40, 218] on div "[PERSON_NAME]" at bounding box center [67, 211] width 94 height 16
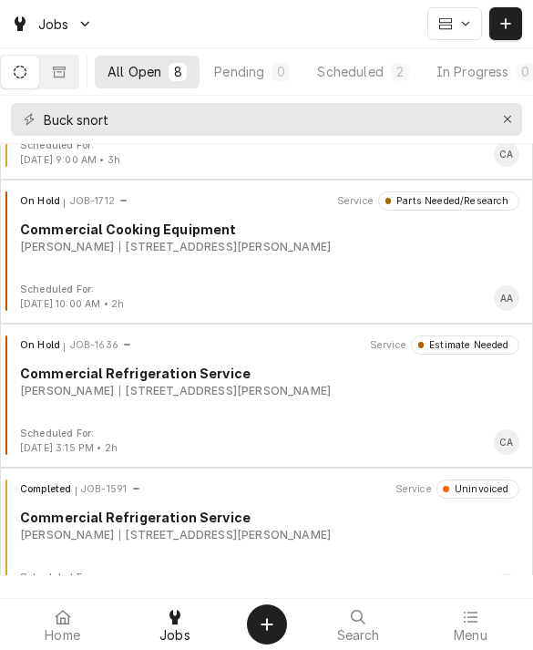
scroll to position [260, 0]
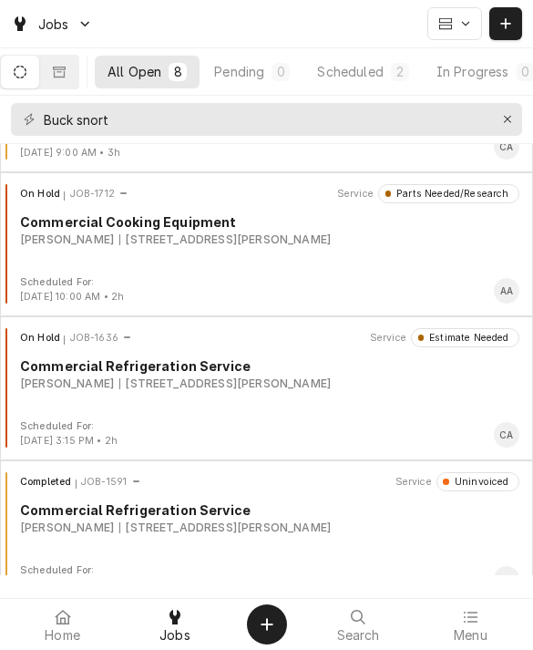
click at [102, 228] on div "Commercial Cooking Equipment" at bounding box center [270, 221] width 500 height 19
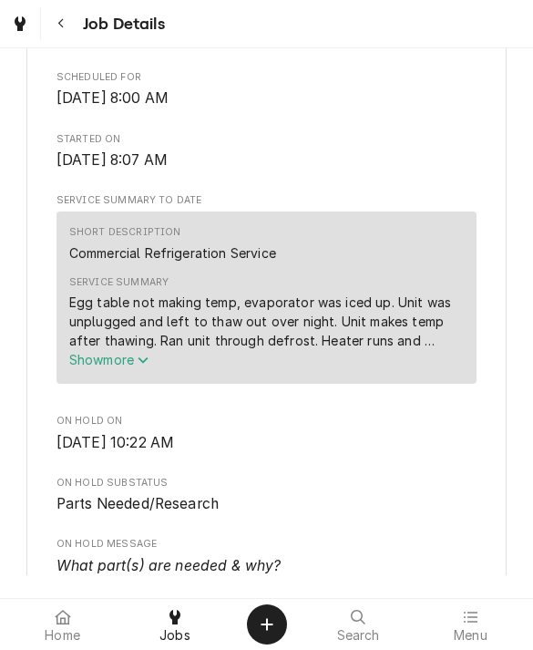
scroll to position [604, 0]
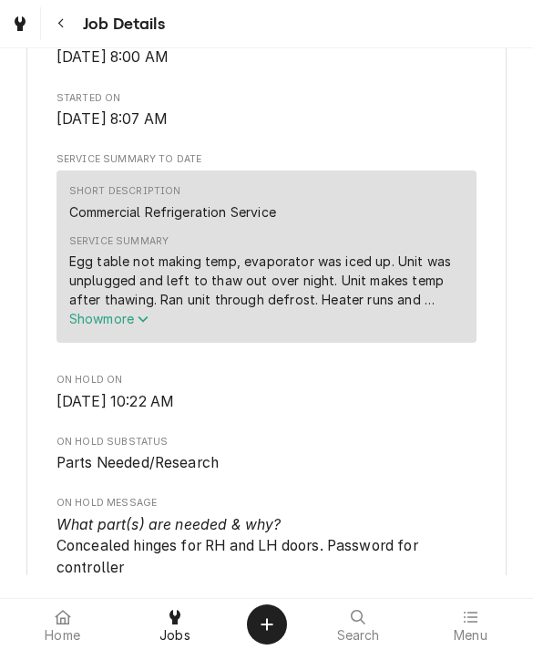
click at [104, 326] on span "Show more" at bounding box center [109, 318] width 80 height 15
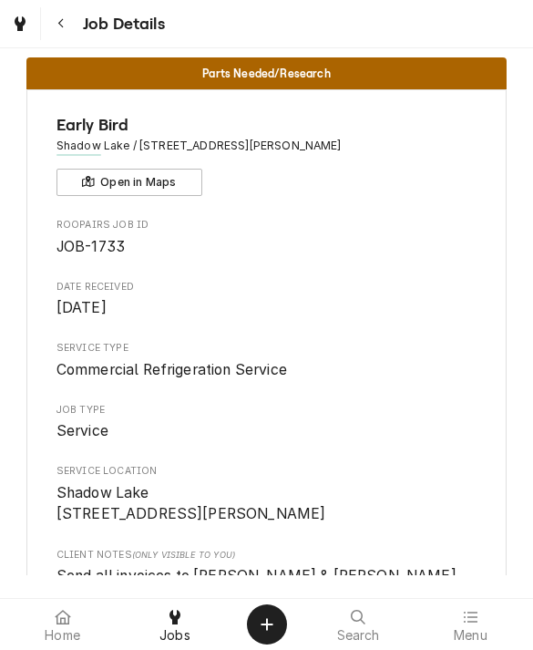
scroll to position [21, 0]
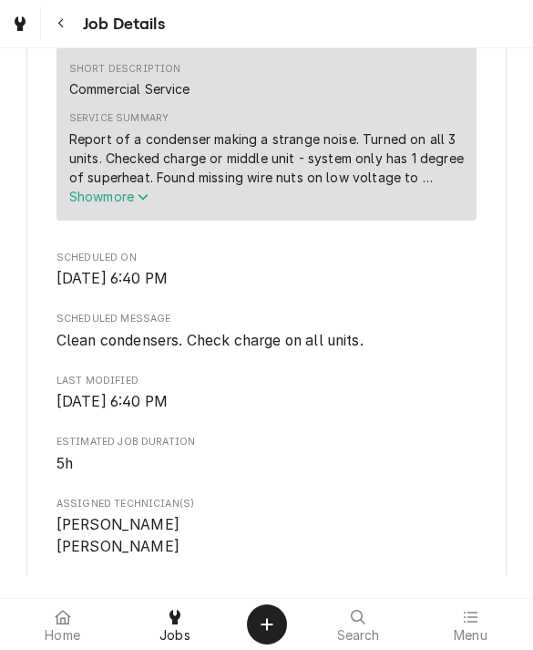
scroll to position [754, 0]
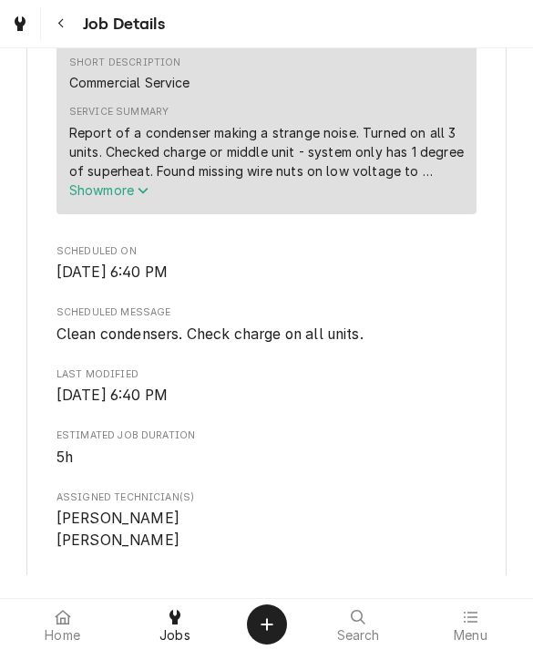
click at [89, 188] on button "Show more" at bounding box center [267, 190] width 396 height 19
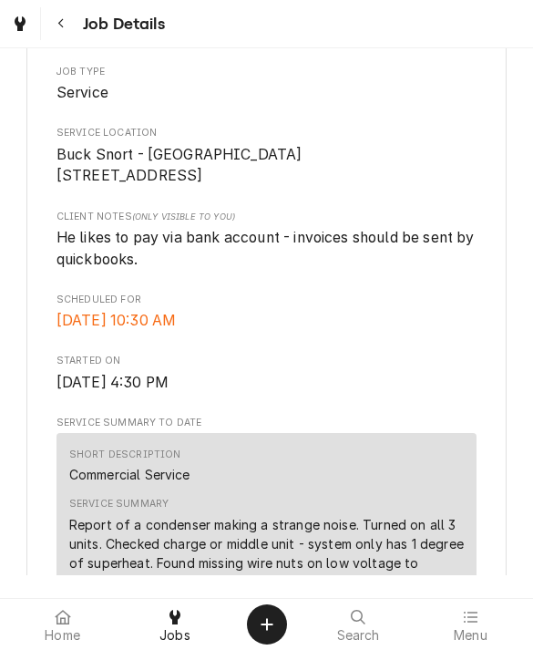
scroll to position [318, 0]
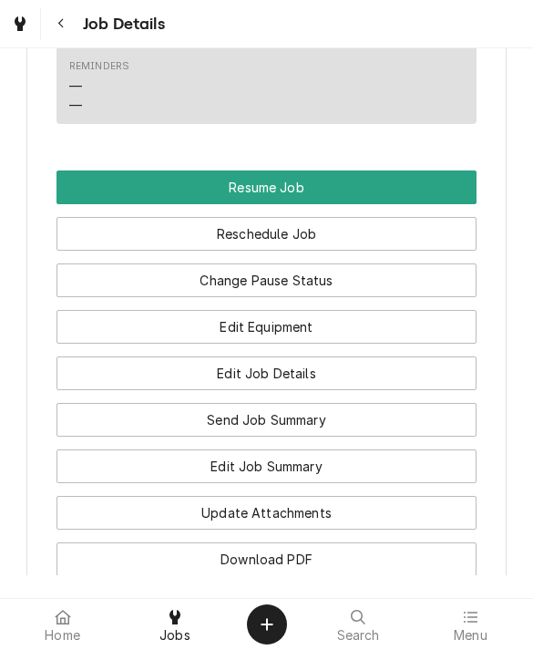
scroll to position [1362, 0]
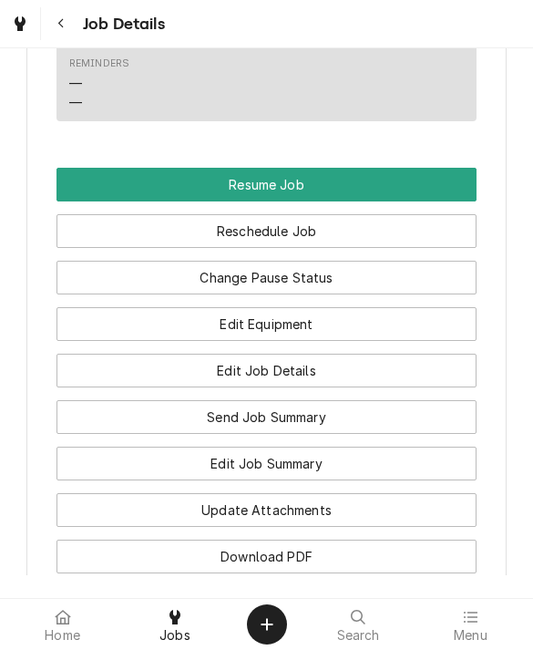
click at [99, 307] on button "Edit Equipment" at bounding box center [267, 324] width 421 height 34
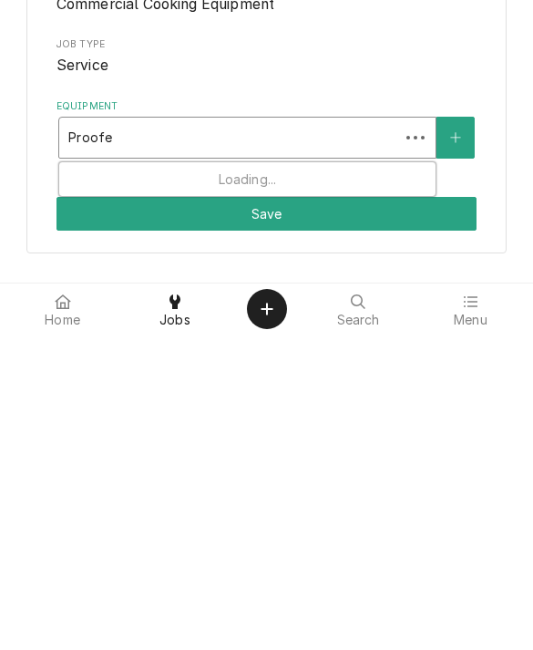
type input "Proofer"
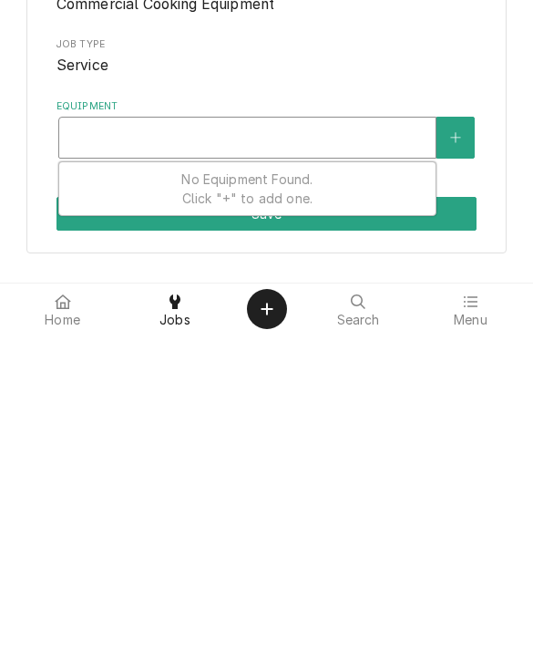
click at [454, 432] on button "Equipment" at bounding box center [456, 453] width 38 height 42
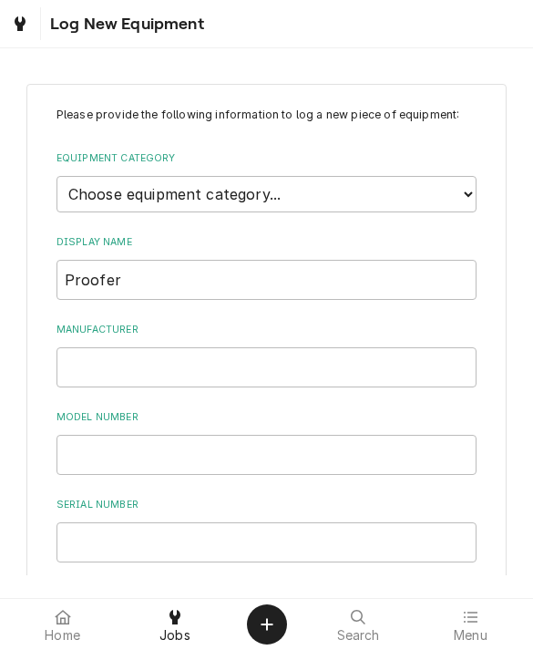
click at [401, 162] on label "Equipment Category" at bounding box center [267, 158] width 421 height 15
click at [401, 176] on select "Choose equipment category... Ice Machines Refrigeration Beverage Equipment Work…" at bounding box center [267, 194] width 421 height 36
click at [429, 182] on select "Choose equipment category... Ice Machines Refrigeration Beverage Equipment Work…" at bounding box center [267, 194] width 421 height 36
click at [391, 190] on select "Choose equipment category... Ice Machines Refrigeration Beverage Equipment Work…" at bounding box center [267, 194] width 421 height 36
select select "14"
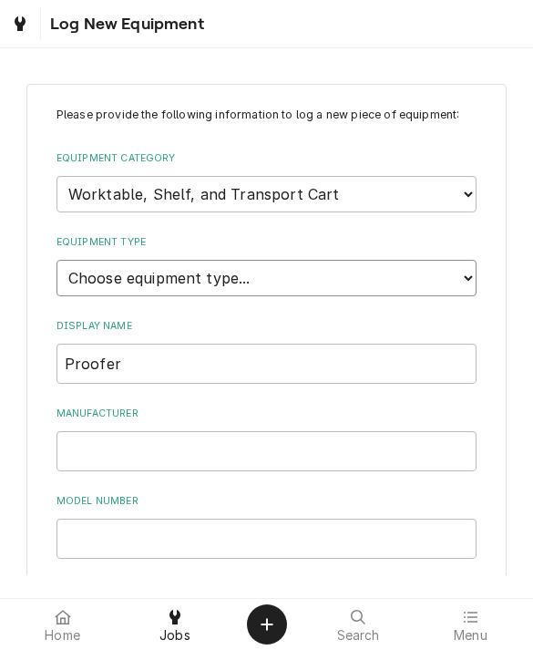
click at [353, 260] on select "Choose equipment type... Cart, Truck, and Dolly Rack and Shelf Worktable and St…" at bounding box center [267, 278] width 421 height 36
select select "117"
click at [327, 431] on input "Manufacturer" at bounding box center [267, 451] width 421 height 40
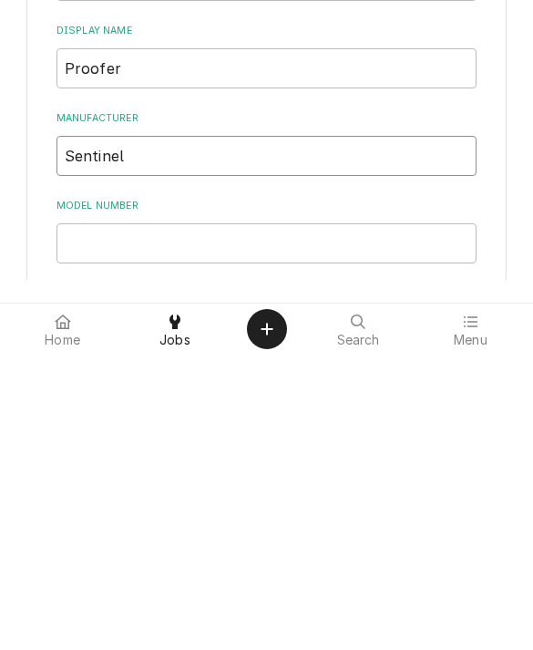
type input "Sentinel"
click at [343, 519] on input "Model Number" at bounding box center [267, 539] width 421 height 40
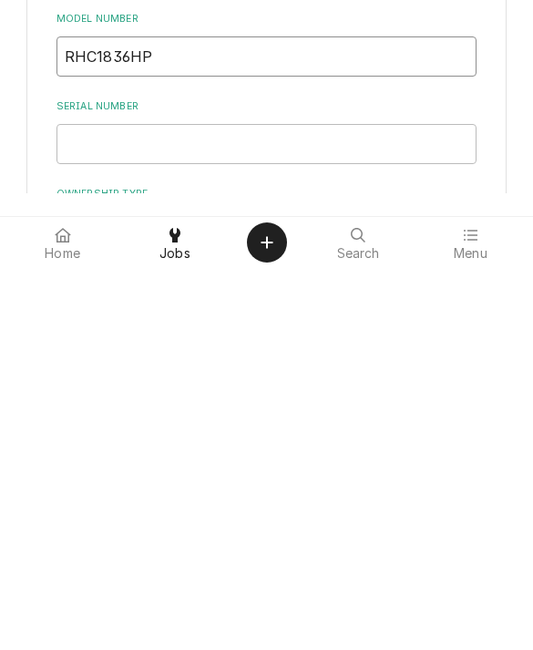
scroll to position [100, 0]
type input "RHC1836HP"
click at [390, 506] on input "Serial Number" at bounding box center [267, 526] width 421 height 40
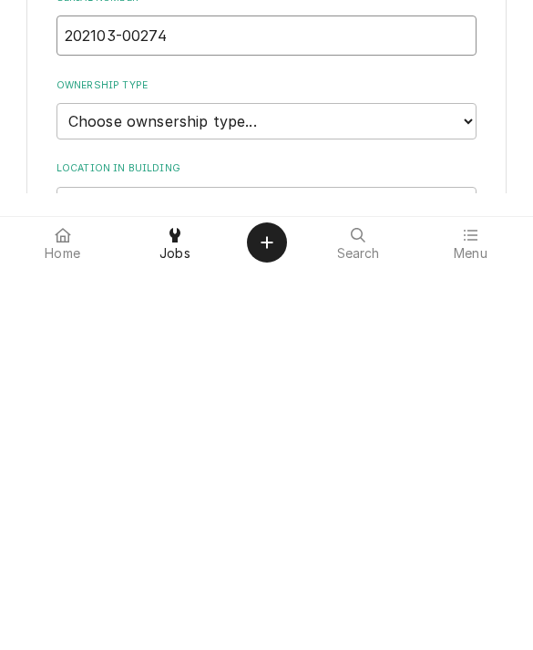
scroll to position [208, 0]
type input "202103-00274"
click at [430, 486] on select "Choose ownsership type... Unknown Owned Leased Rented" at bounding box center [267, 504] width 421 height 36
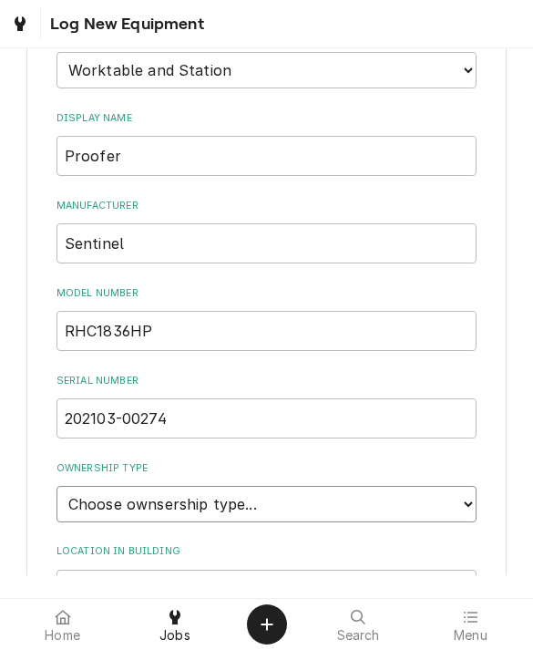
select select "1"
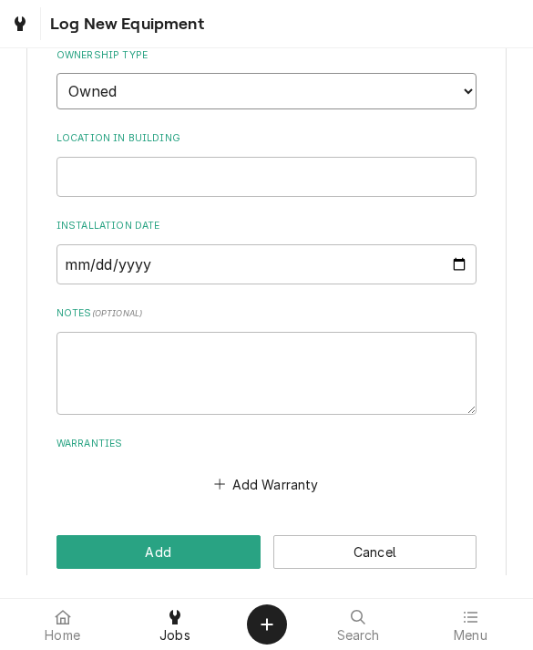
scroll to position [620, 0]
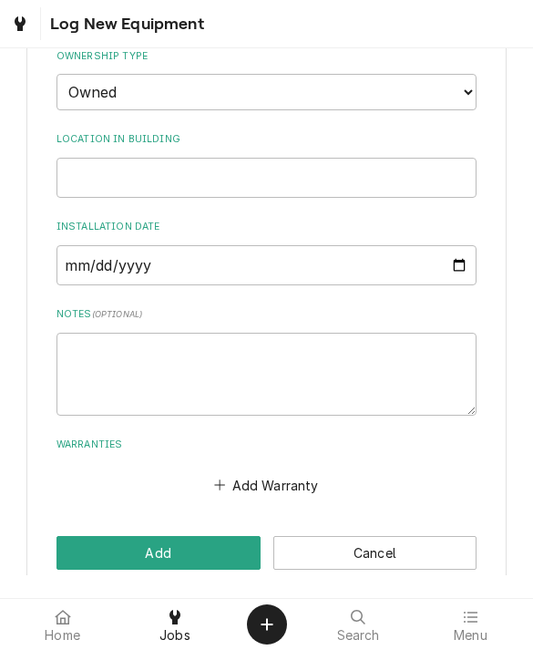
click at [215, 536] on button "Add" at bounding box center [159, 553] width 204 height 34
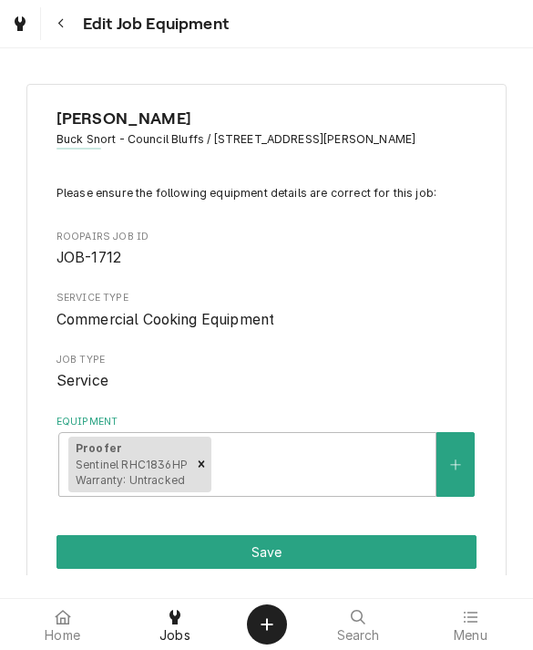
click at [380, 542] on button "Save" at bounding box center [267, 552] width 421 height 34
